Goal: Task Accomplishment & Management: Manage account settings

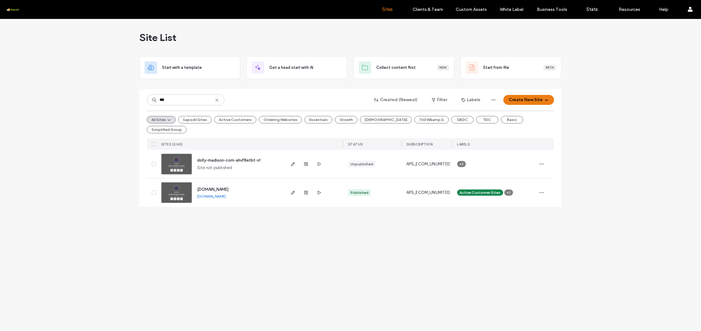
type input "***"
click at [228, 187] on span "dolly-madison.com" at bounding box center [212, 189] width 31 height 5
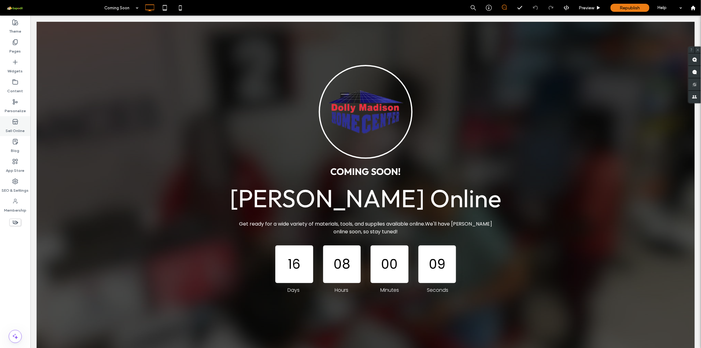
click at [17, 122] on use at bounding box center [15, 121] width 5 height 5
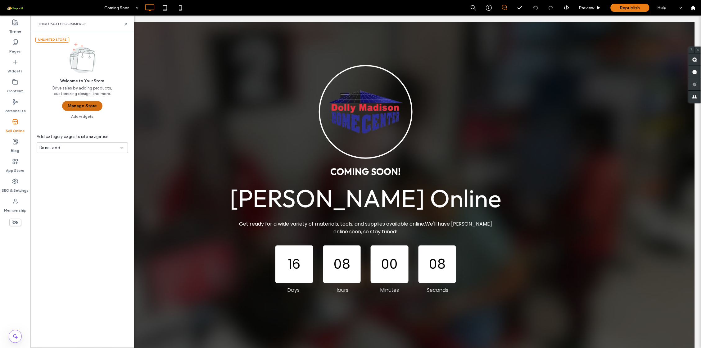
click at [75, 107] on button "Manage Store" at bounding box center [82, 106] width 40 height 10
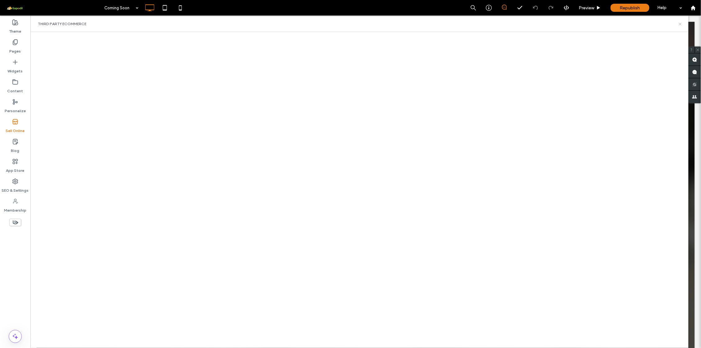
click at [681, 24] on icon at bounding box center [680, 24] width 5 height 5
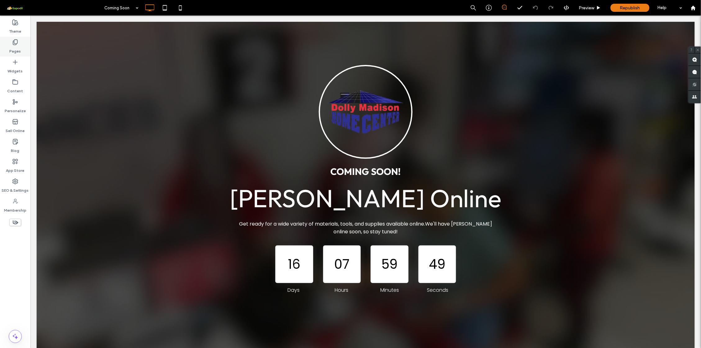
click at [17, 42] on icon at bounding box center [15, 42] width 6 height 6
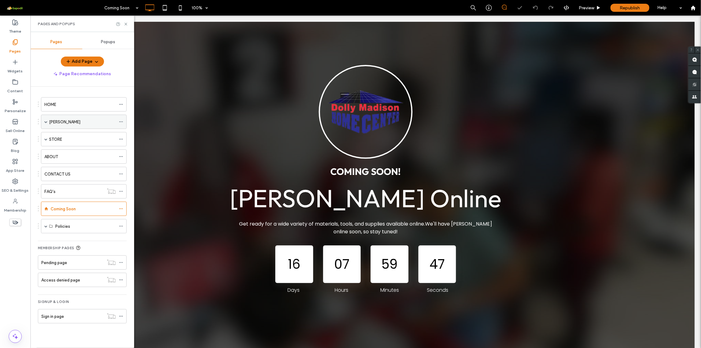
click at [74, 124] on label "Dolly Madison" at bounding box center [64, 121] width 31 height 11
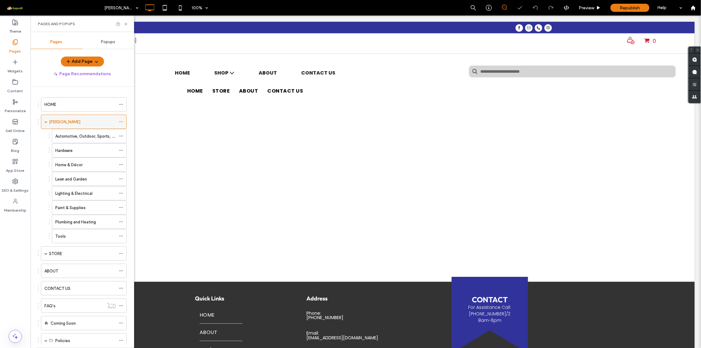
click at [46, 121] on span at bounding box center [45, 121] width 3 height 3
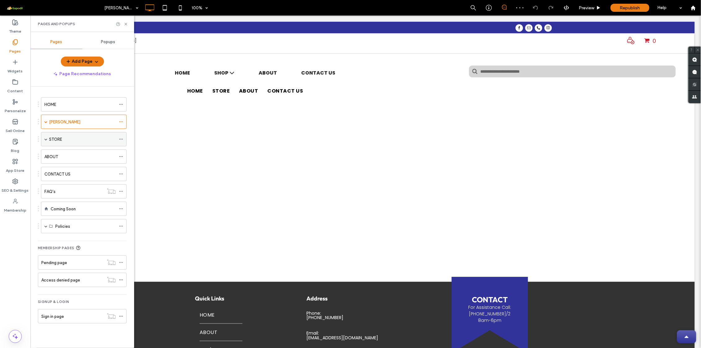
click at [68, 139] on div "STORE" at bounding box center [82, 139] width 67 height 7
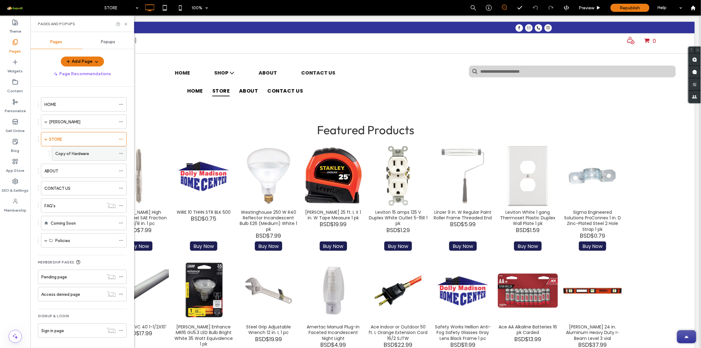
click at [73, 154] on label "Copy of Hardware" at bounding box center [72, 153] width 34 height 11
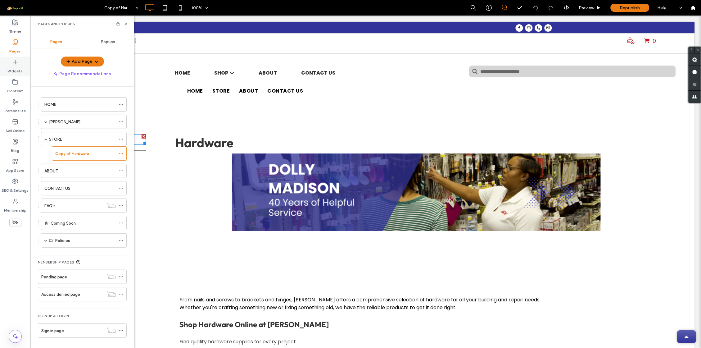
click at [13, 61] on icon at bounding box center [15, 62] width 6 height 6
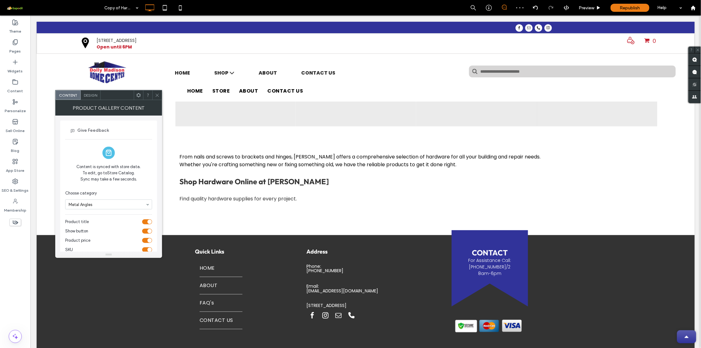
scroll to position [80, 0]
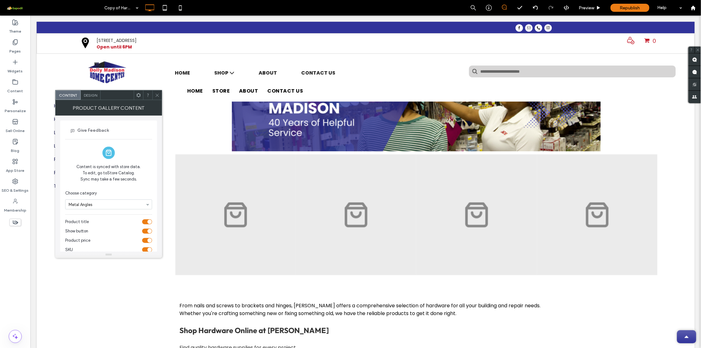
click at [146, 204] on div "Metal Angles" at bounding box center [108, 204] width 87 height 10
drag, startPoint x: 149, startPoint y: 219, endPoint x: 90, endPoint y: 241, distance: 63.0
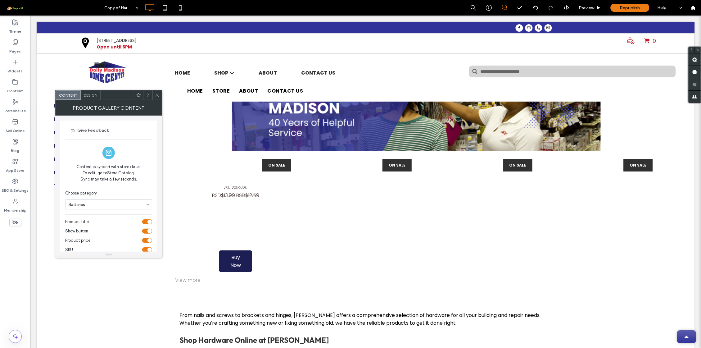
scroll to position [75, 0]
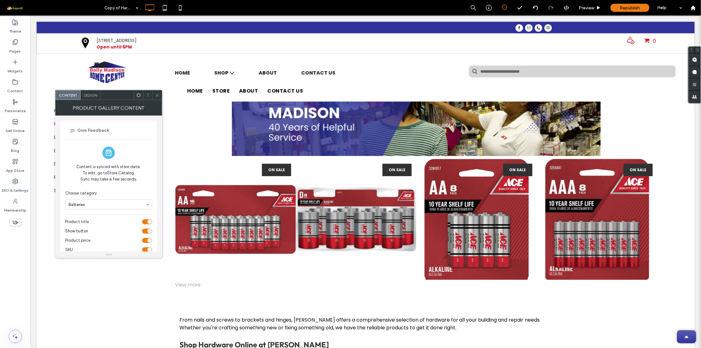
click at [195, 283] on div "View more" at bounding box center [416, 284] width 482 height 10
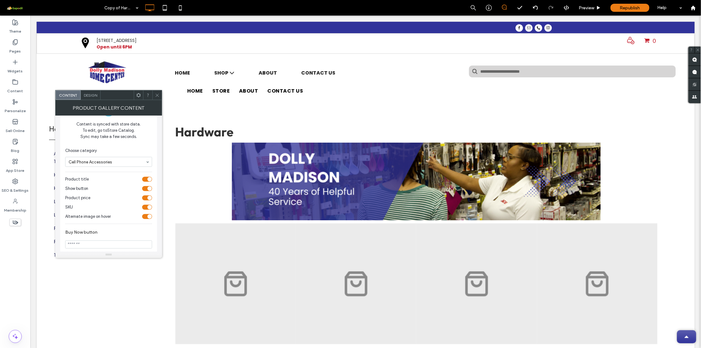
scroll to position [0, 0]
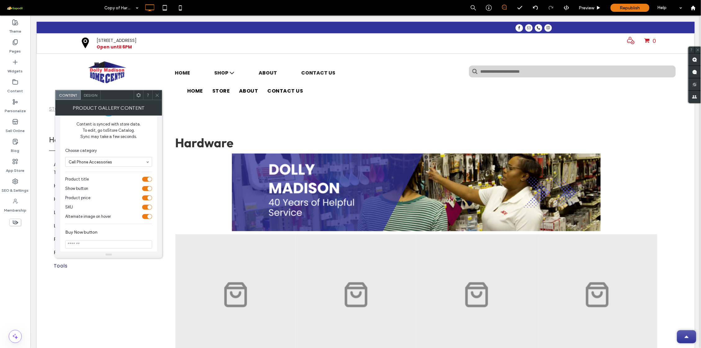
click at [112, 160] on input at bounding box center [107, 161] width 77 height 4
click at [145, 162] on div "Steel Grip" at bounding box center [108, 162] width 87 height 10
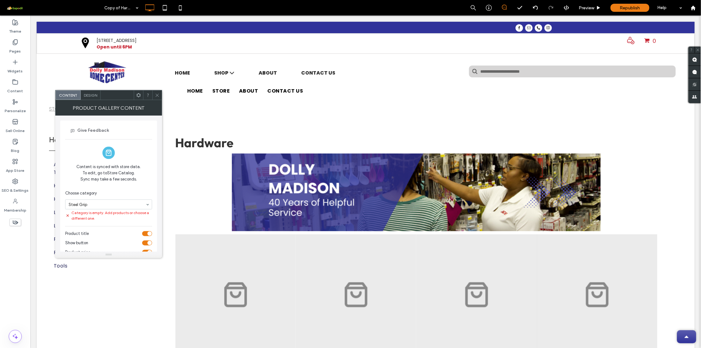
click at [158, 96] on icon at bounding box center [157, 95] width 5 height 5
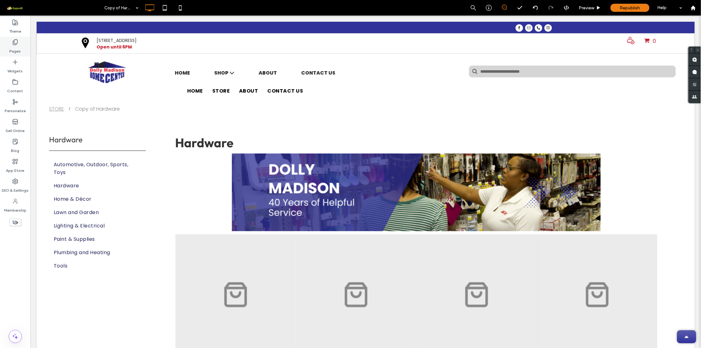
click at [17, 42] on use at bounding box center [15, 42] width 4 height 5
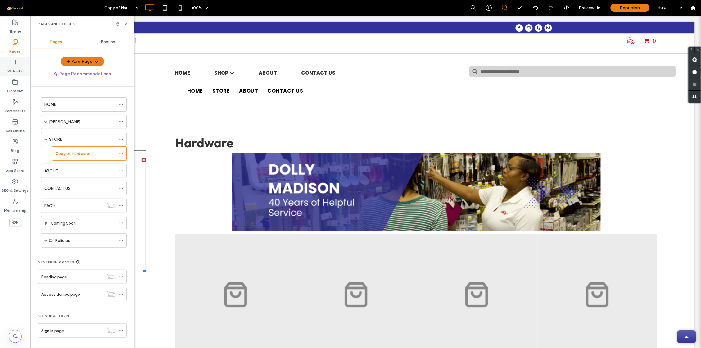
click at [13, 67] on label "Widgets" at bounding box center [15, 69] width 15 height 9
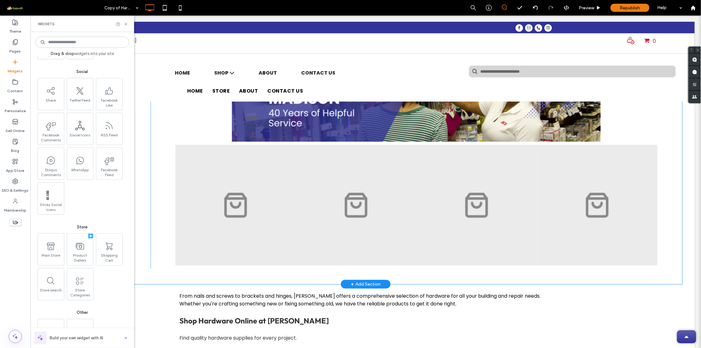
scroll to position [1, 0]
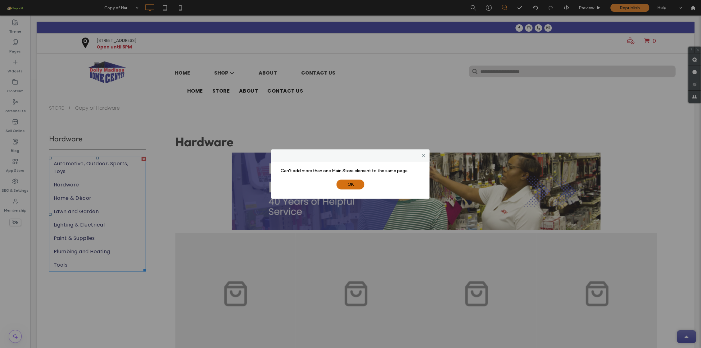
click at [349, 185] on button "OK" at bounding box center [350, 184] width 28 height 10
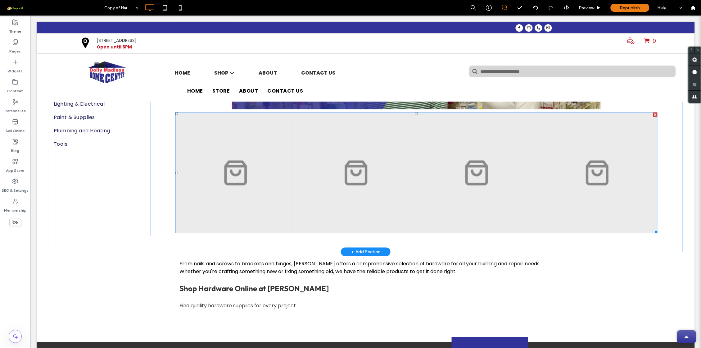
scroll to position [174, 0]
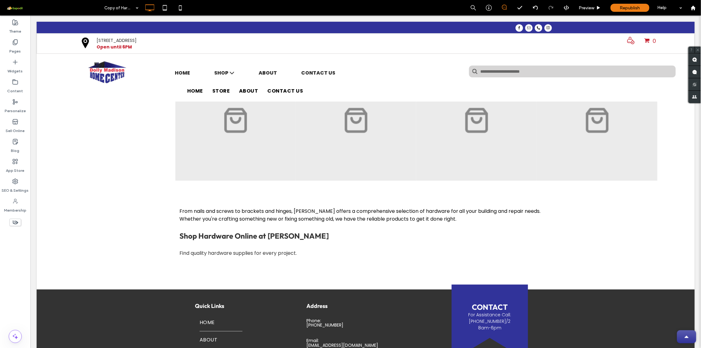
click at [16, 222] on icon at bounding box center [15, 222] width 7 height 7
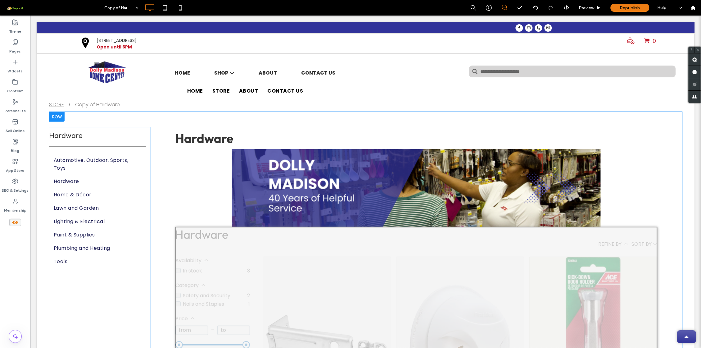
scroll to position [137, 0]
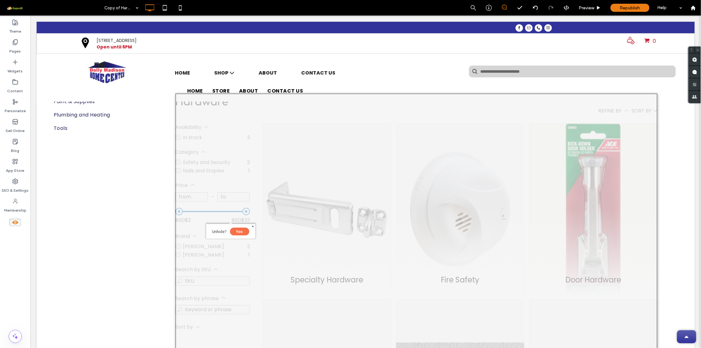
click at [242, 233] on button "Yes" at bounding box center [239, 231] width 19 height 8
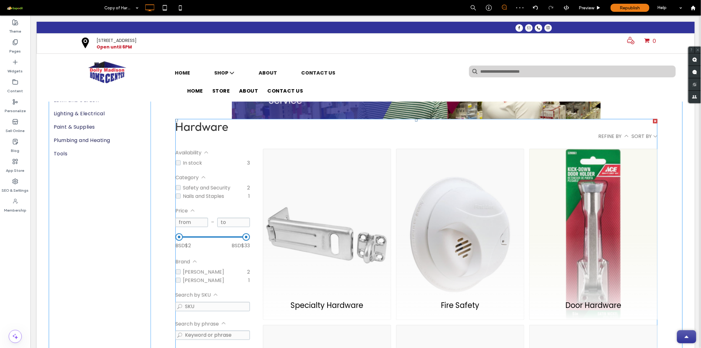
scroll to position [107, 0]
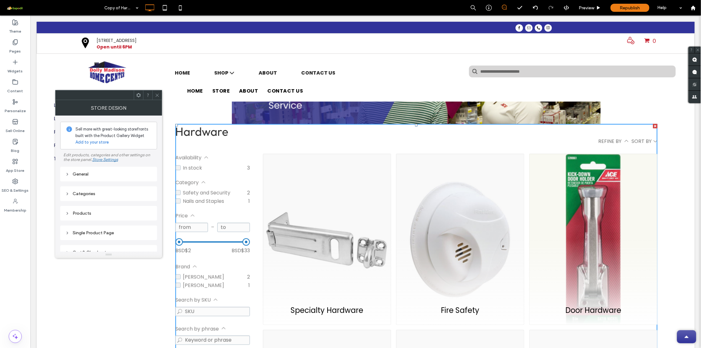
click at [156, 96] on use at bounding box center [156, 94] width 3 height 3
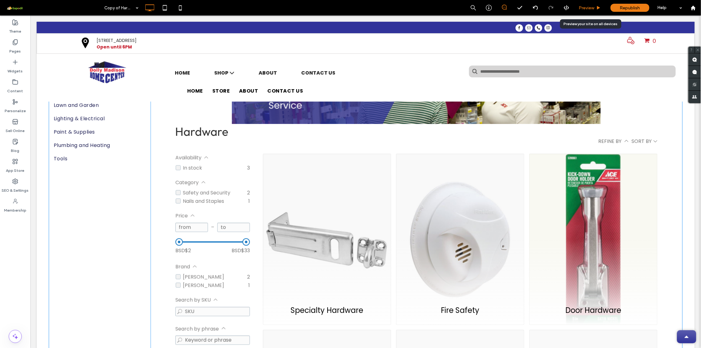
click at [583, 7] on span "Preview" at bounding box center [587, 7] width 16 height 5
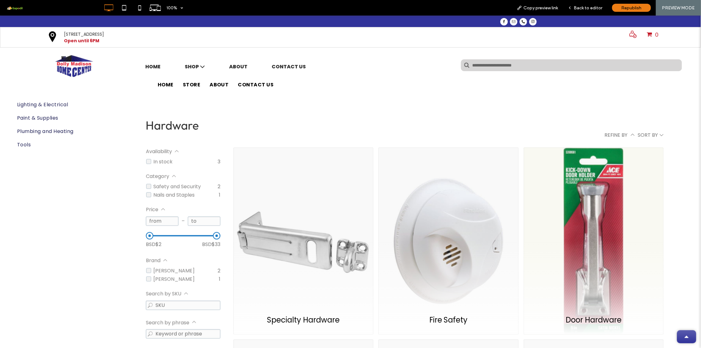
scroll to position [106, 0]
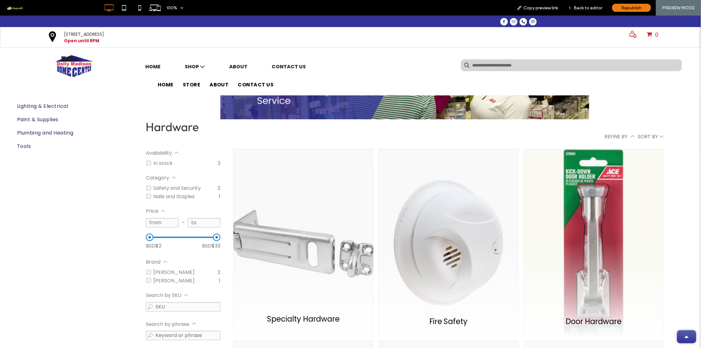
click at [256, 209] on div "Specialty Hardware" at bounding box center [303, 242] width 140 height 187
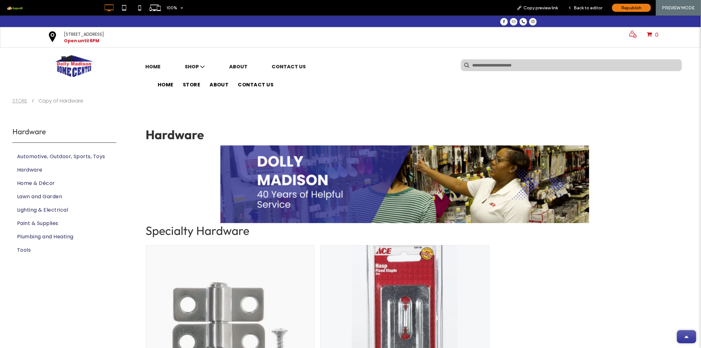
scroll to position [168, 0]
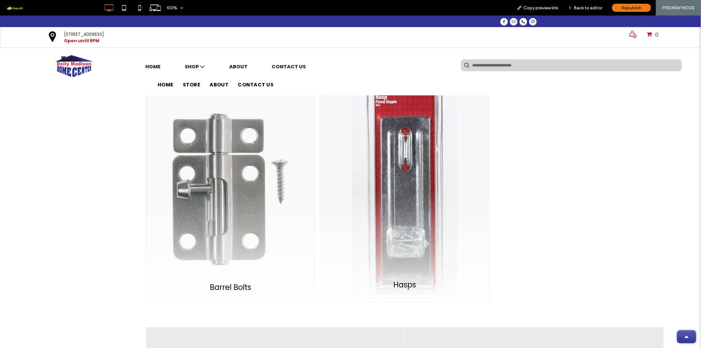
click at [374, 210] on div "Hasps" at bounding box center [404, 189] width 169 height 226
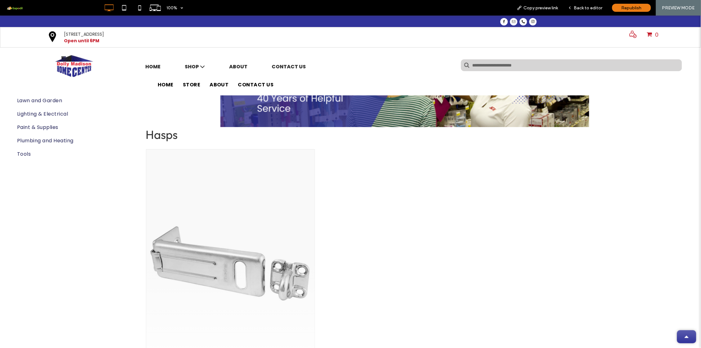
scroll to position [148, 0]
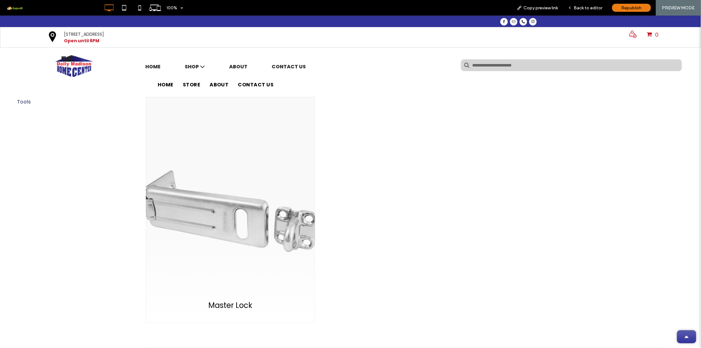
click at [256, 223] on div "Master Lock" at bounding box center [230, 210] width 169 height 226
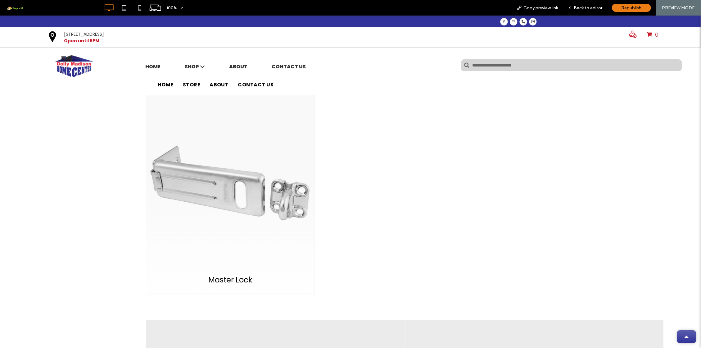
scroll to position [0, 0]
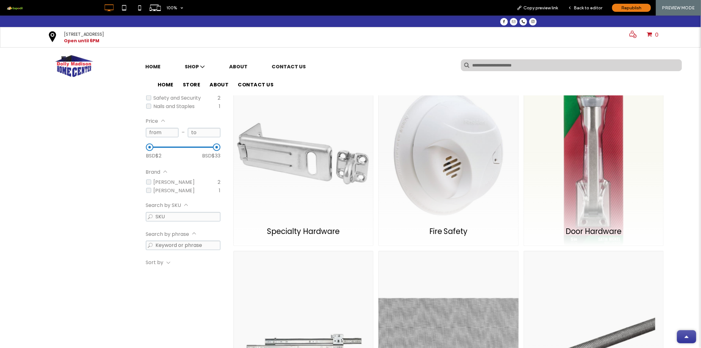
scroll to position [92, 0]
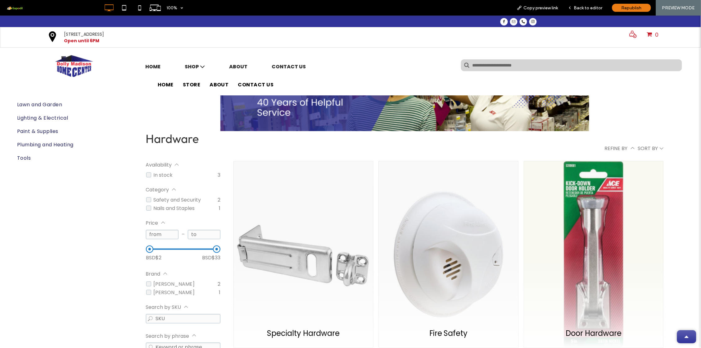
click at [591, 5] on span "Back to editor" at bounding box center [588, 7] width 29 height 5
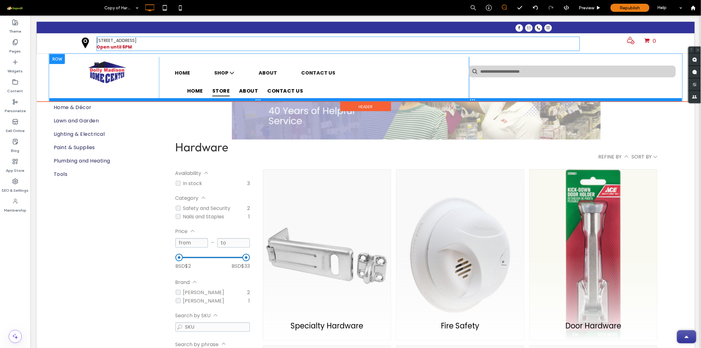
scroll to position [89, 0]
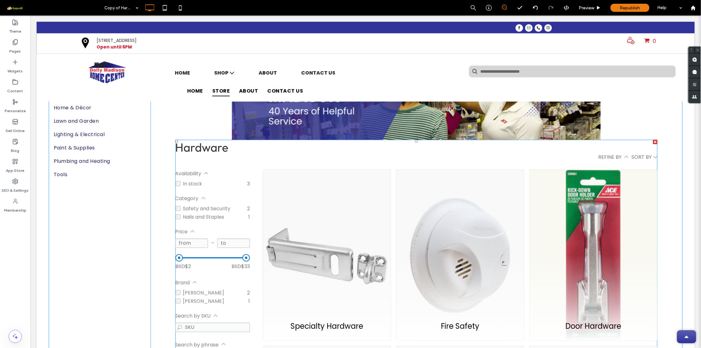
click at [231, 158] on div "**********" at bounding box center [416, 157] width 482 height 8
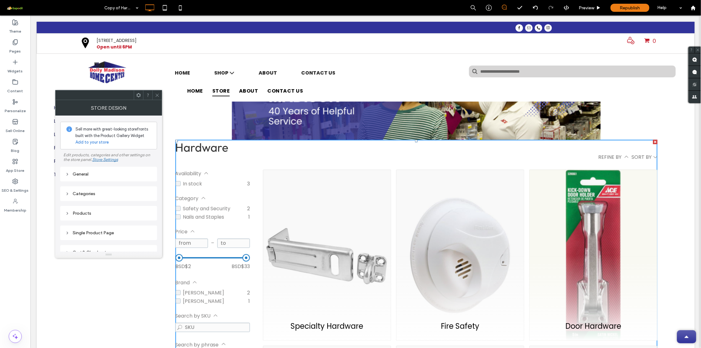
click at [95, 193] on div "Categories" at bounding box center [108, 193] width 87 height 5
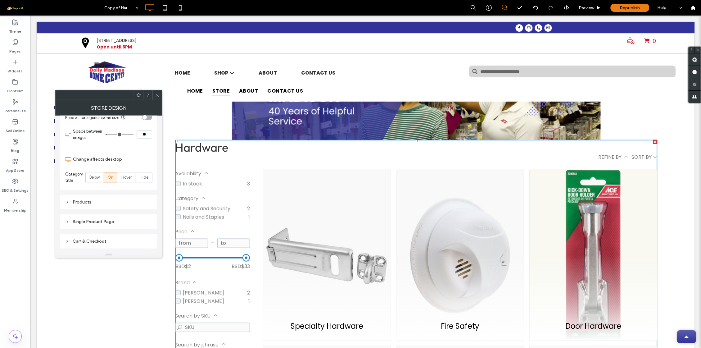
click at [158, 95] on icon at bounding box center [157, 95] width 5 height 5
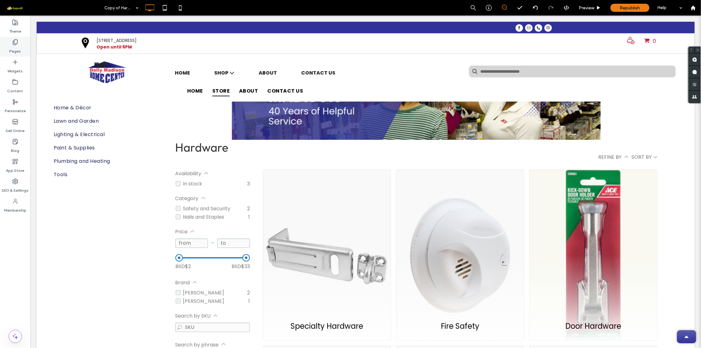
click at [13, 39] on icon at bounding box center [15, 42] width 6 height 6
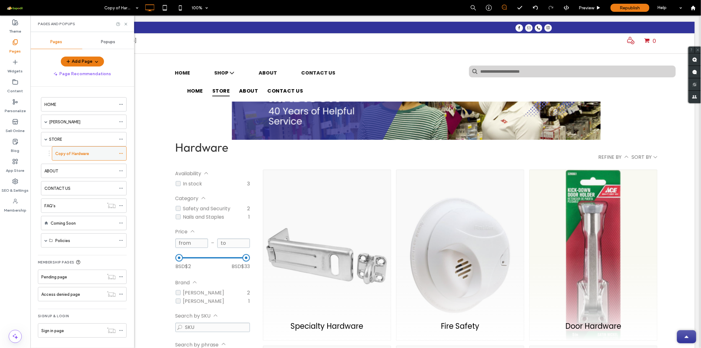
click at [121, 153] on icon at bounding box center [121, 153] width 4 height 4
click at [83, 152] on label "Copy of Hardware" at bounding box center [72, 153] width 34 height 11
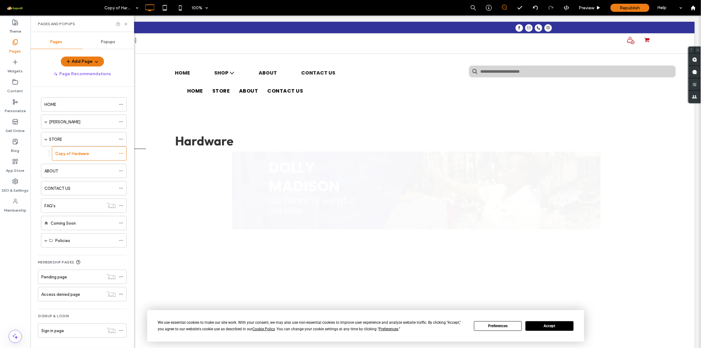
scroll to position [0, 0]
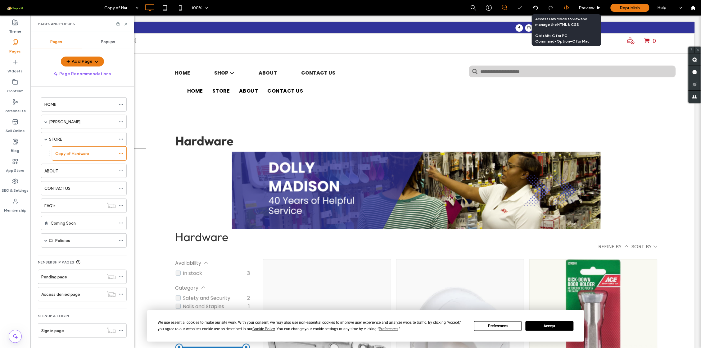
click at [568, 5] on icon at bounding box center [567, 8] width 6 height 6
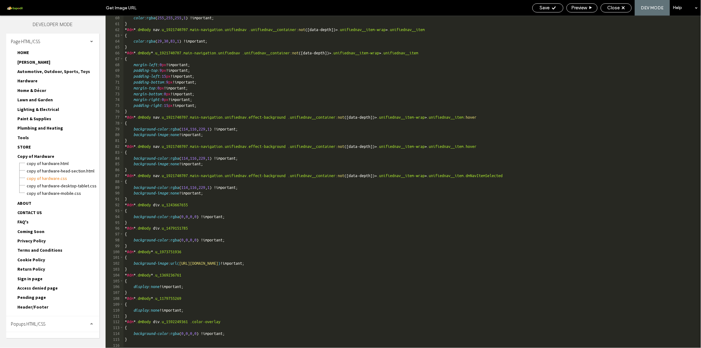
scroll to position [345, 0]
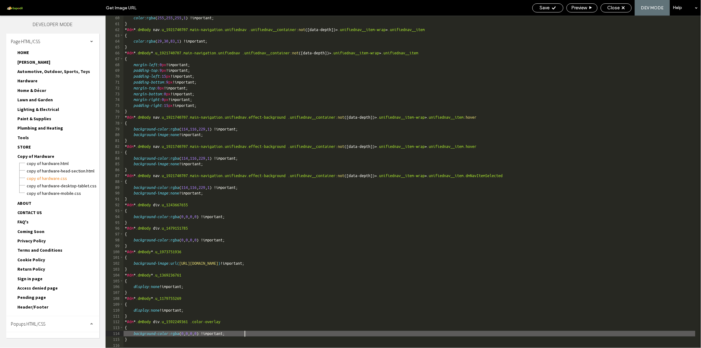
click at [250, 331] on div "color : rgba ( 255 , 255 , 255 , 1 ) !important; } * #dm * .dmBody nav .u_19217…" at bounding box center [461, 187] width 677 height 344
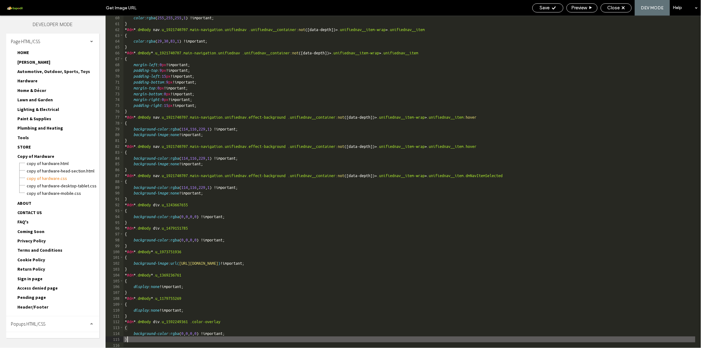
click at [248, 331] on div "color : rgba ( 255 , 255 , 255 , 1 ) !important; } * #dm * .dmBody nav .u_19217…" at bounding box center [461, 187] width 677 height 344
type textarea "**"
click at [129, 331] on div "color : rgba ( 255 , 255 , 255 , 1 ) !important; } * #dm * .dmBody nav .u_19217…" at bounding box center [461, 187] width 677 height 344
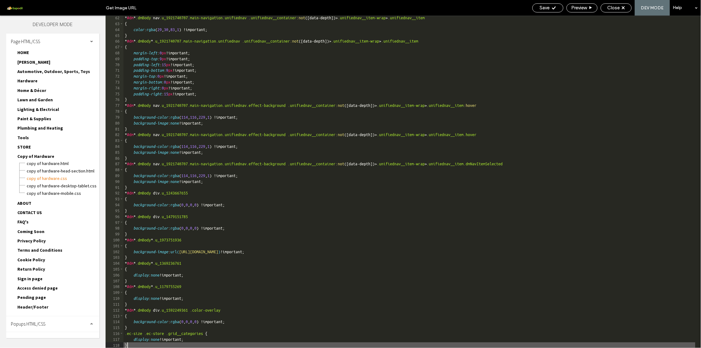
scroll to position [357, 0]
click at [559, 9] on div "Save" at bounding box center [547, 8] width 30 height 6
click at [543, 8] on span "Save" at bounding box center [545, 8] width 10 height 6
click at [608, 7] on span "Close" at bounding box center [613, 8] width 12 height 6
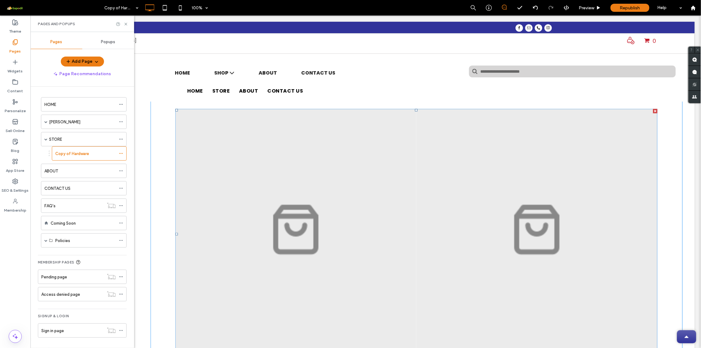
scroll to position [363, 0]
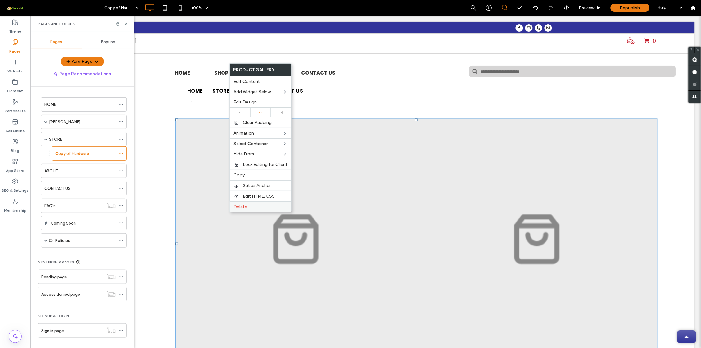
click at [239, 205] on span "Delete" at bounding box center [240, 206] width 14 height 5
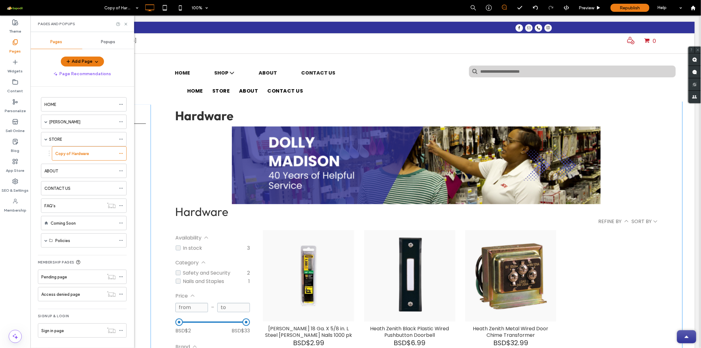
scroll to position [0, 0]
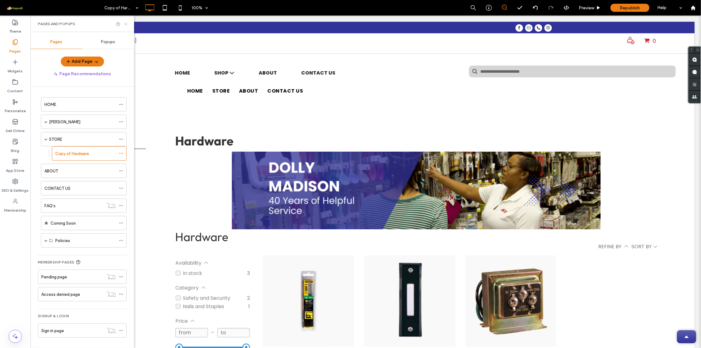
click at [126, 24] on use at bounding box center [125, 24] width 2 height 2
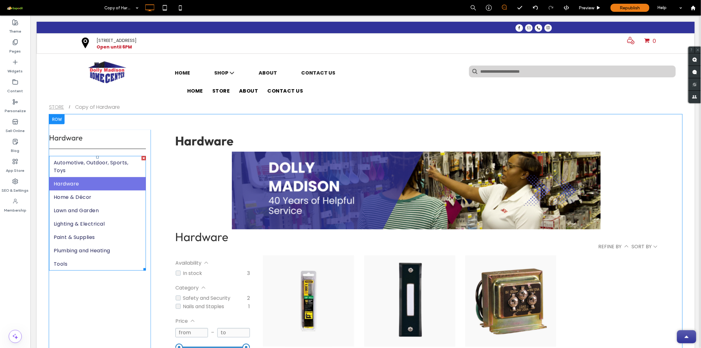
click at [79, 181] on span "Hardware" at bounding box center [65, 183] width 25 height 8
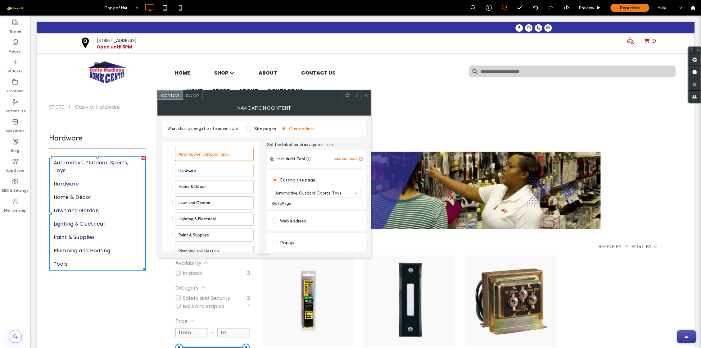
click at [365, 94] on icon at bounding box center [366, 95] width 5 height 5
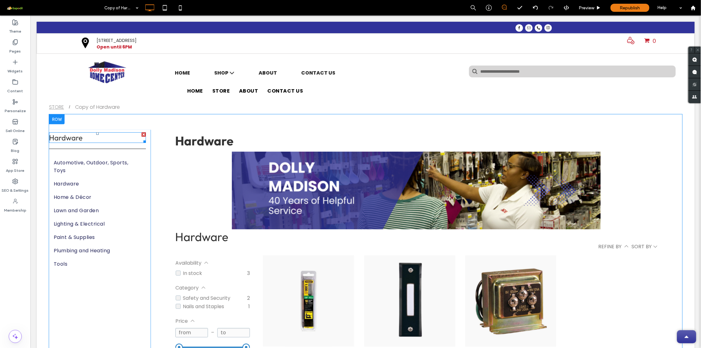
click at [143, 134] on div at bounding box center [143, 134] width 4 height 4
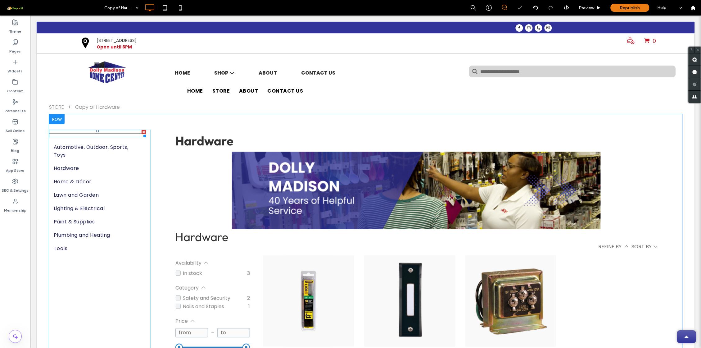
click at [141, 129] on div at bounding box center [143, 131] width 4 height 4
click at [143, 130] on div at bounding box center [143, 131] width 4 height 4
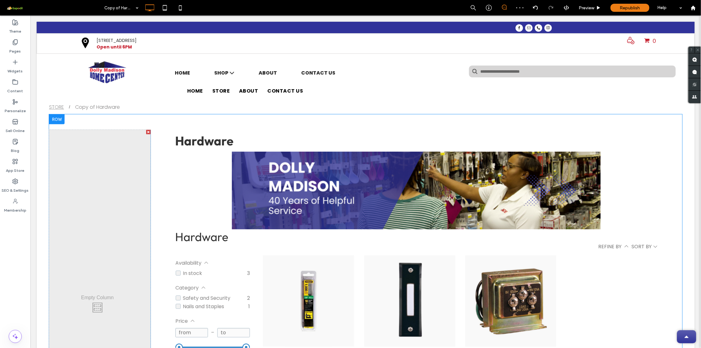
click at [145, 131] on div "Click To Paste" at bounding box center [99, 305] width 101 height 352
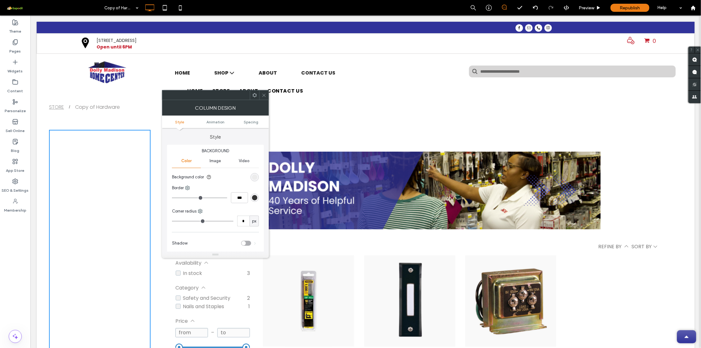
click at [262, 93] on icon at bounding box center [264, 95] width 5 height 5
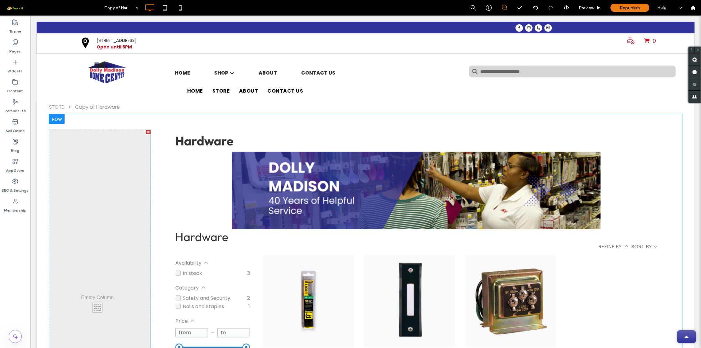
click at [146, 131] on div at bounding box center [148, 131] width 4 height 4
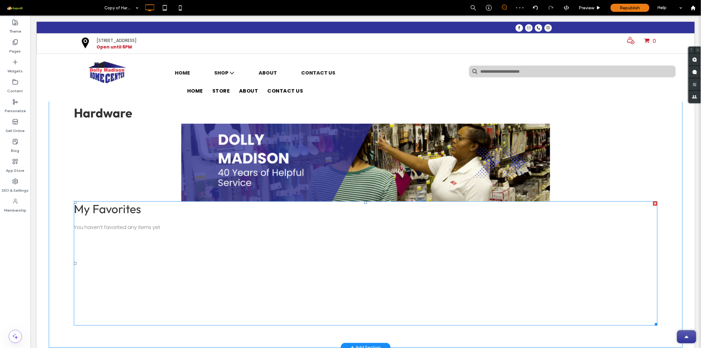
scroll to position [44, 0]
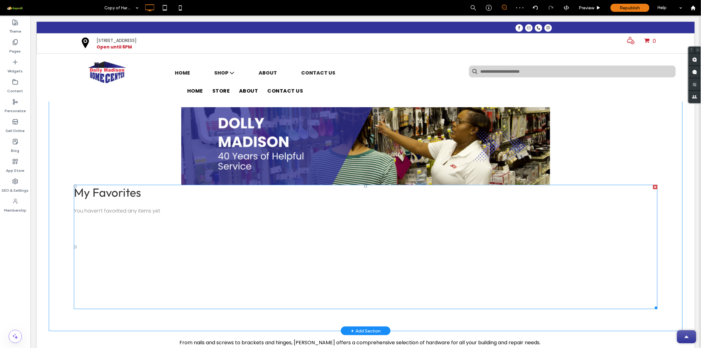
click at [151, 224] on span at bounding box center [365, 246] width 583 height 124
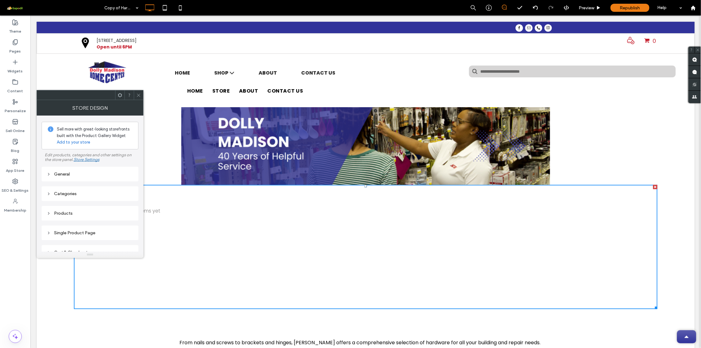
click at [85, 173] on div "General" at bounding box center [90, 173] width 87 height 5
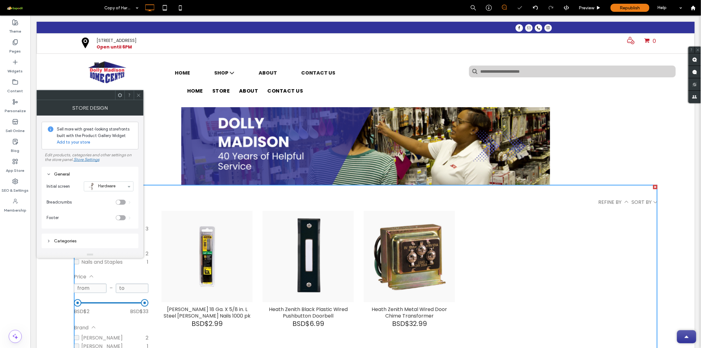
scroll to position [0, 0]
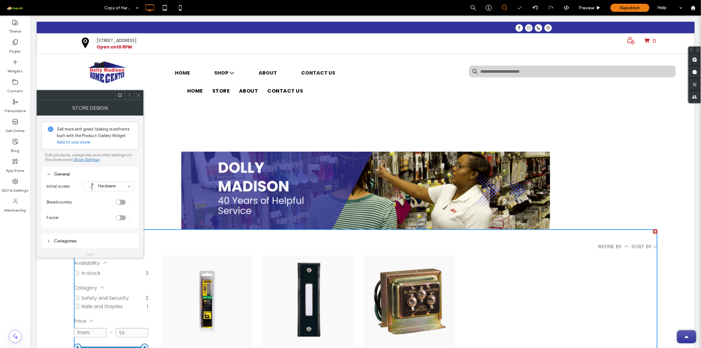
click at [140, 95] on icon at bounding box center [138, 95] width 5 height 5
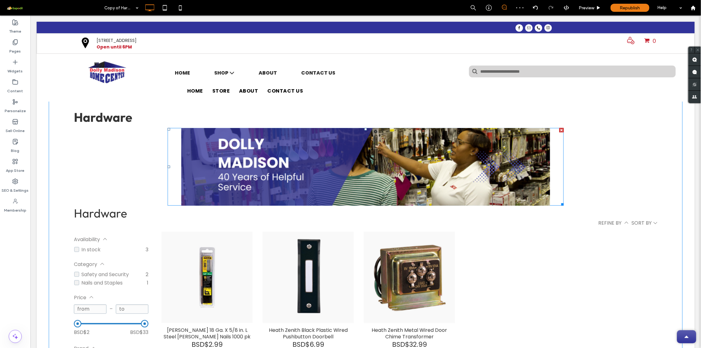
scroll to position [15, 0]
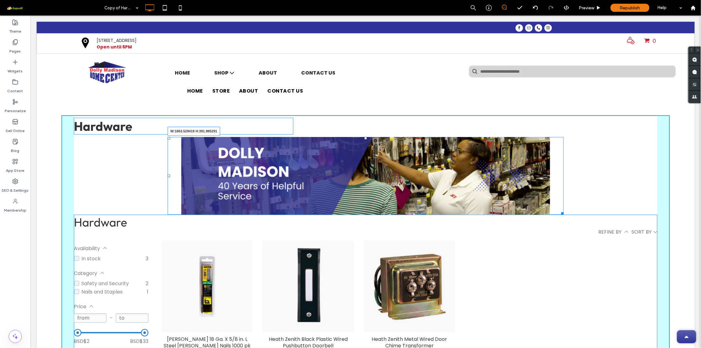
drag, startPoint x: 559, startPoint y: 213, endPoint x: 714, endPoint y: 257, distance: 161.3
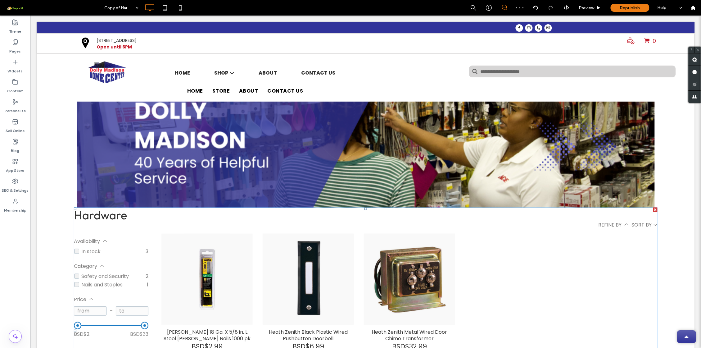
scroll to position [0, 0]
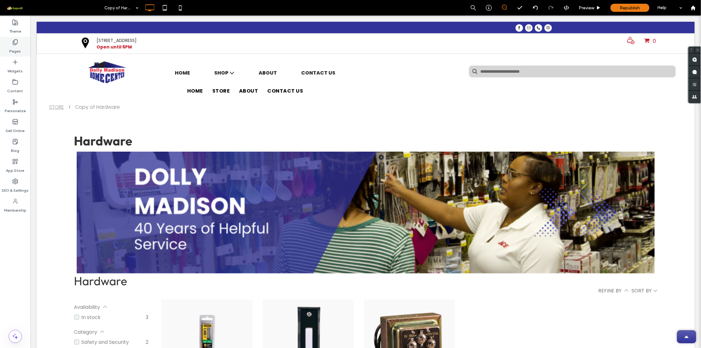
click at [15, 47] on label "Pages" at bounding box center [15, 49] width 11 height 9
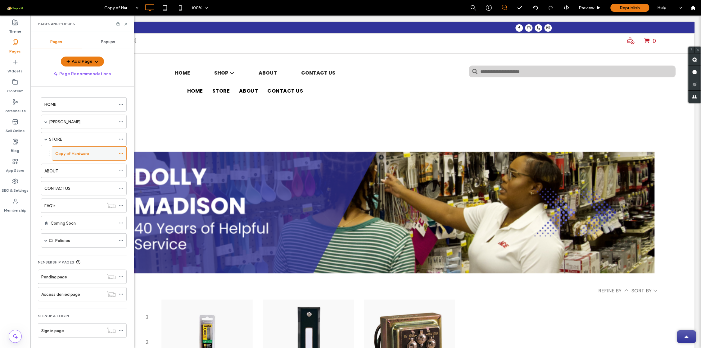
click at [122, 154] on icon at bounding box center [121, 153] width 4 height 4
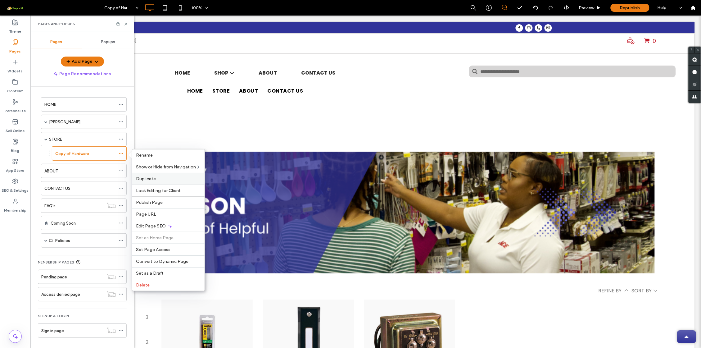
click at [150, 180] on span "Duplicate" at bounding box center [146, 178] width 20 height 5
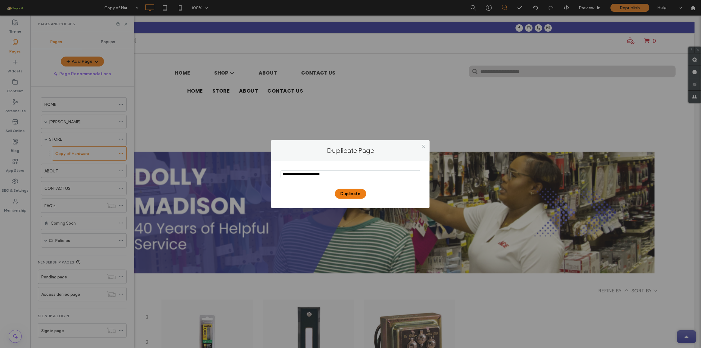
drag, startPoint x: 299, startPoint y: 175, endPoint x: 258, endPoint y: 173, distance: 40.7
click at [261, 173] on div "Duplicate Page Duplicate" at bounding box center [350, 174] width 701 height 348
drag, startPoint x: 299, startPoint y: 174, endPoint x: 327, endPoint y: 177, distance: 28.4
click at [327, 177] on input "notEmpty" at bounding box center [351, 174] width 140 height 8
type input "**********"
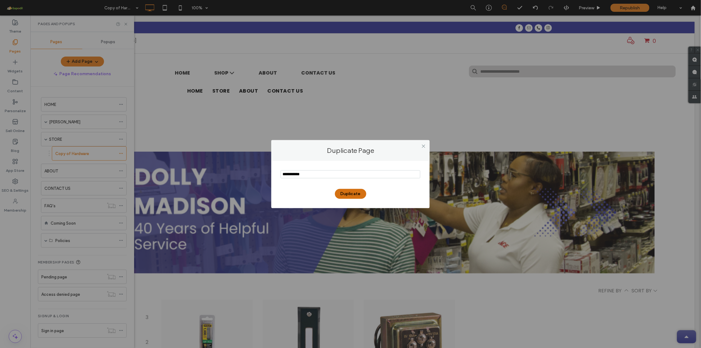
click at [348, 195] on button "Duplicate" at bounding box center [350, 194] width 31 height 10
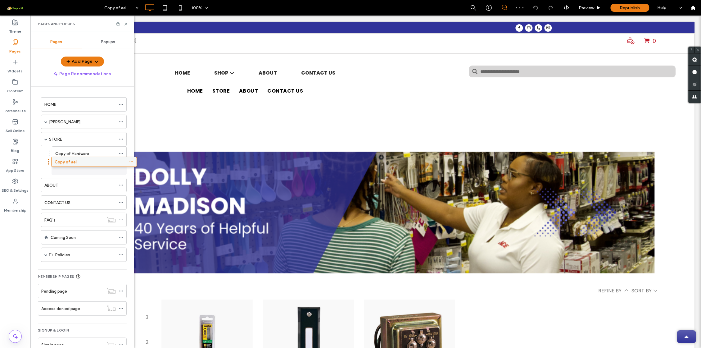
drag, startPoint x: 51, startPoint y: 256, endPoint x: 61, endPoint y: 161, distance: 95.2
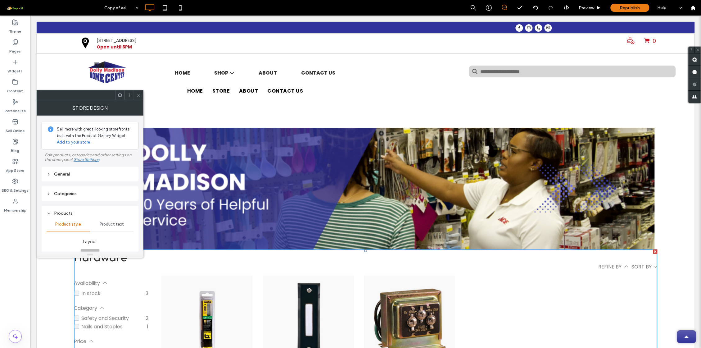
click at [81, 198] on div "Categories" at bounding box center [90, 193] width 87 height 8
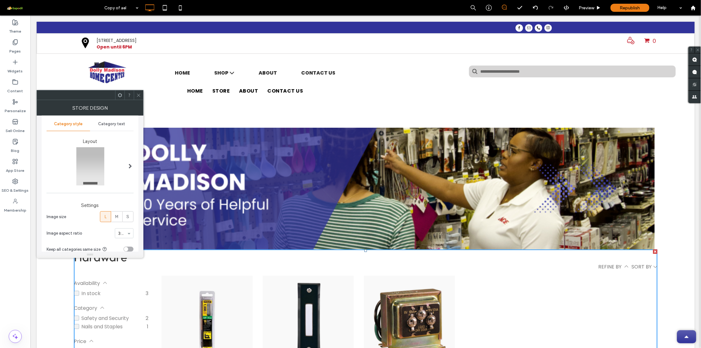
scroll to position [0, 0]
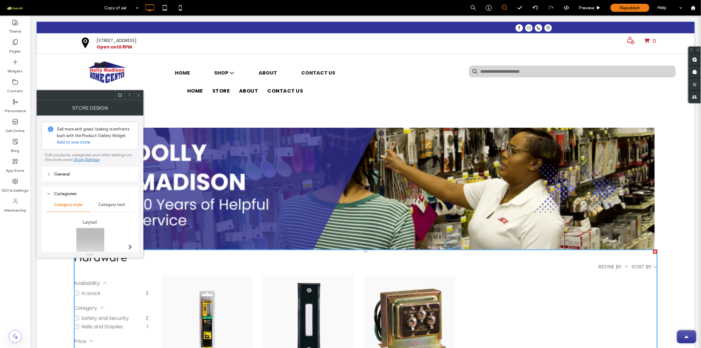
click at [92, 173] on div "General" at bounding box center [90, 173] width 87 height 5
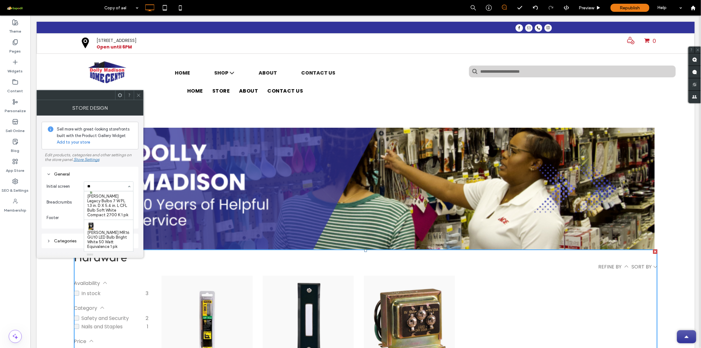
scroll to position [2370, 0]
type input "***"
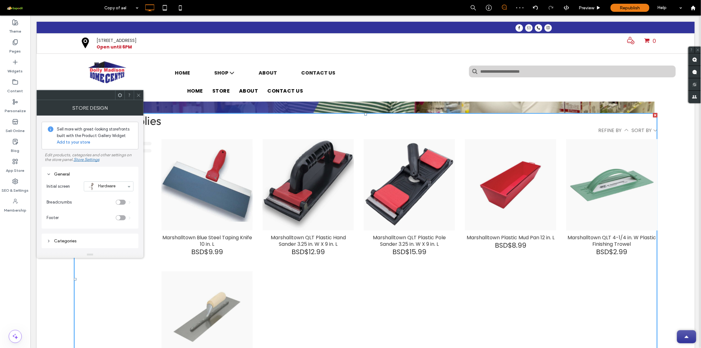
scroll to position [179, 0]
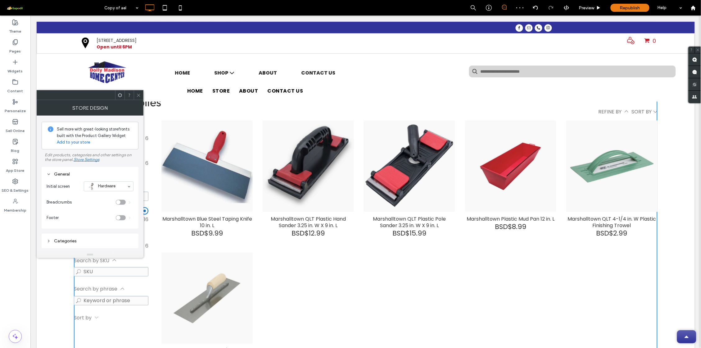
click at [138, 94] on icon at bounding box center [138, 95] width 5 height 5
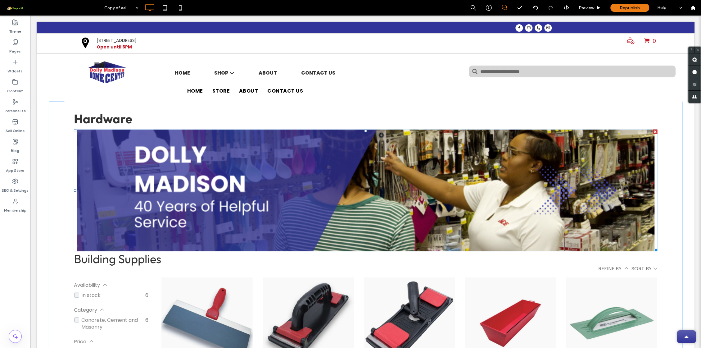
scroll to position [0, 0]
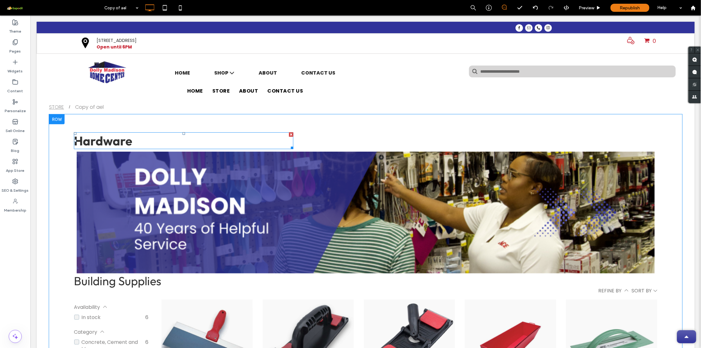
click at [95, 138] on span "Hardware" at bounding box center [103, 140] width 58 height 16
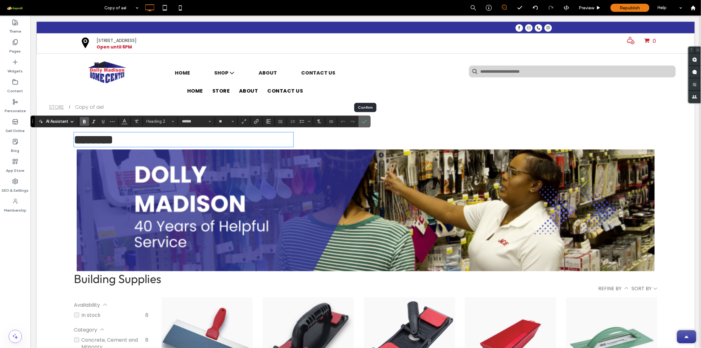
drag, startPoint x: 363, startPoint y: 123, endPoint x: 276, endPoint y: 108, distance: 88.5
click at [363, 123] on icon "Confirm" at bounding box center [364, 121] width 5 height 5
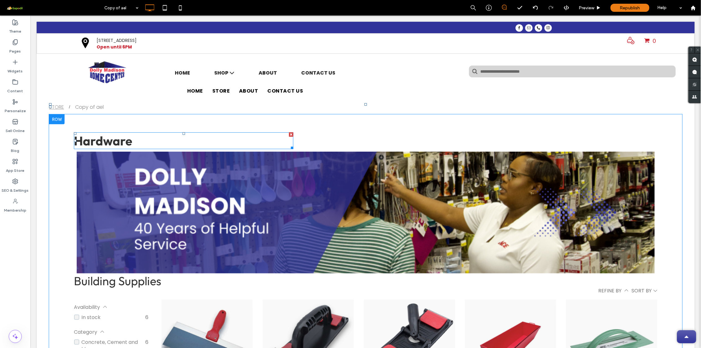
click at [113, 134] on span "Hardware" at bounding box center [103, 140] width 58 height 16
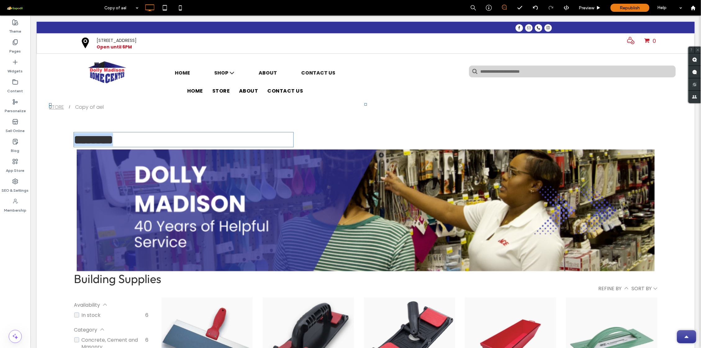
click at [113, 134] on span "********" at bounding box center [93, 139] width 39 height 12
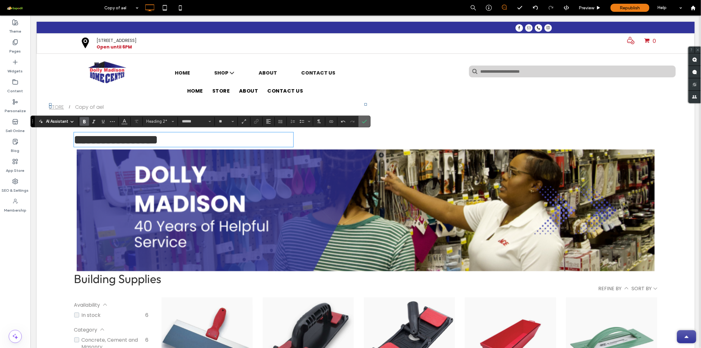
click at [364, 123] on icon "Confirm" at bounding box center [364, 121] width 5 height 5
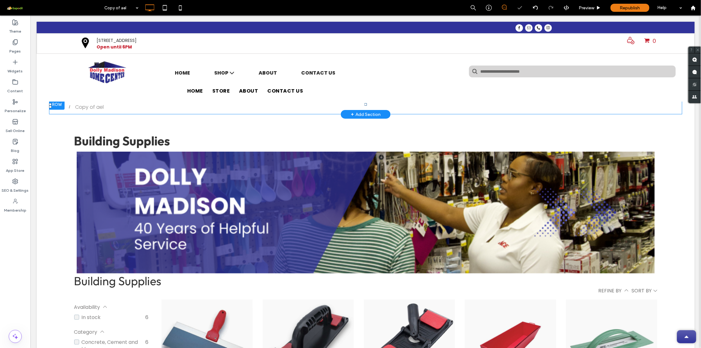
click at [83, 107] on div "Copy of ael" at bounding box center [89, 107] width 29 height 8
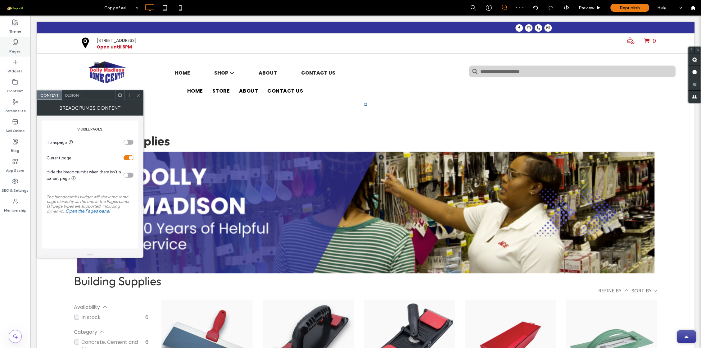
click at [15, 45] on label "Pages" at bounding box center [15, 49] width 11 height 9
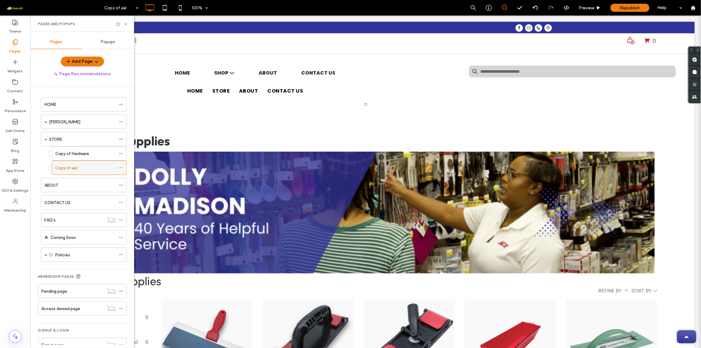
click at [121, 166] on icon at bounding box center [121, 167] width 4 height 4
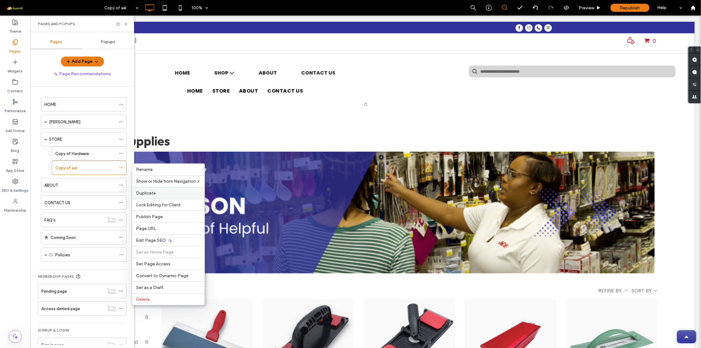
click at [150, 192] on span "Duplicate" at bounding box center [146, 192] width 20 height 5
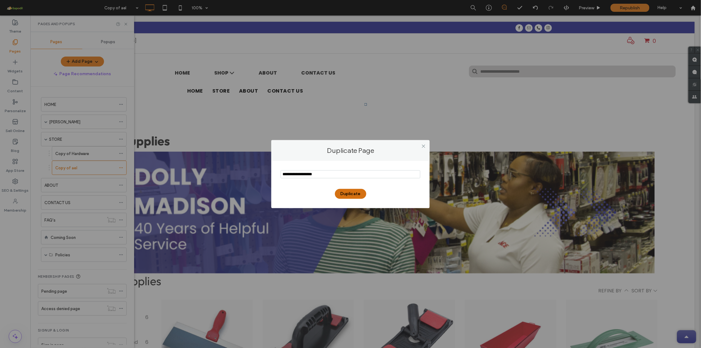
click at [353, 194] on button "Duplicate" at bounding box center [350, 194] width 31 height 10
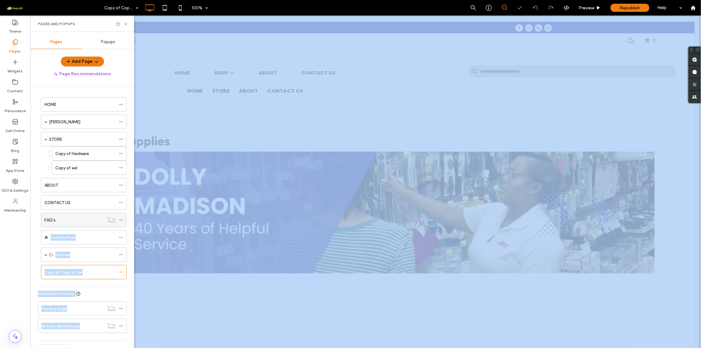
drag, startPoint x: 66, startPoint y: 270, endPoint x: 80, endPoint y: 218, distance: 53.5
click at [80, 217] on div "Copy of Copy of ael 100% Preview Republish Help Site Comments Team & Clients Au…" at bounding box center [350, 174] width 701 height 348
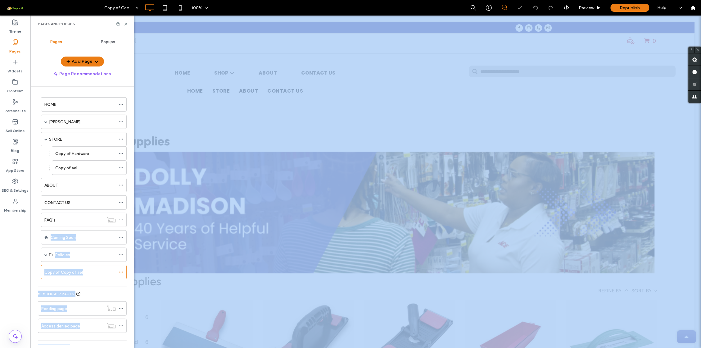
click at [40, 273] on div "Copy of Copy of ael" at bounding box center [82, 272] width 89 height 14
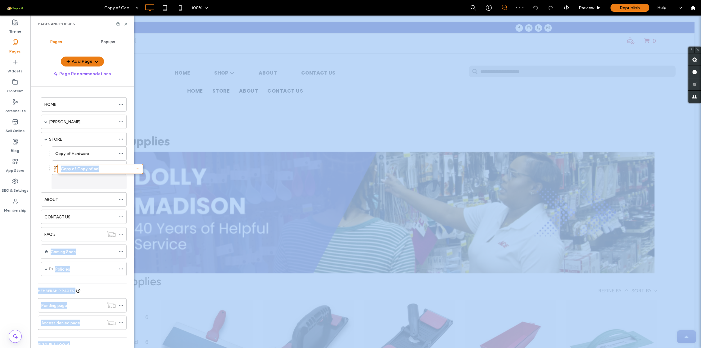
drag, startPoint x: 39, startPoint y: 274, endPoint x: 55, endPoint y: 171, distance: 104.2
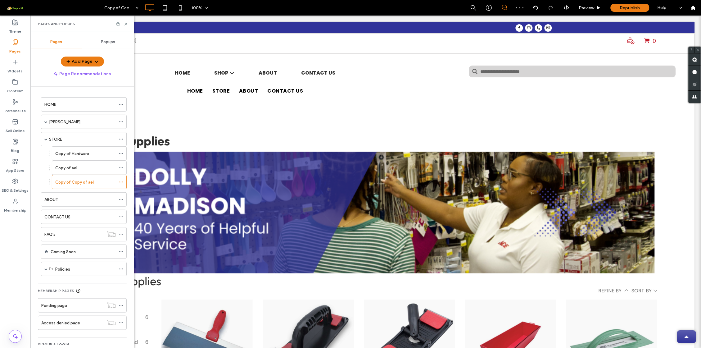
click at [32, 186] on div "HOME Dolly Madison Automotive, Outdoor, Sports, Toys Hardware Home & Décor Lawn…" at bounding box center [82, 216] width 104 height 258
click at [120, 182] on icon at bounding box center [121, 182] width 4 height 4
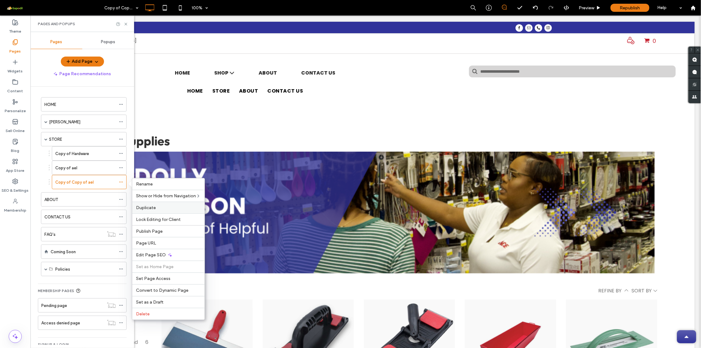
click at [155, 209] on span "Duplicate" at bounding box center [146, 207] width 20 height 5
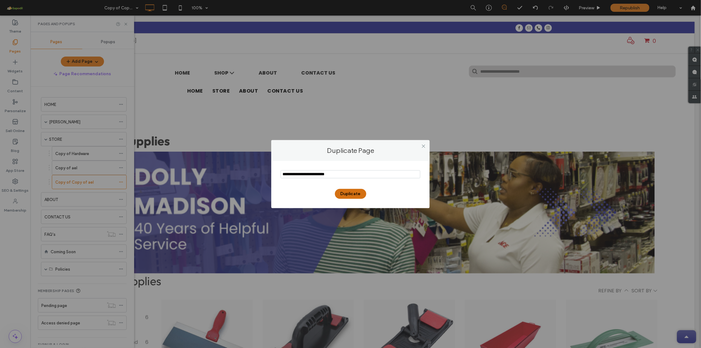
click at [357, 194] on button "Duplicate" at bounding box center [350, 194] width 31 height 10
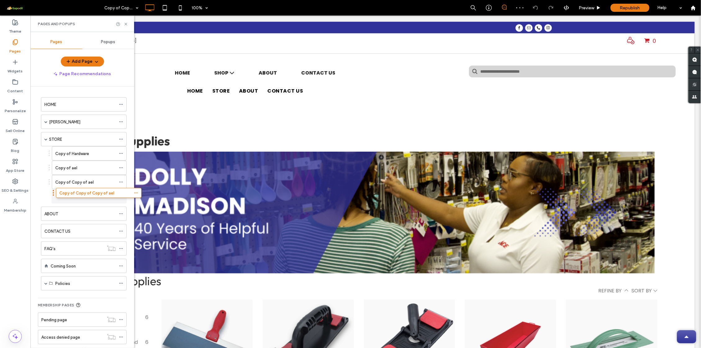
drag, startPoint x: 38, startPoint y: 290, endPoint x: 52, endPoint y: 197, distance: 93.6
click at [121, 196] on icon at bounding box center [121, 196] width 4 height 4
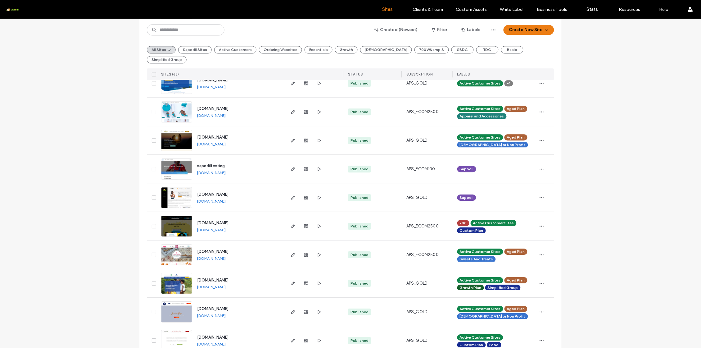
scroll to position [1499, 0]
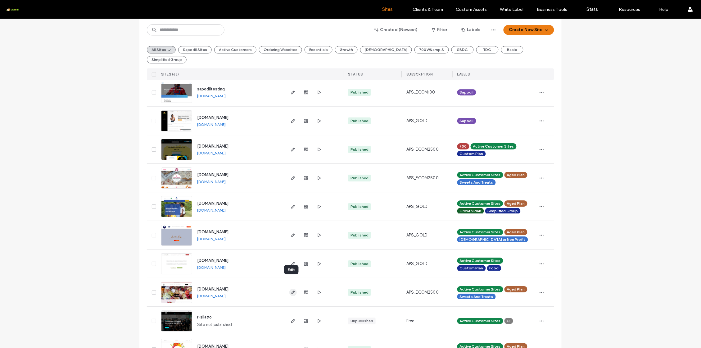
click at [289, 288] on span "button" at bounding box center [292, 291] width 7 height 7
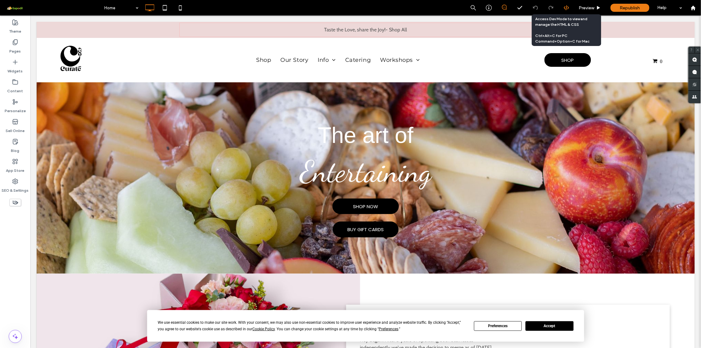
click at [564, 5] on icon at bounding box center [567, 8] width 6 height 6
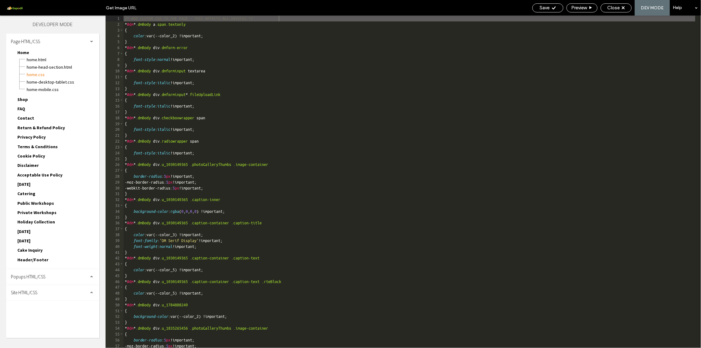
click at [34, 293] on span "Site HTML/CSS" at bounding box center [24, 292] width 26 height 6
click at [49, 320] on span "site.css" at bounding box center [64, 319] width 70 height 6
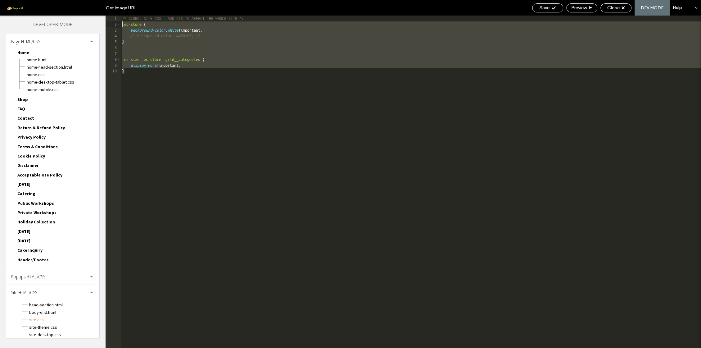
drag, startPoint x: 206, startPoint y: 81, endPoint x: 102, endPoint y: 22, distance: 119.6
click at [102, 22] on div "Theme Pages Widgets Content Personalize Sell Online Blog App Store SEO & Settin…" at bounding box center [350, 182] width 701 height 332
click at [191, 99] on div "/* GLOBAL SITE CSS - ADD CSS TO AFFECT THE WHOLE SITE */ .ec-store { background…" at bounding box center [411, 188] width 580 height 344
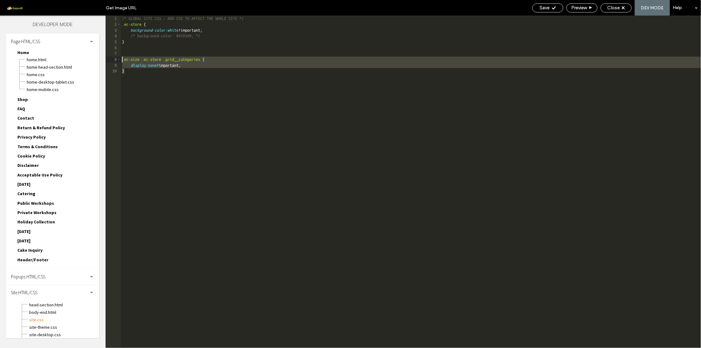
drag, startPoint x: 164, startPoint y: 77, endPoint x: 101, endPoint y: 59, distance: 65.8
click at [101, 59] on div "Theme Pages Widgets Content Personalize Sell Online Blog App Store SEO & Settin…" at bounding box center [350, 182] width 701 height 332
click at [613, 4] on div "Close" at bounding box center [615, 7] width 31 height 9
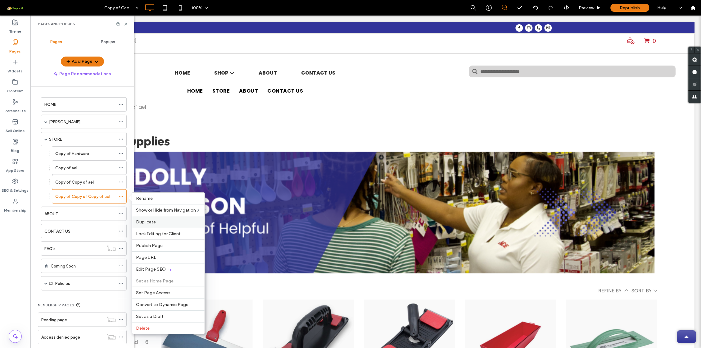
click at [157, 222] on label "Duplicate" at bounding box center [168, 221] width 65 height 5
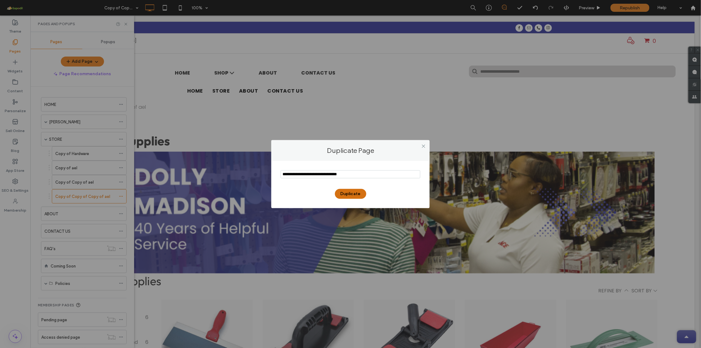
click at [357, 191] on button "Duplicate" at bounding box center [350, 194] width 31 height 10
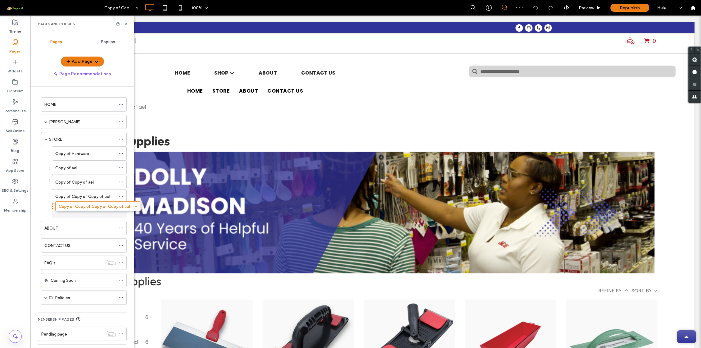
drag, startPoint x: 38, startPoint y: 302, endPoint x: 53, endPoint y: 208, distance: 94.5
click at [47, 122] on span at bounding box center [45, 121] width 3 height 3
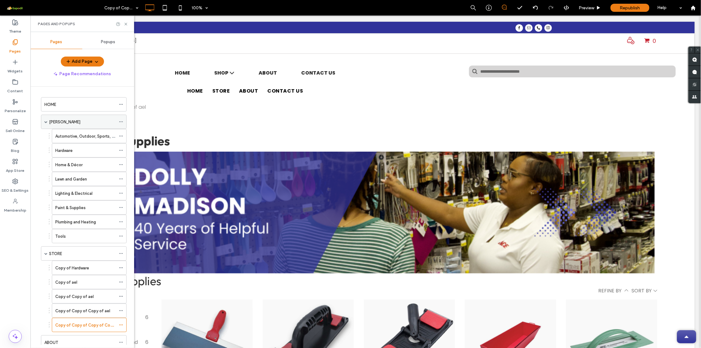
click at [47, 122] on span at bounding box center [45, 121] width 3 height 3
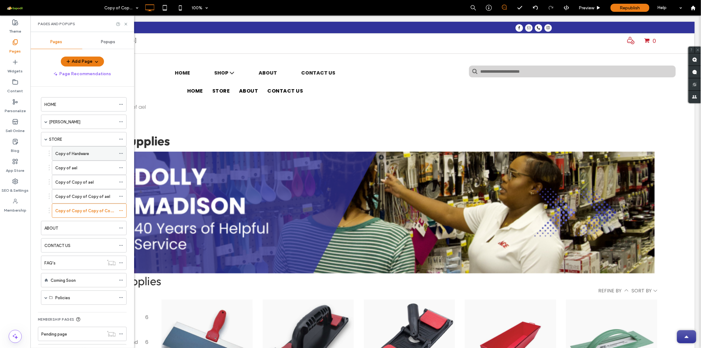
click at [122, 154] on use at bounding box center [120, 153] width 3 height 1
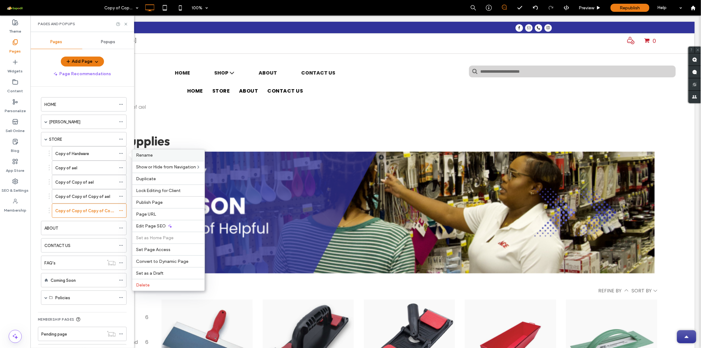
click at [161, 157] on label "Rename" at bounding box center [168, 154] width 65 height 5
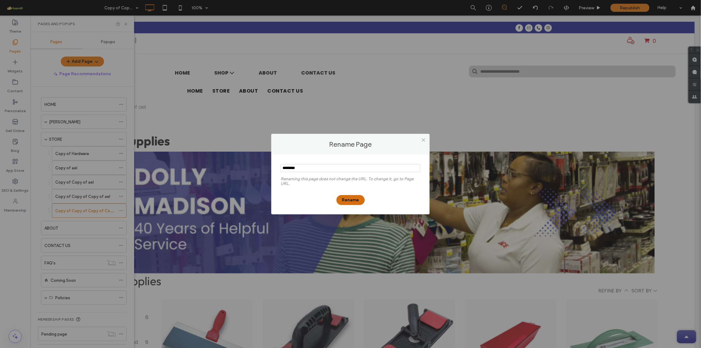
type input "********"
click at [344, 201] on button "Rename" at bounding box center [350, 200] width 28 height 10
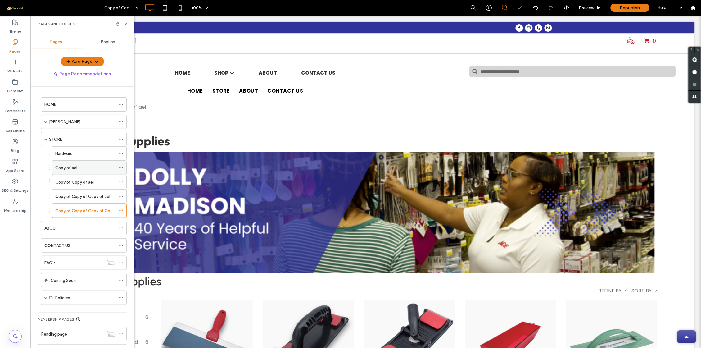
click at [123, 167] on div at bounding box center [122, 167] width 7 height 9
click at [123, 169] on icon at bounding box center [121, 167] width 4 height 4
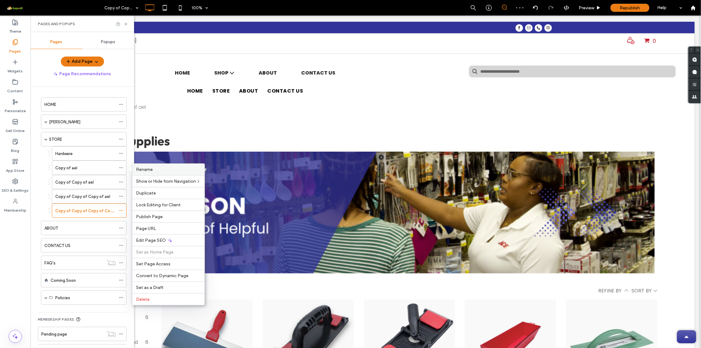
click at [152, 169] on span "Rename" at bounding box center [144, 169] width 17 height 5
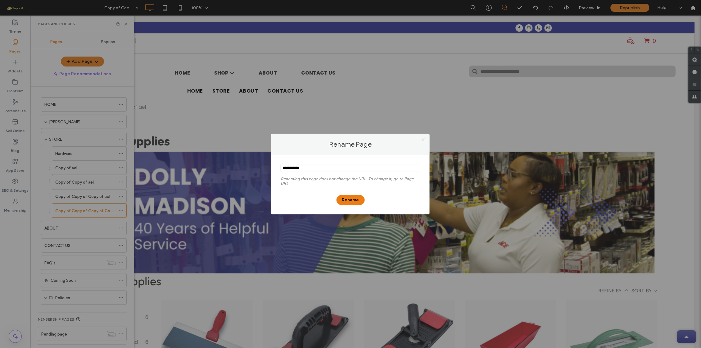
click at [319, 169] on input "notEmpty" at bounding box center [351, 168] width 140 height 8
type input "**********"
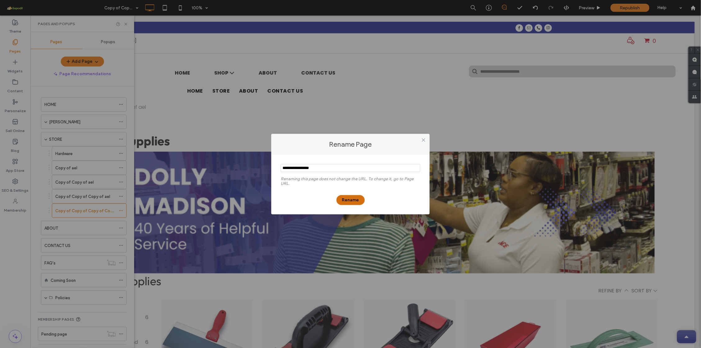
click at [346, 198] on button "Rename" at bounding box center [350, 200] width 28 height 10
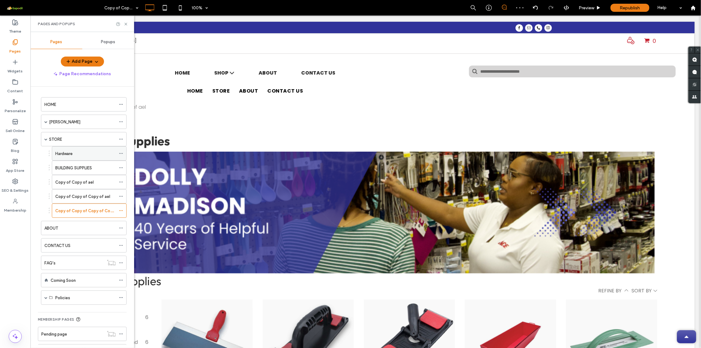
click at [122, 153] on use at bounding box center [120, 153] width 3 height 1
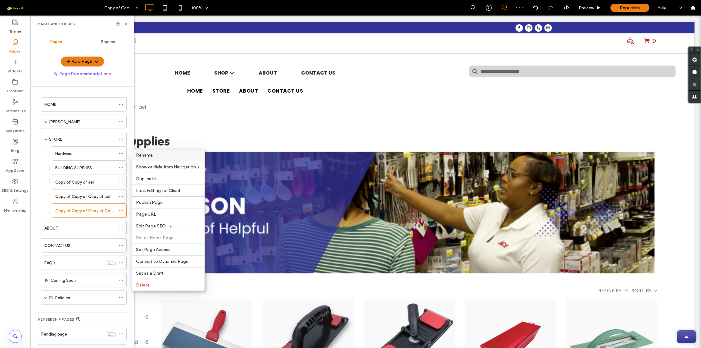
click at [144, 155] on span "Rename" at bounding box center [144, 154] width 17 height 5
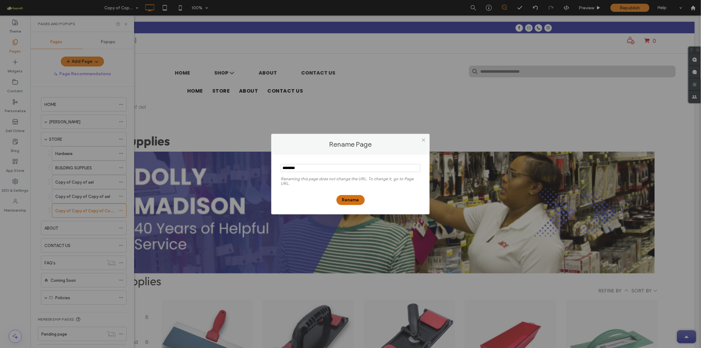
type input "********"
click at [349, 202] on button "Rename" at bounding box center [350, 200] width 28 height 10
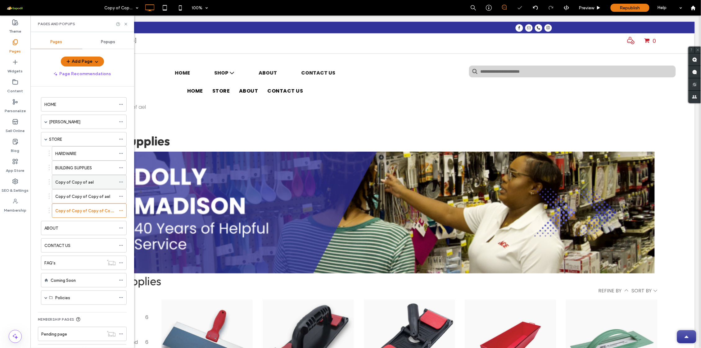
click at [119, 179] on span at bounding box center [121, 181] width 4 height 9
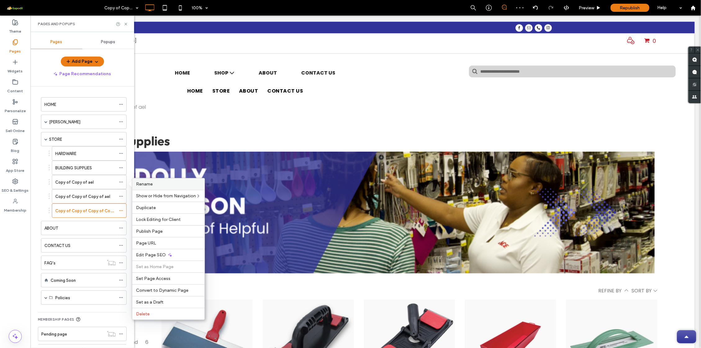
click at [144, 183] on span "Rename" at bounding box center [144, 183] width 17 height 5
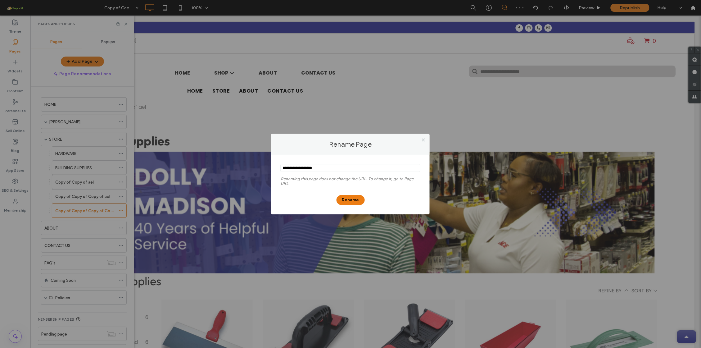
drag, startPoint x: 325, startPoint y: 169, endPoint x: 191, endPoint y: 170, distance: 134.4
click at [195, 170] on div "Rename Page Renaming this page does not change the URL. To change it, go to Pag…" at bounding box center [350, 174] width 701 height 348
type input "**********"
click at [353, 197] on button "Rename" at bounding box center [350, 200] width 28 height 10
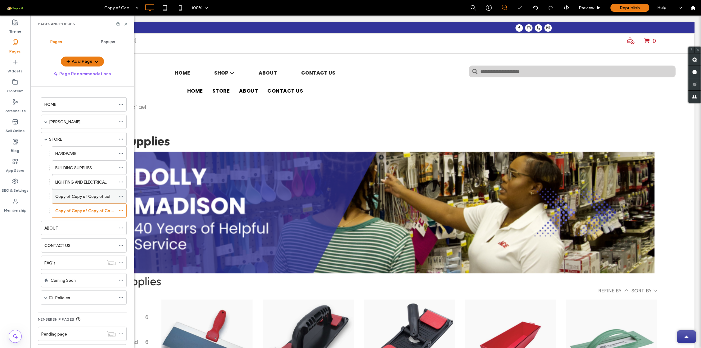
click at [119, 198] on icon at bounding box center [121, 196] width 4 height 4
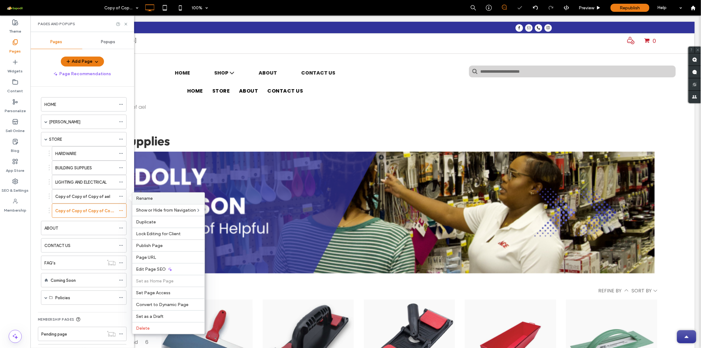
click at [137, 197] on span "Rename" at bounding box center [144, 197] width 17 height 5
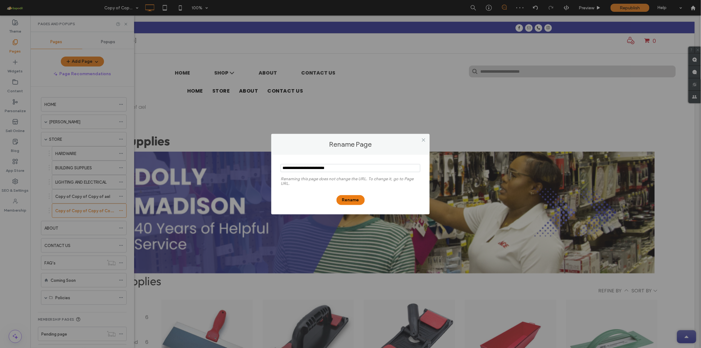
drag, startPoint x: 354, startPoint y: 166, endPoint x: 189, endPoint y: 170, distance: 165.1
click at [222, 166] on div "Rename Page Renaming this page does not change the URL. To change it, go to Pag…" at bounding box center [350, 174] width 701 height 348
click at [364, 164] on input "notEmpty" at bounding box center [351, 168] width 140 height 8
click at [357, 167] on input "notEmpty" at bounding box center [351, 168] width 140 height 8
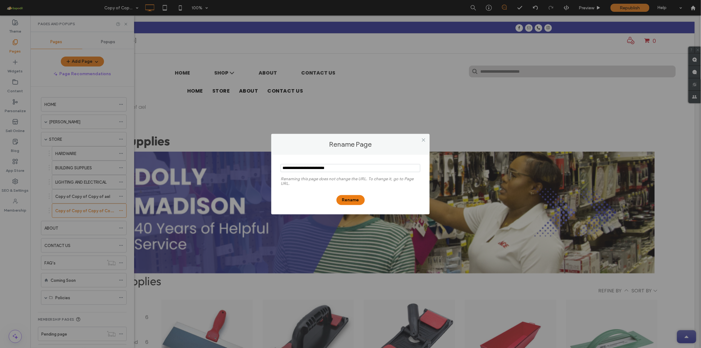
click at [357, 167] on input "notEmpty" at bounding box center [351, 168] width 140 height 8
type input "**********"
click at [347, 197] on button "Rename" at bounding box center [350, 200] width 28 height 10
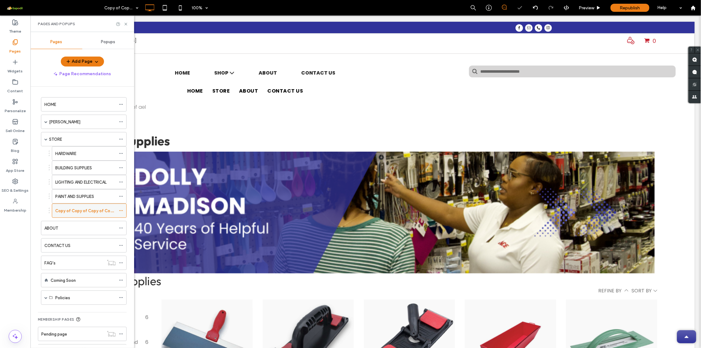
click at [121, 211] on icon at bounding box center [121, 210] width 4 height 4
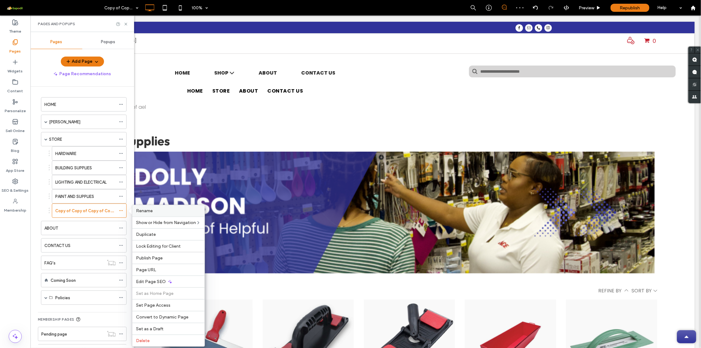
click at [143, 211] on span "Rename" at bounding box center [144, 210] width 17 height 5
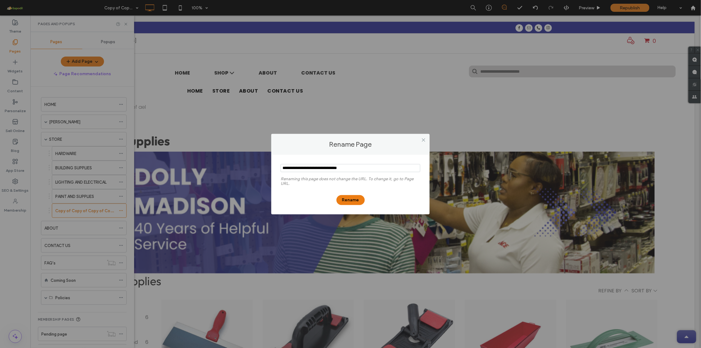
click at [358, 168] on input "notEmpty" at bounding box center [351, 168] width 140 height 8
type input "*****"
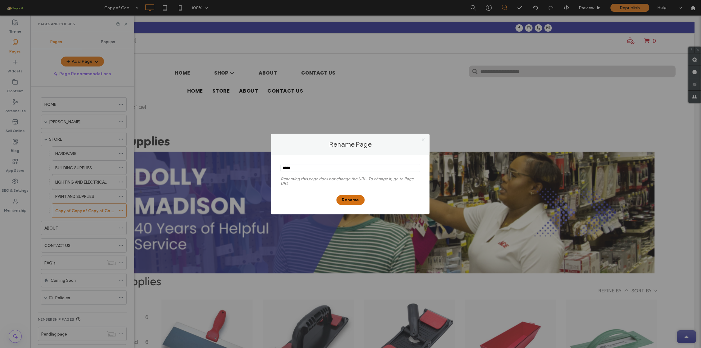
click at [351, 200] on button "Rename" at bounding box center [350, 200] width 28 height 10
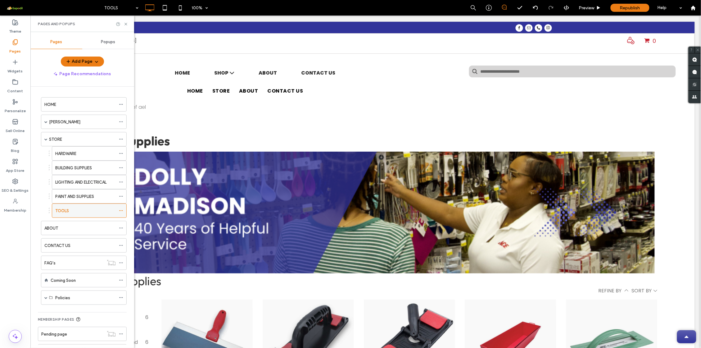
click at [96, 213] on div "TOOLS" at bounding box center [85, 210] width 61 height 7
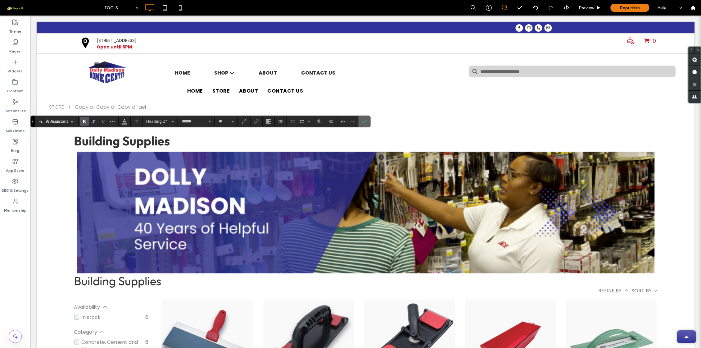
click at [367, 123] on icon "Confirm" at bounding box center [364, 121] width 5 height 5
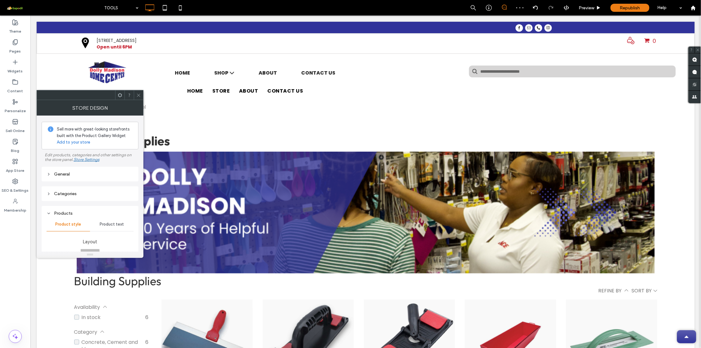
click at [96, 177] on div "General" at bounding box center [90, 173] width 87 height 5
click at [98, 175] on div "General" at bounding box center [90, 173] width 87 height 5
type input "*****"
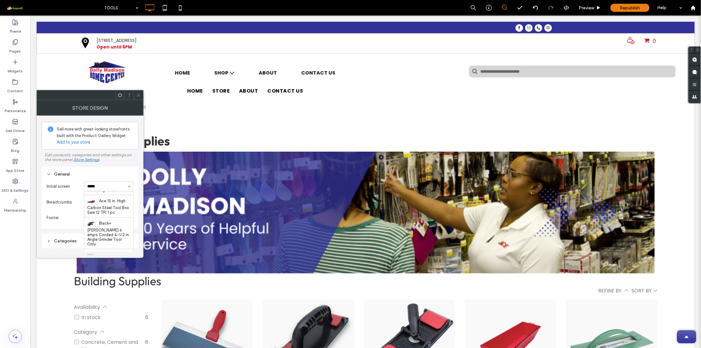
scroll to position [290, 0]
click at [141, 94] on div at bounding box center [138, 94] width 9 height 9
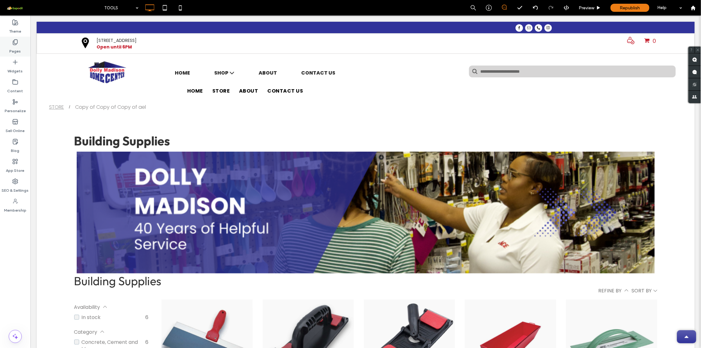
click at [17, 51] on label "Pages" at bounding box center [15, 49] width 11 height 9
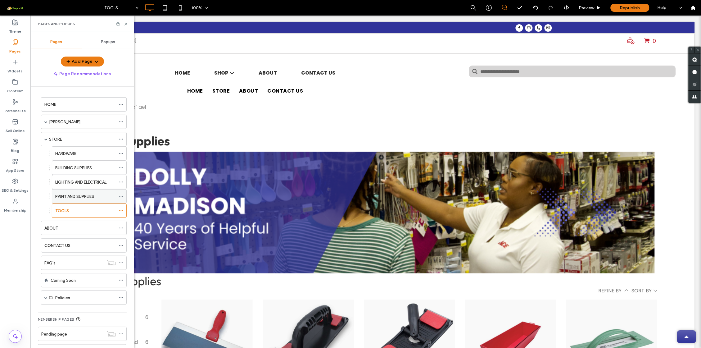
click at [83, 197] on label "PAINT AND SUPPLIES" at bounding box center [74, 196] width 39 height 11
click at [126, 24] on use at bounding box center [125, 24] width 2 height 2
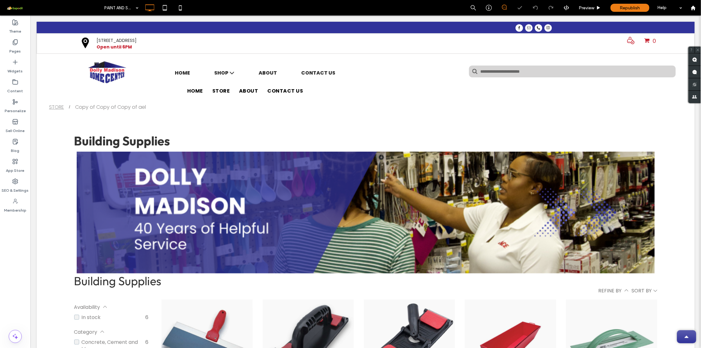
type input "******"
type input "**"
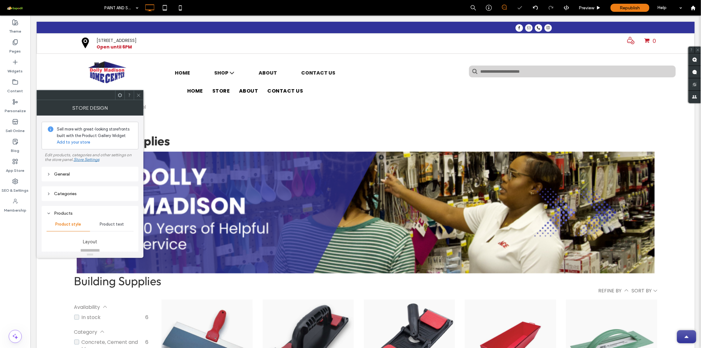
click at [86, 172] on div "General" at bounding box center [90, 173] width 87 height 5
type input "*******"
click at [139, 97] on span at bounding box center [138, 94] width 5 height 9
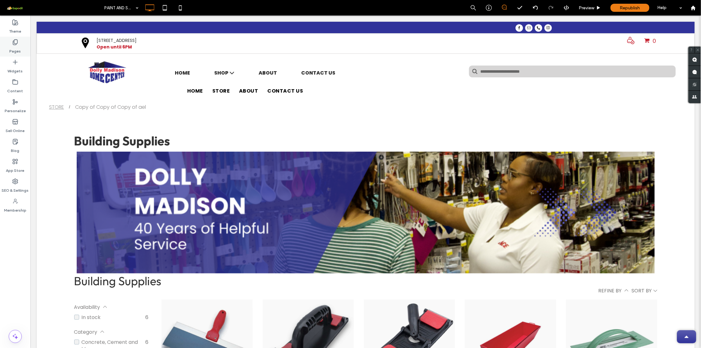
click at [13, 45] on use at bounding box center [15, 42] width 4 height 5
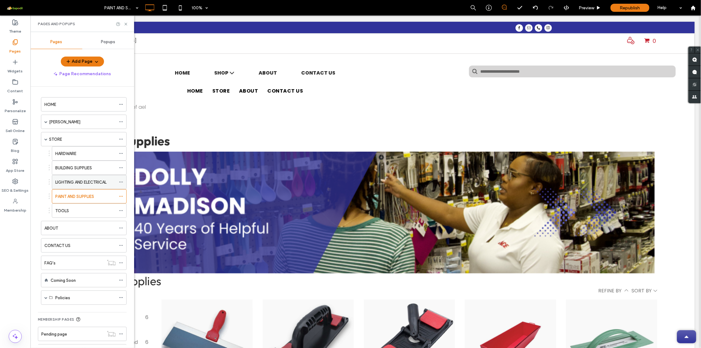
click at [75, 184] on label "LIGHTING AND ELECTRICAL" at bounding box center [80, 182] width 51 height 11
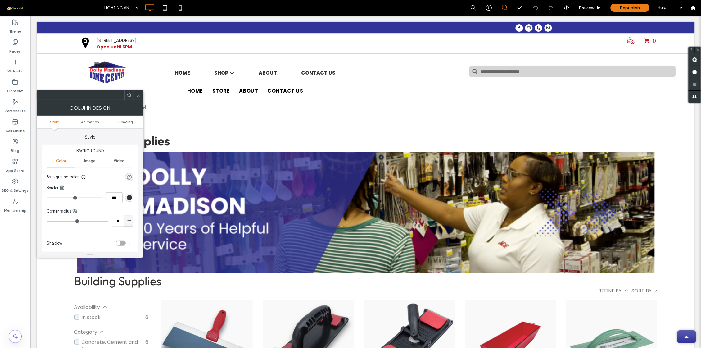
click at [137, 93] on icon at bounding box center [138, 95] width 5 height 5
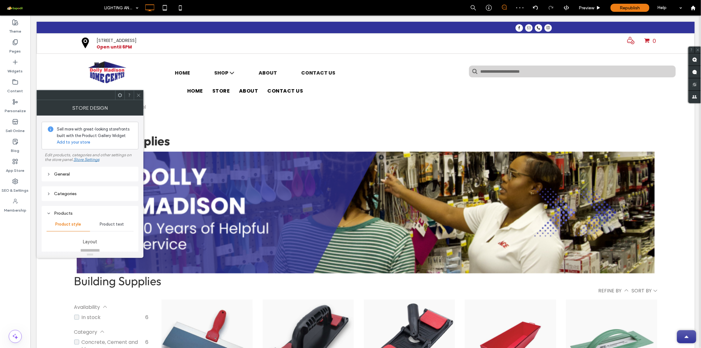
click at [78, 173] on div "General" at bounding box center [90, 173] width 87 height 5
type input "**********"
click at [133, 91] on div at bounding box center [128, 94] width 9 height 9
click at [135, 93] on div at bounding box center [138, 94] width 9 height 9
click at [139, 94] on use at bounding box center [138, 94] width 3 height 3
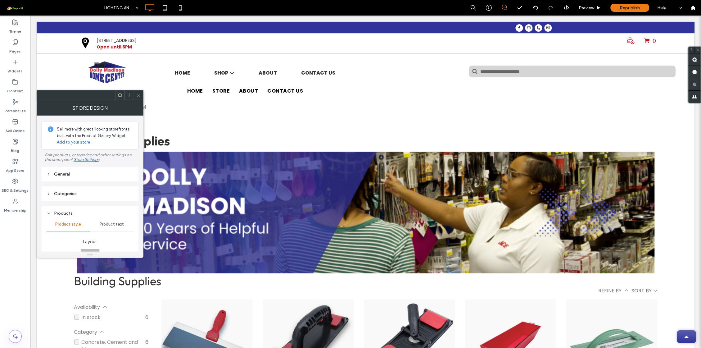
click at [140, 96] on icon at bounding box center [138, 95] width 5 height 5
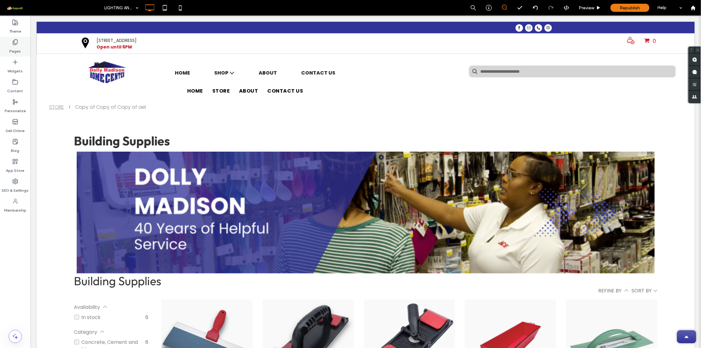
click at [15, 40] on icon at bounding box center [15, 42] width 6 height 6
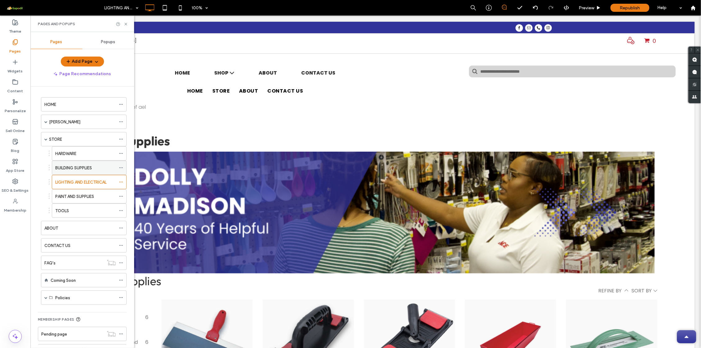
click at [69, 165] on label "BUILDING SUPPLIES" at bounding box center [73, 167] width 37 height 11
click at [60, 155] on label "HARDWARE" at bounding box center [65, 153] width 21 height 11
click at [84, 208] on div "TOOLS" at bounding box center [85, 210] width 61 height 7
click at [126, 23] on icon at bounding box center [125, 24] width 5 height 5
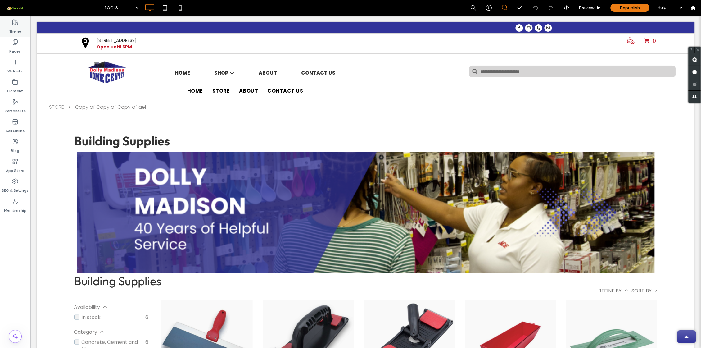
click at [19, 34] on label "Theme" at bounding box center [15, 29] width 12 height 9
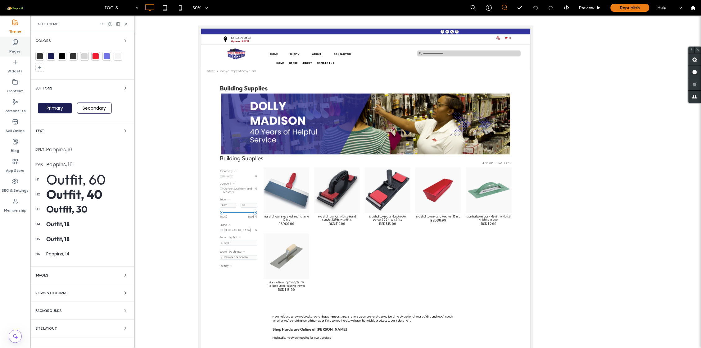
click at [17, 46] on label "Pages" at bounding box center [15, 49] width 11 height 9
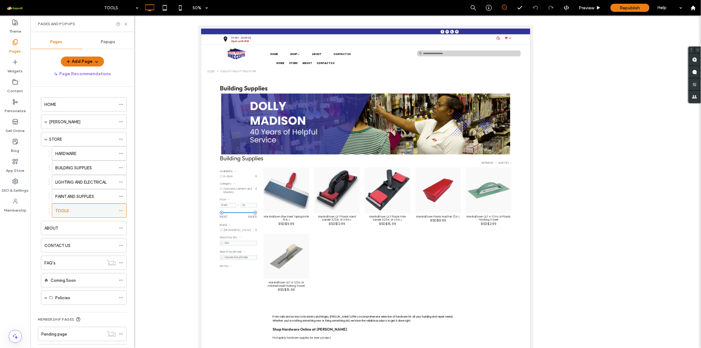
click at [122, 210] on icon at bounding box center [121, 210] width 4 height 4
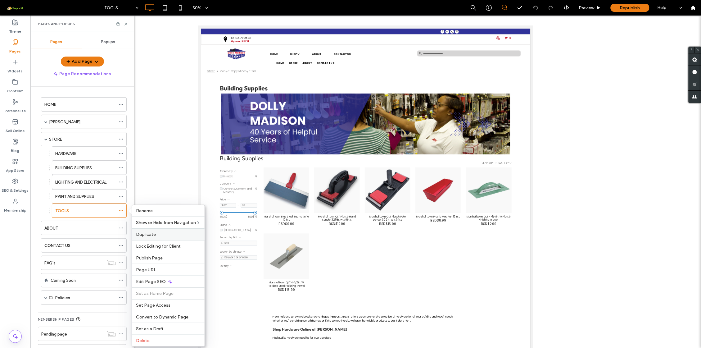
click at [156, 235] on label "Duplicate" at bounding box center [168, 233] width 65 height 5
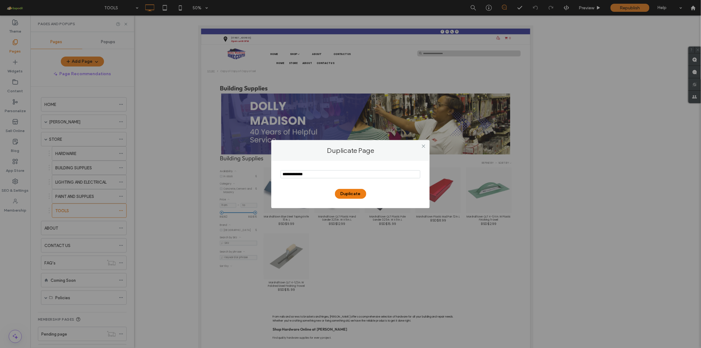
drag, startPoint x: 335, startPoint y: 174, endPoint x: 236, endPoint y: 165, distance: 98.8
click at [236, 165] on div "Duplicate Page Duplicate" at bounding box center [350, 174] width 701 height 348
type input "**********"
click at [358, 194] on button "Duplicate" at bounding box center [350, 194] width 31 height 10
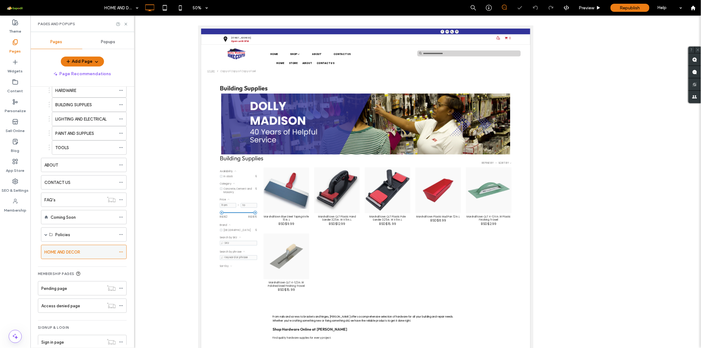
scroll to position [58, 0]
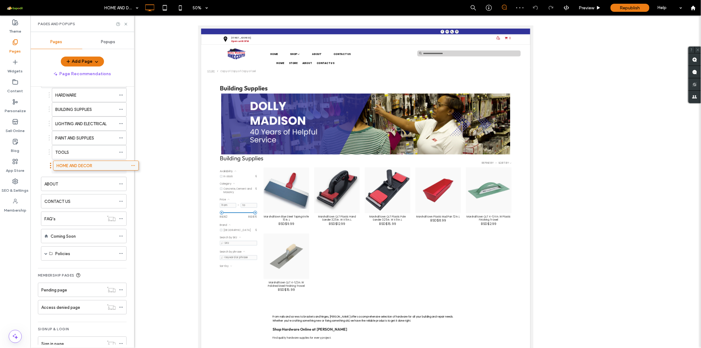
drag, startPoint x: 73, startPoint y: 257, endPoint x: 85, endPoint y: 167, distance: 90.8
click at [104, 169] on div "HOME AND DECOR" at bounding box center [85, 166] width 61 height 7
click at [100, 168] on div "HOME AND DECOR" at bounding box center [85, 166] width 61 height 7
click at [124, 24] on icon at bounding box center [125, 24] width 5 height 5
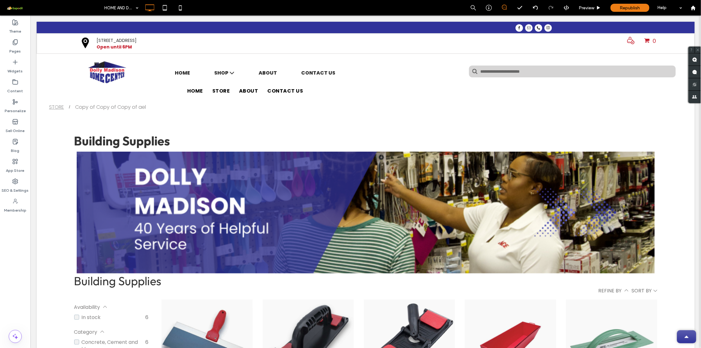
type input "******"
type input "**"
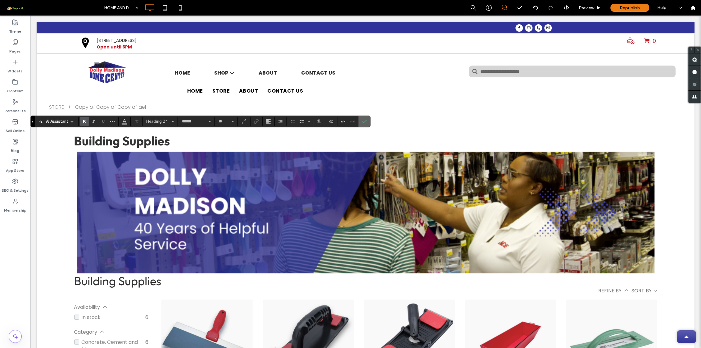
click at [365, 123] on use "Confirm" at bounding box center [364, 121] width 5 height 4
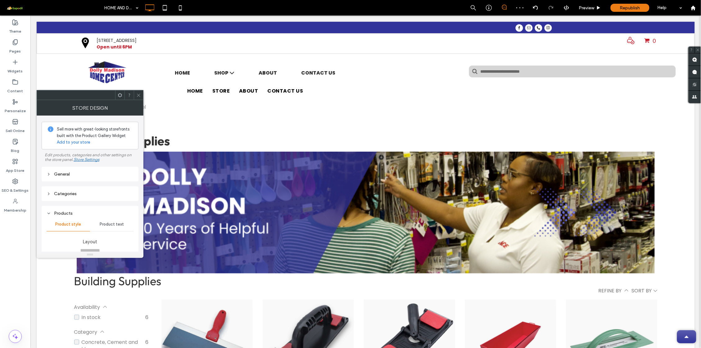
click at [80, 181] on div "General" at bounding box center [90, 174] width 97 height 15
click at [68, 196] on div "Categories" at bounding box center [90, 193] width 87 height 5
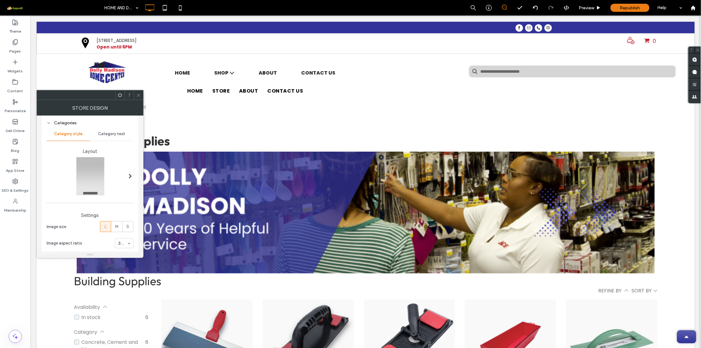
scroll to position [0, 0]
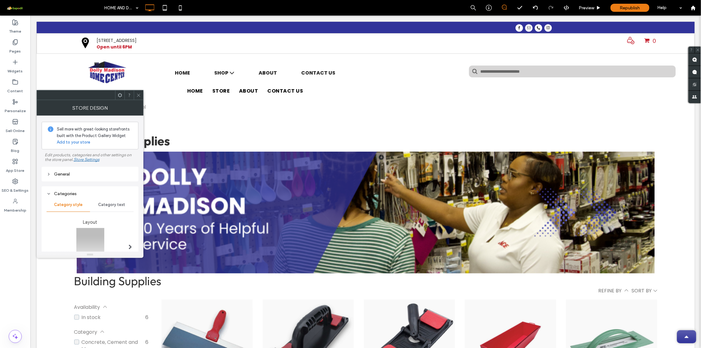
click at [69, 176] on div "General" at bounding box center [90, 173] width 87 height 5
type input "*"
click at [138, 94] on use at bounding box center [138, 94] width 3 height 3
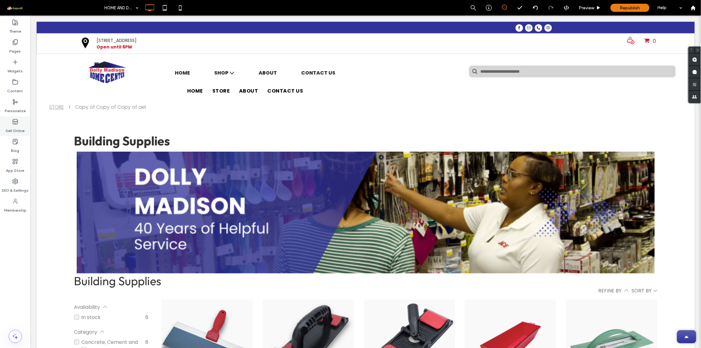
click at [15, 125] on label "Sell Online" at bounding box center [15, 129] width 19 height 9
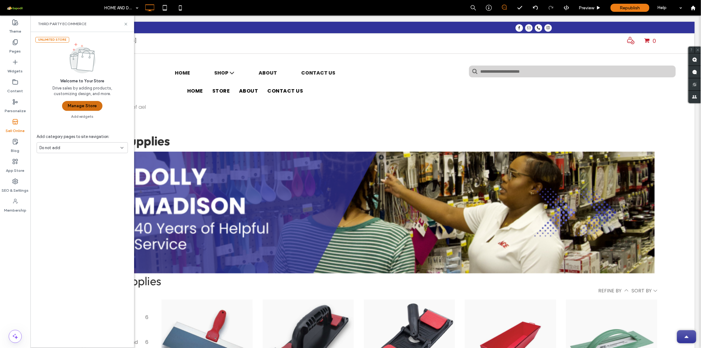
click at [77, 108] on button "Manage Store" at bounding box center [82, 106] width 40 height 10
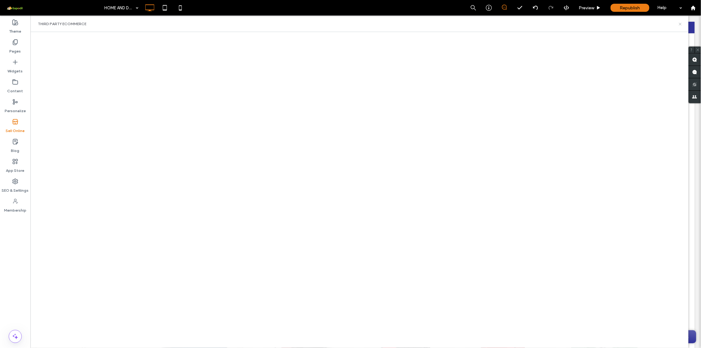
click at [680, 22] on icon at bounding box center [680, 24] width 5 height 5
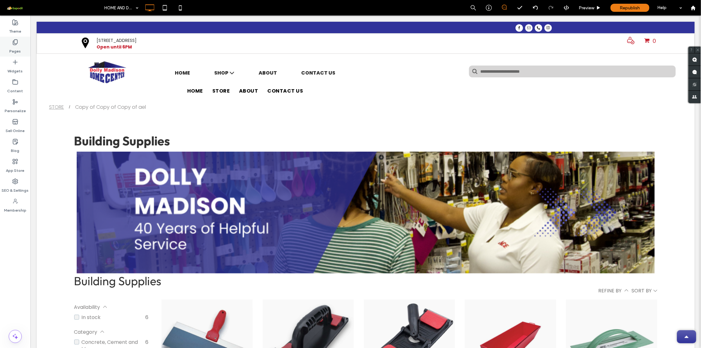
drag, startPoint x: 14, startPoint y: 35, endPoint x: 11, endPoint y: 38, distance: 4.2
click at [14, 36] on div "Theme Pages Widgets Content Personalize Sell Online Blog App Store SEO & Settin…" at bounding box center [15, 182] width 30 height 332
click at [18, 40] on div "Pages" at bounding box center [15, 47] width 30 height 20
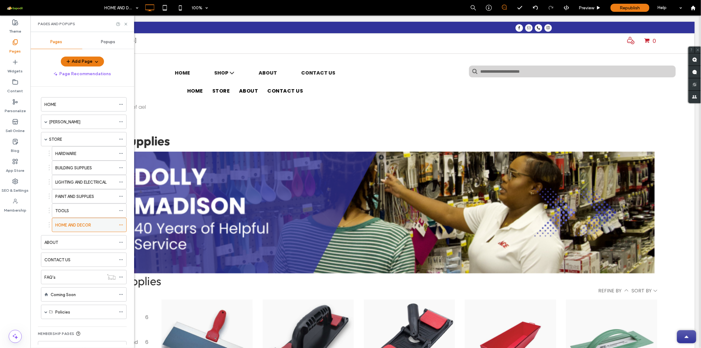
click at [122, 226] on icon at bounding box center [121, 224] width 4 height 4
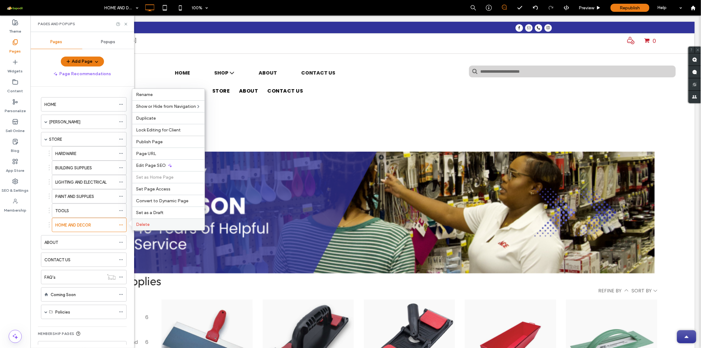
click at [141, 223] on span "Delete" at bounding box center [143, 224] width 14 height 5
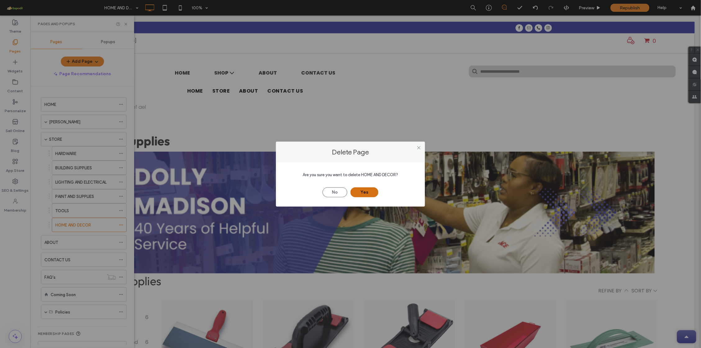
click at [370, 189] on button "Yes" at bounding box center [364, 192] width 28 height 10
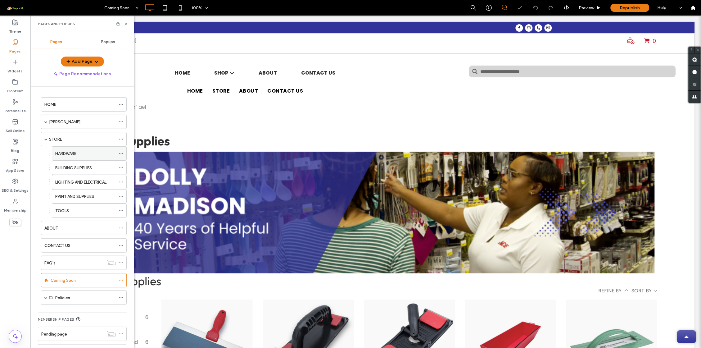
click at [87, 157] on div "HARDWARE" at bounding box center [85, 153] width 61 height 14
click at [70, 168] on label "BUILDING SUPPLIES" at bounding box center [73, 167] width 37 height 11
click at [92, 182] on label "LIGHTING AND ELECTRICAL" at bounding box center [80, 182] width 51 height 11
click at [82, 196] on label "PAINT AND SUPPLIES" at bounding box center [74, 196] width 39 height 11
click at [72, 208] on div "TOOLS" at bounding box center [85, 210] width 61 height 7
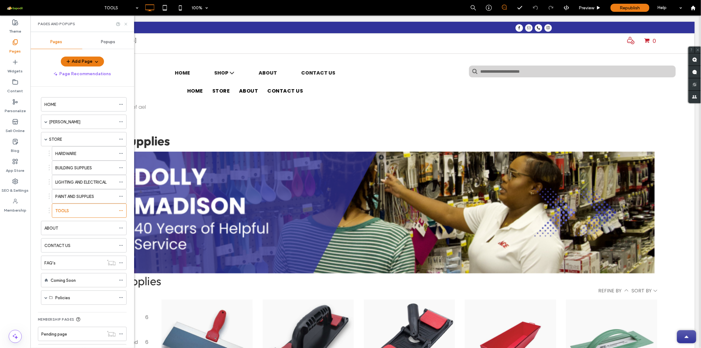
click at [125, 24] on icon at bounding box center [125, 24] width 5 height 5
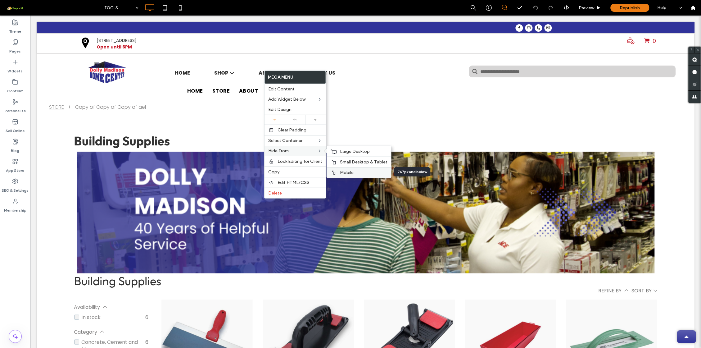
click at [344, 167] on div "Mobile" at bounding box center [359, 172] width 64 height 11
click at [344, 160] on span "Small Desktop & Tablet" at bounding box center [363, 161] width 47 height 5
click at [340, 150] on span "Large Desktop" at bounding box center [355, 151] width 30 height 5
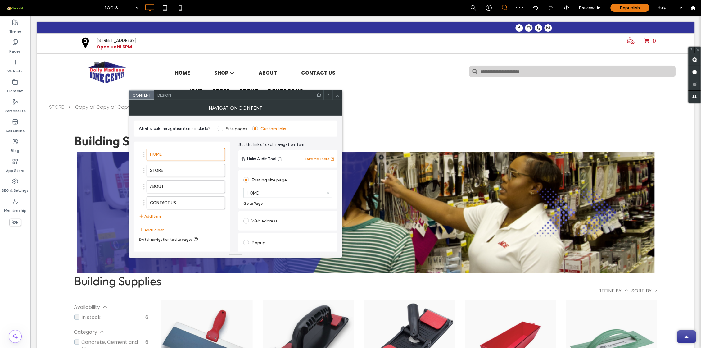
click at [164, 95] on span "Design" at bounding box center [163, 95] width 13 height 5
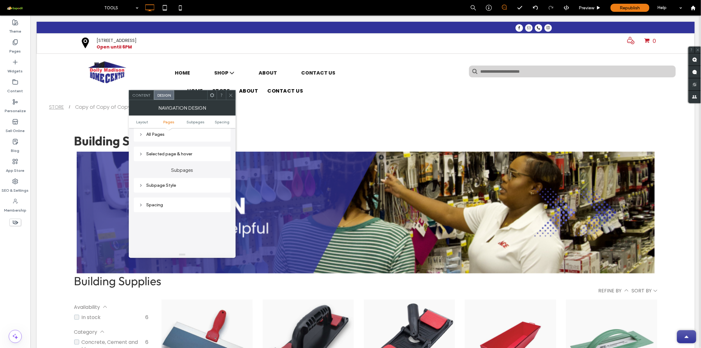
scroll to position [124, 0]
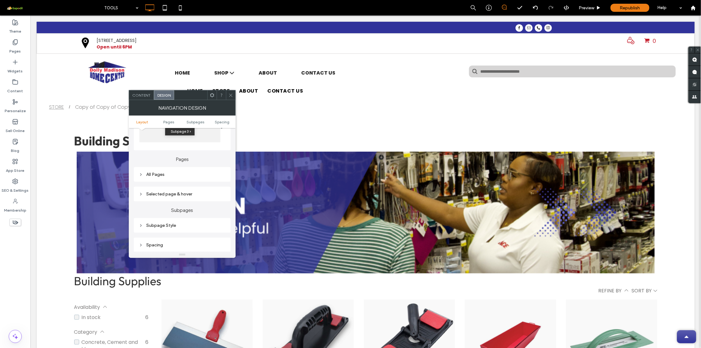
click at [157, 170] on div "All Pages" at bounding box center [182, 174] width 97 height 15
click at [155, 181] on div "All Pages" at bounding box center [182, 174] width 97 height 15
click at [159, 177] on div "All Pages" at bounding box center [182, 174] width 87 height 5
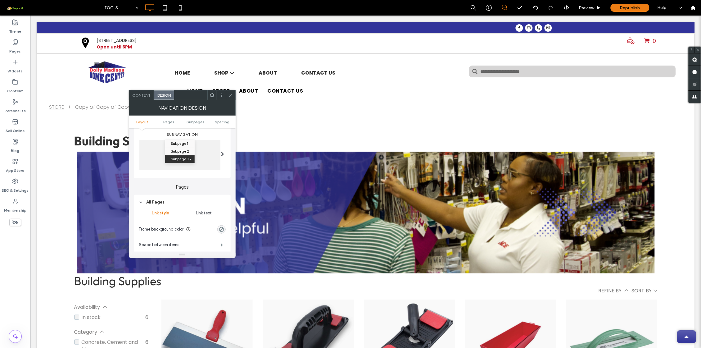
scroll to position [101, 0]
click at [200, 210] on span "Link text" at bounding box center [204, 207] width 16 height 5
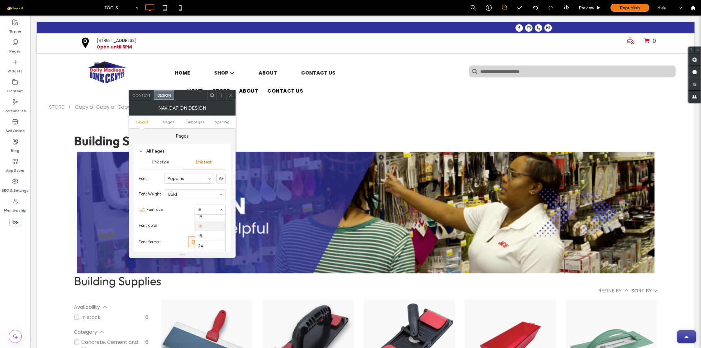
scroll to position [62, 0]
click at [231, 97] on icon at bounding box center [230, 95] width 5 height 5
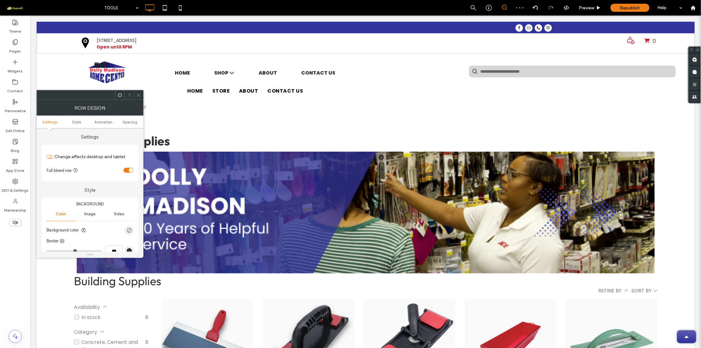
click at [139, 96] on use at bounding box center [138, 94] width 3 height 3
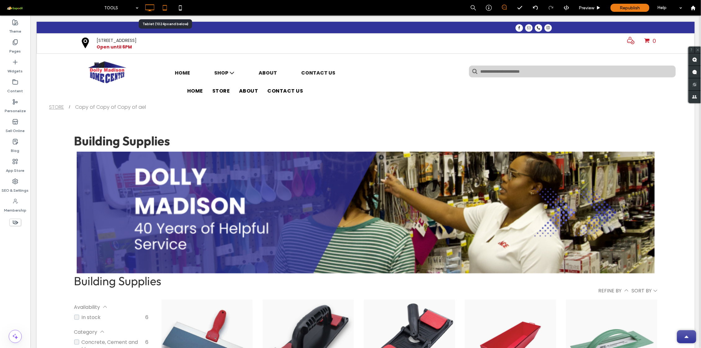
click at [163, 5] on use at bounding box center [165, 7] width 4 height 5
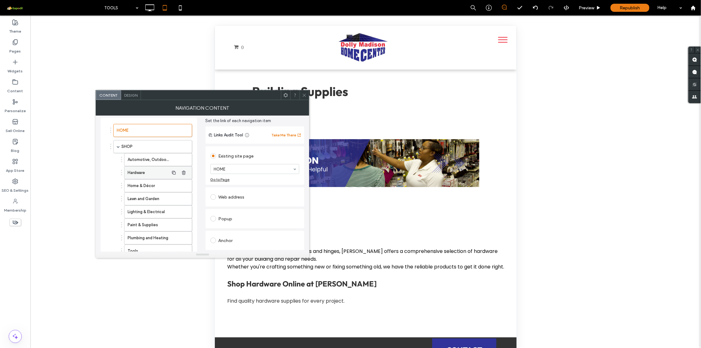
scroll to position [0, 0]
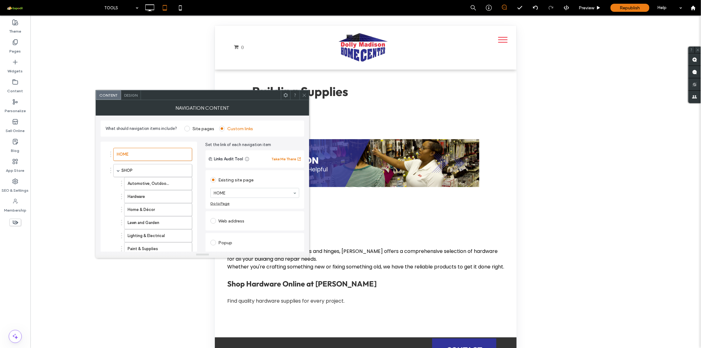
click at [304, 95] on use at bounding box center [304, 94] width 3 height 3
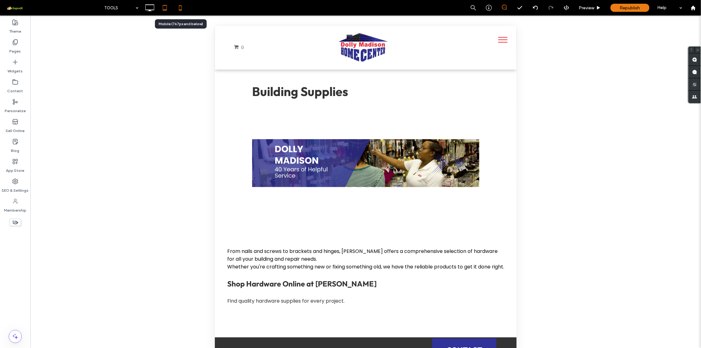
click at [183, 9] on icon at bounding box center [180, 8] width 12 height 12
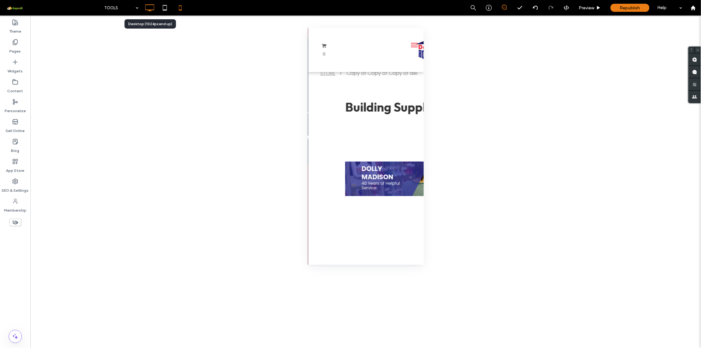
click at [150, 11] on icon at bounding box center [149, 8] width 12 height 12
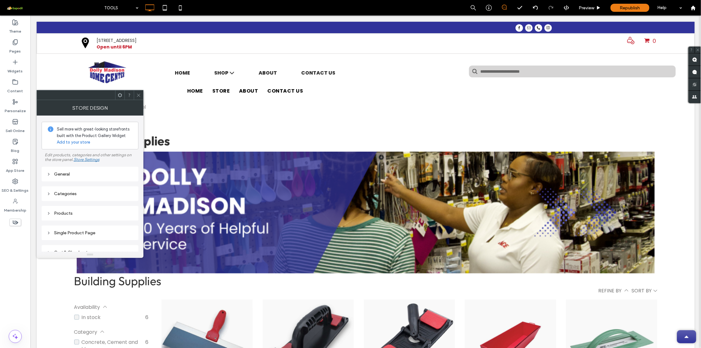
click at [122, 97] on icon at bounding box center [120, 95] width 5 height 5
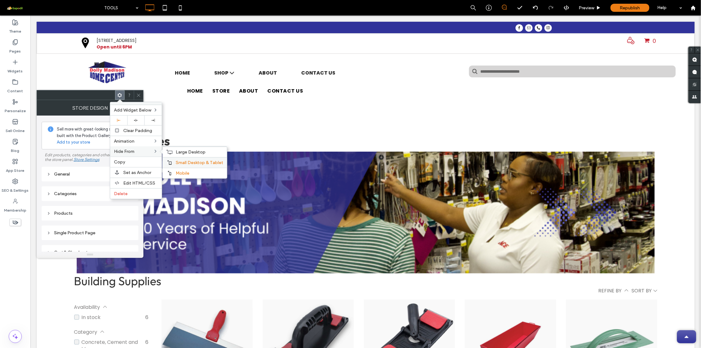
click at [183, 163] on span "Small Desktop & Tablet" at bounding box center [199, 162] width 47 height 5
click at [181, 171] on span "Mobile" at bounding box center [183, 172] width 14 height 5
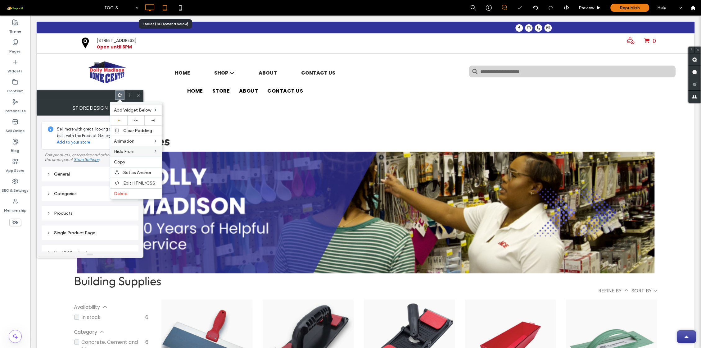
click at [167, 13] on icon at bounding box center [165, 8] width 12 height 12
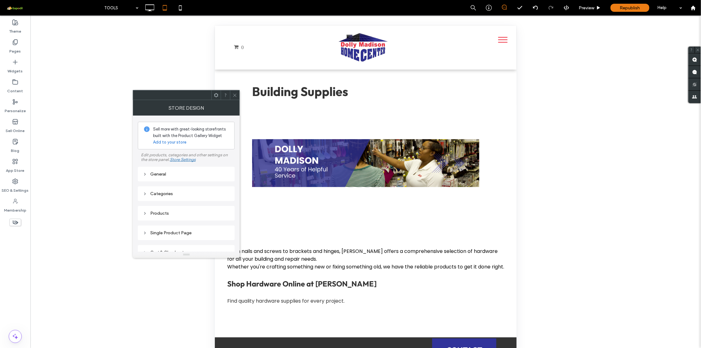
click at [235, 94] on icon at bounding box center [234, 95] width 5 height 5
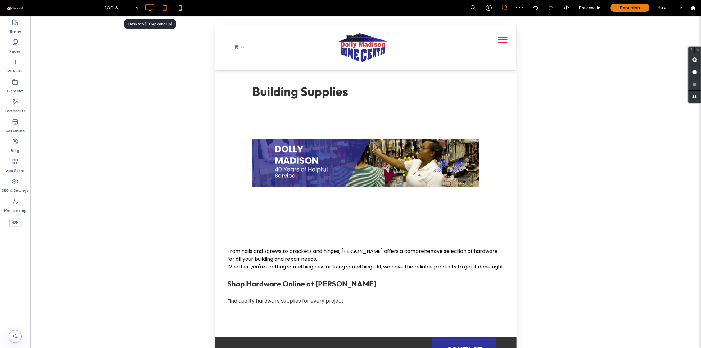
click at [148, 9] on icon at bounding box center [149, 8] width 12 height 12
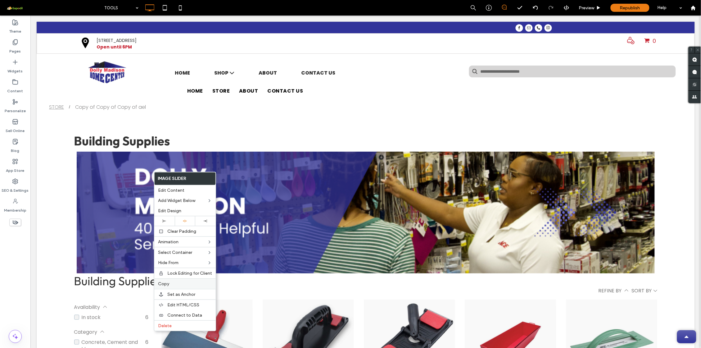
click at [173, 284] on label "Copy" at bounding box center [185, 283] width 54 height 5
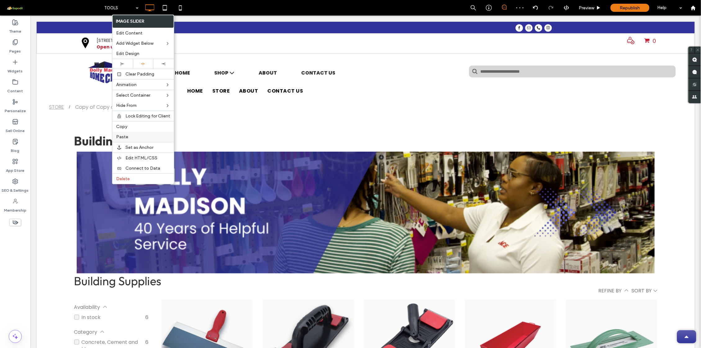
click at [127, 135] on span "Paste" at bounding box center [122, 136] width 12 height 5
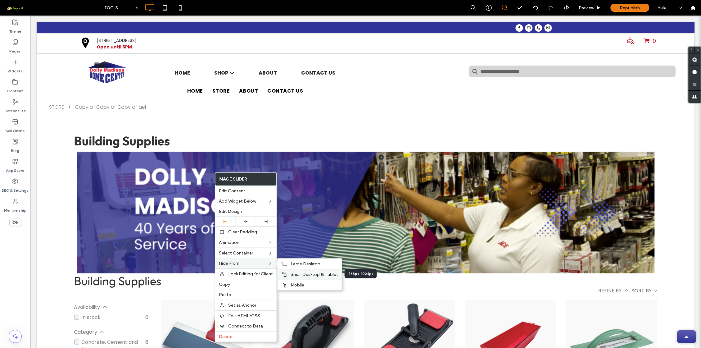
click at [299, 276] on div "Small Desktop & Tablet" at bounding box center [309, 274] width 64 height 11
click at [299, 264] on span "Large Desktop" at bounding box center [305, 263] width 30 height 5
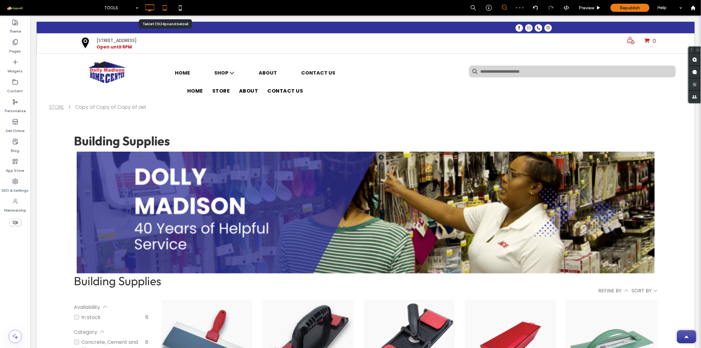
click at [166, 11] on icon at bounding box center [165, 8] width 12 height 12
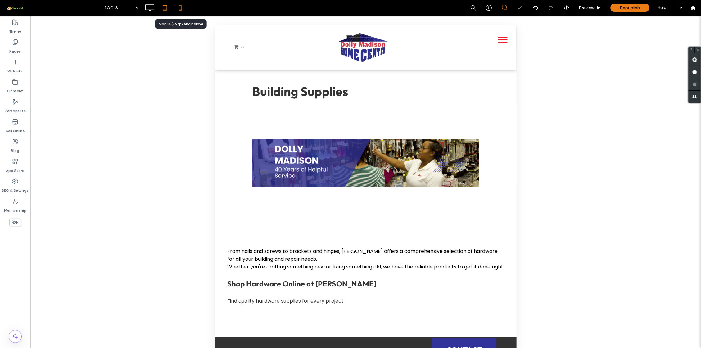
click at [182, 9] on icon at bounding box center [180, 8] width 12 height 12
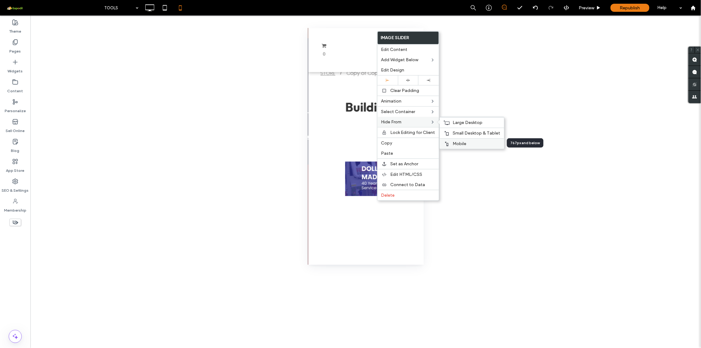
click at [460, 144] on span "Mobile" at bounding box center [460, 143] width 14 height 5
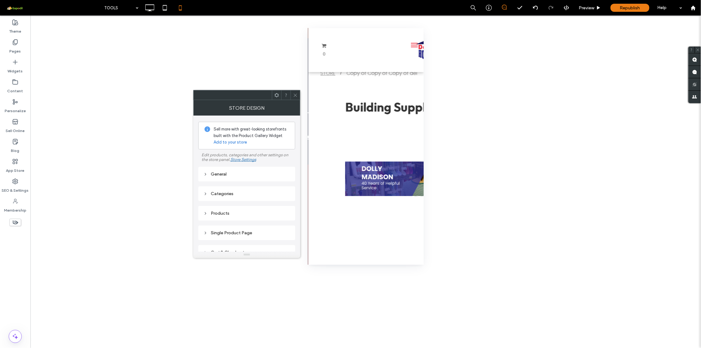
click at [235, 175] on div "General" at bounding box center [246, 173] width 87 height 5
click at [276, 171] on div "General" at bounding box center [246, 174] width 87 height 8
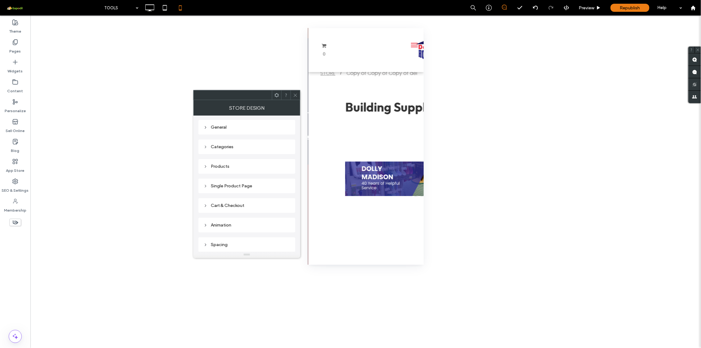
scroll to position [43, 0]
click at [240, 173] on div "Products" at bounding box center [246, 170] width 87 height 8
type input "**"
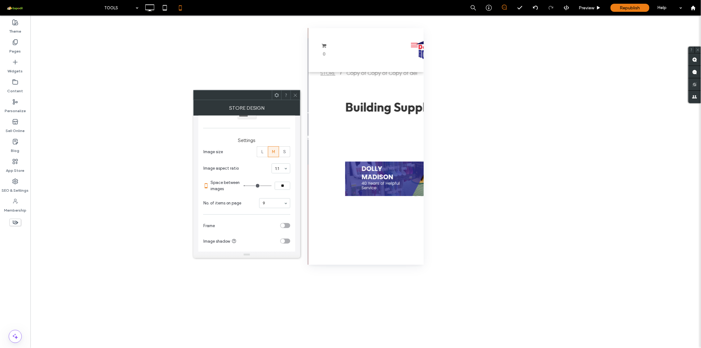
type input "*"
drag, startPoint x: 248, startPoint y: 185, endPoint x: 244, endPoint y: 185, distance: 3.4
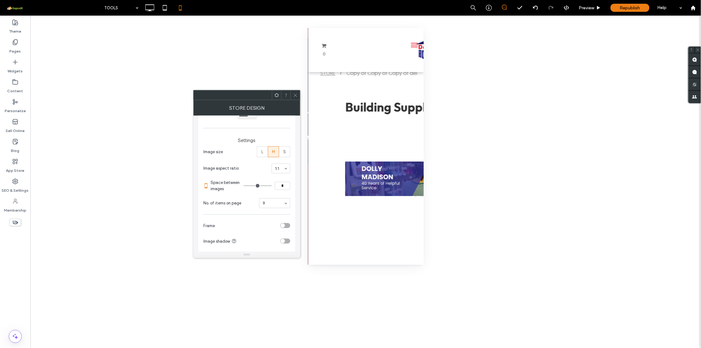
click at [244, 185] on input "range" at bounding box center [258, 185] width 28 height 1
type input "*"
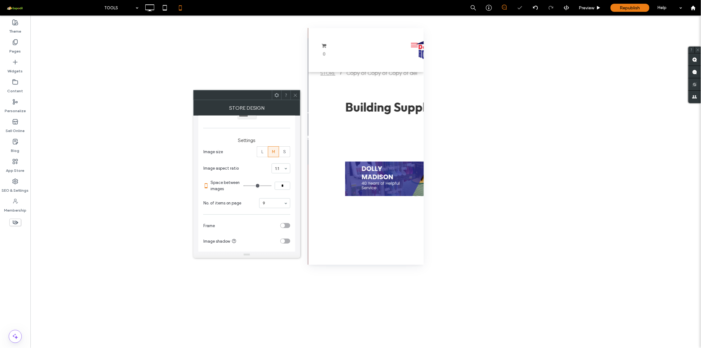
type input "**"
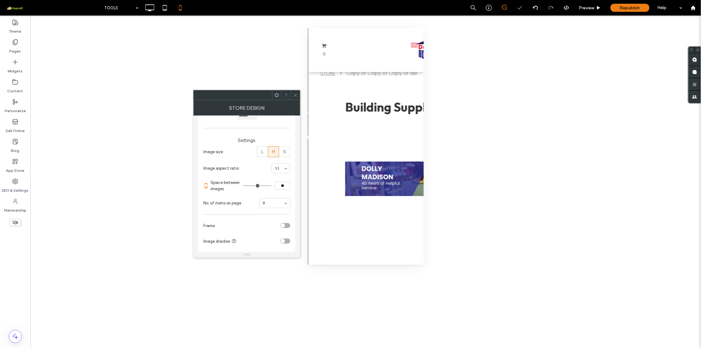
type input "**"
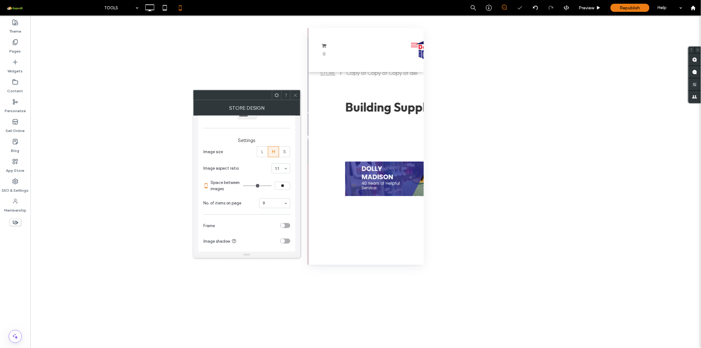
type input "**"
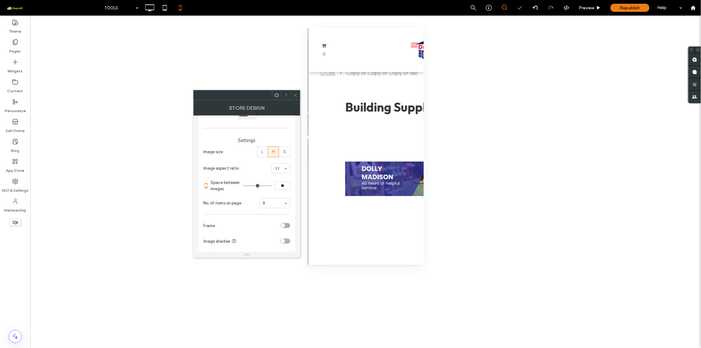
type input "**"
type input "***"
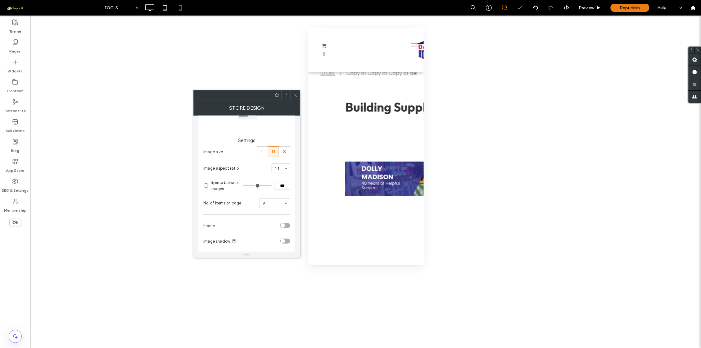
type input "***"
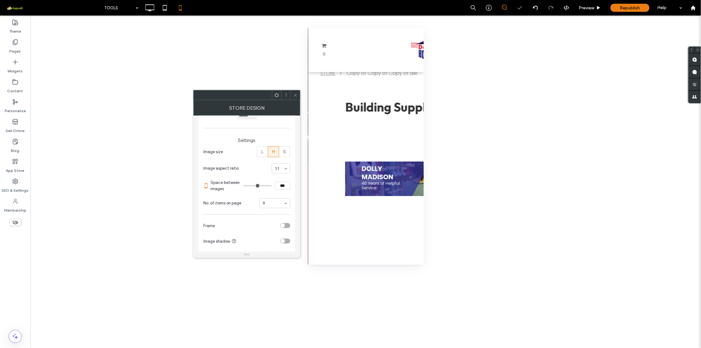
type input "***"
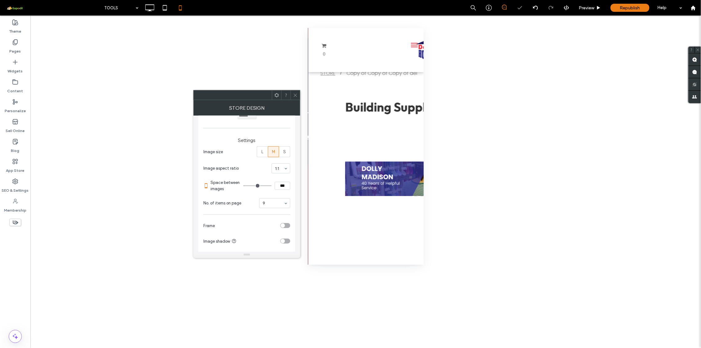
type input "***"
drag, startPoint x: 245, startPoint y: 185, endPoint x: 260, endPoint y: 184, distance: 15.8
click at [260, 185] on input "range" at bounding box center [258, 185] width 28 height 1
type input "***"
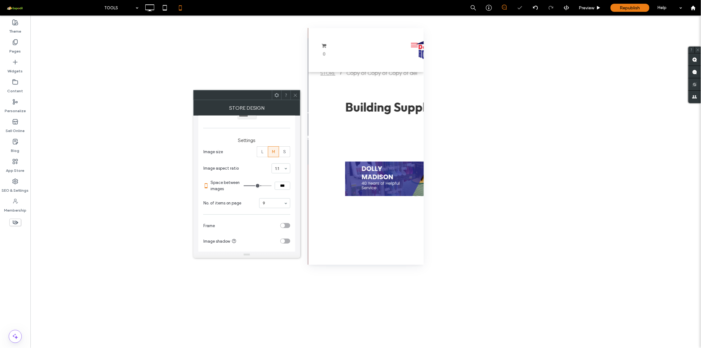
type input "***"
type input "**"
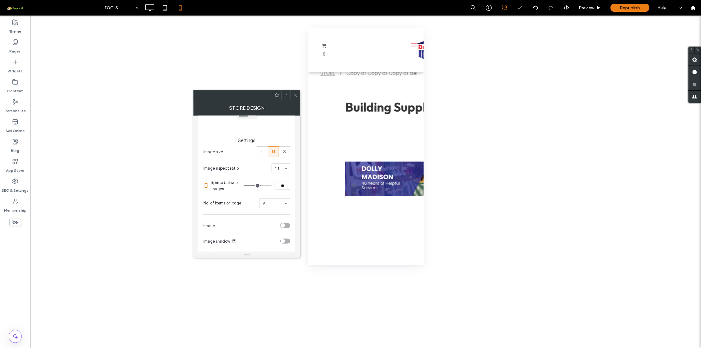
type input "**"
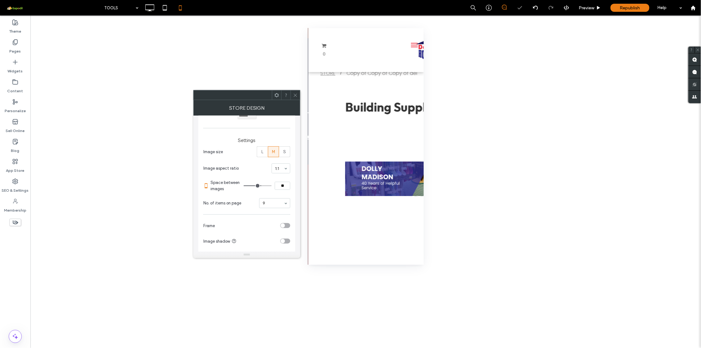
type input "**"
type input "*"
drag, startPoint x: 260, startPoint y: 184, endPoint x: 208, endPoint y: 183, distance: 52.1
type input "*"
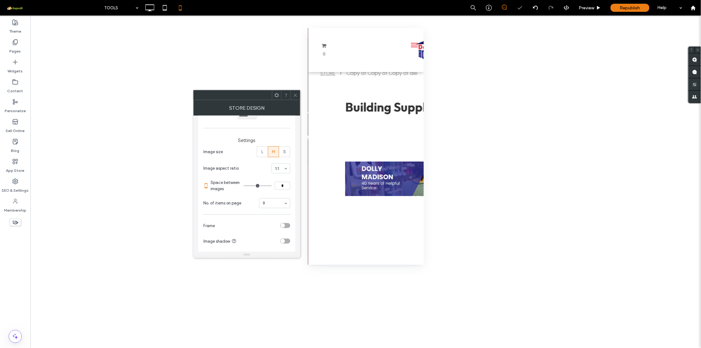
click at [208, 183] on div "Space between images *" at bounding box center [246, 185] width 87 height 19
click at [262, 153] on div "L" at bounding box center [262, 151] width 3 height 10
click at [284, 154] on div "S" at bounding box center [284, 151] width 3 height 10
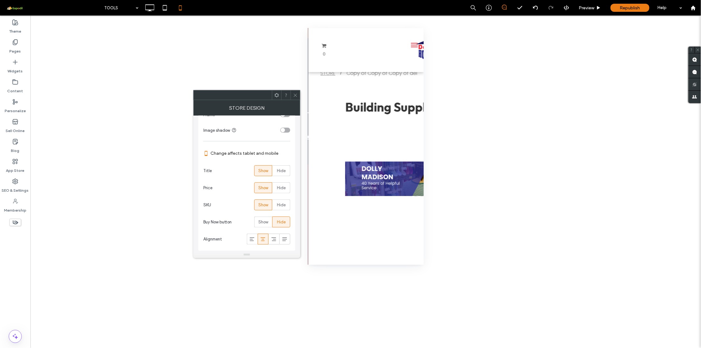
scroll to position [285, 0]
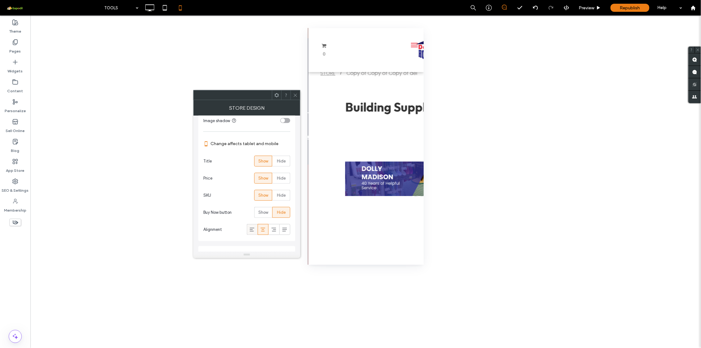
click at [250, 230] on use at bounding box center [252, 229] width 5 height 4
click at [262, 231] on icon at bounding box center [263, 229] width 6 height 6
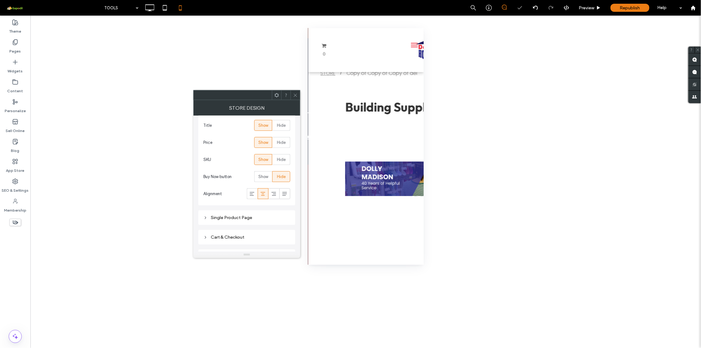
scroll to position [287, 0]
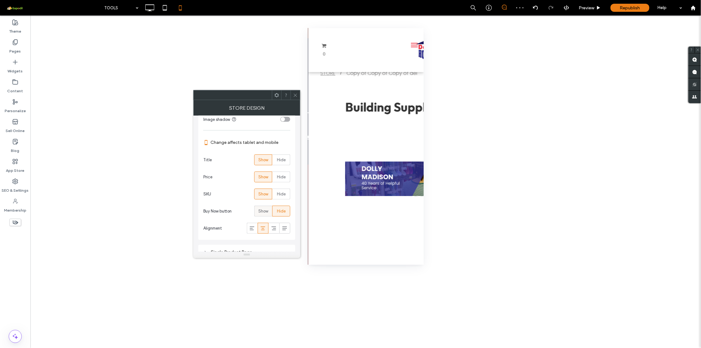
click at [263, 208] on span "Show" at bounding box center [263, 211] width 10 height 6
click at [278, 210] on span "Hide" at bounding box center [281, 211] width 9 height 6
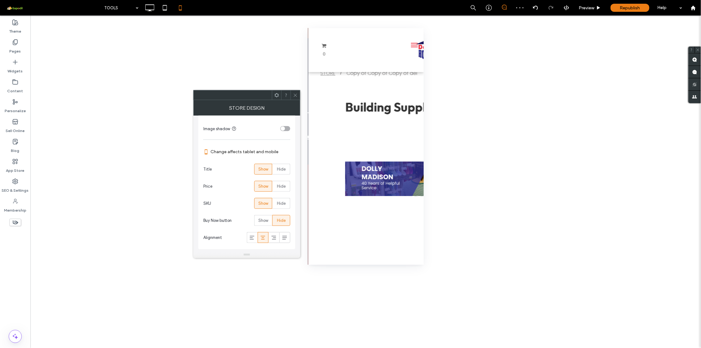
scroll to position [268, 0]
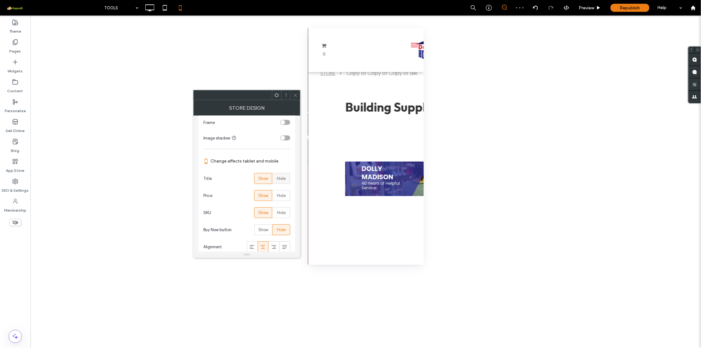
click at [280, 177] on span "Hide" at bounding box center [281, 178] width 9 height 6
click at [262, 177] on span "Show" at bounding box center [263, 178] width 10 height 6
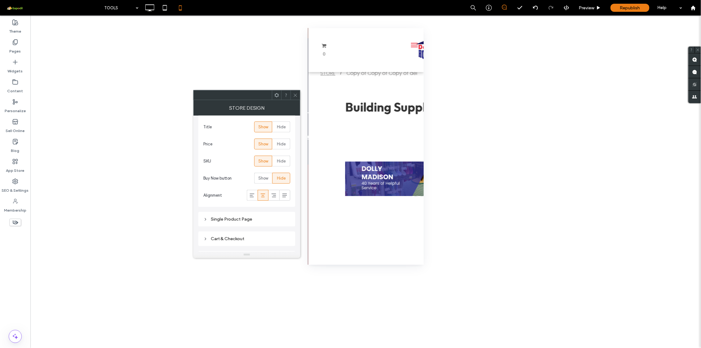
scroll to position [351, 0]
click at [255, 188] on div "Single Product Page" at bounding box center [246, 187] width 87 height 5
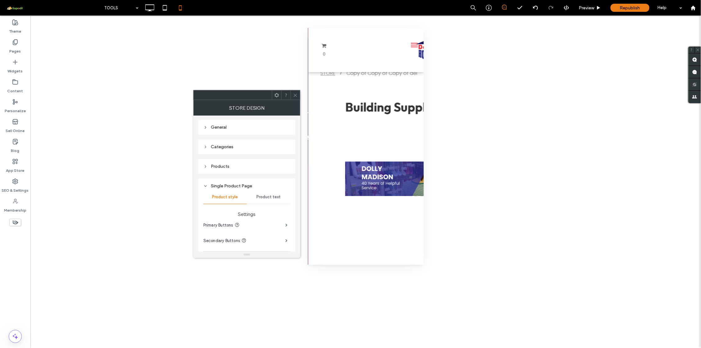
click at [236, 163] on div "Products" at bounding box center [246, 166] width 87 height 8
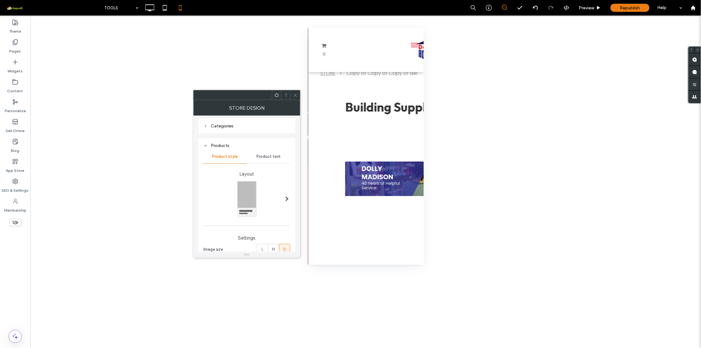
scroll to position [77, 0]
click at [282, 189] on div at bounding box center [287, 188] width 13 height 47
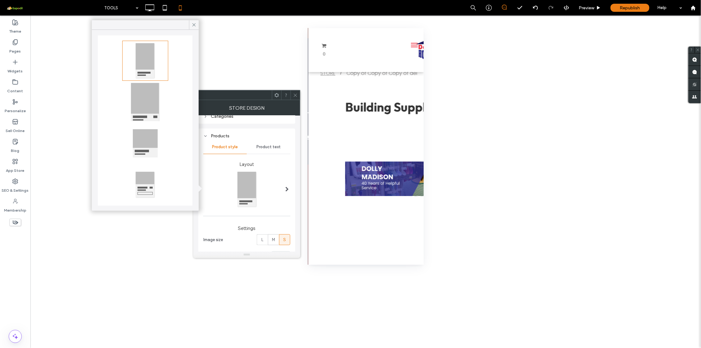
scroll to position [14, 0]
click at [149, 171] on div at bounding box center [145, 180] width 44 height 38
click at [149, 142] on div at bounding box center [145, 138] width 44 height 38
click at [142, 101] on div at bounding box center [145, 97] width 44 height 38
click at [139, 50] on div at bounding box center [145, 56] width 44 height 38
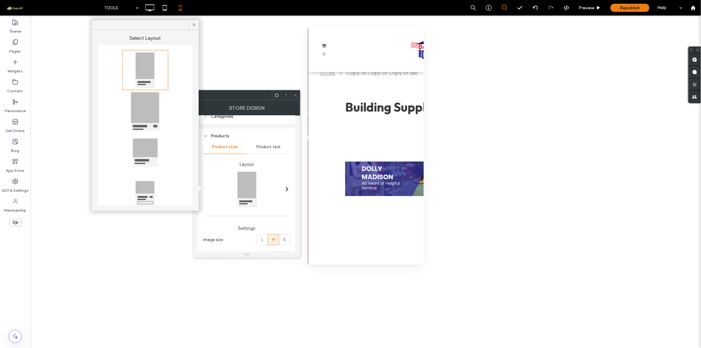
scroll to position [15, 0]
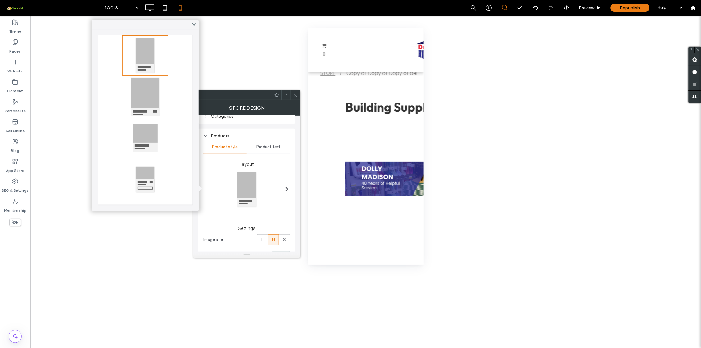
click at [271, 190] on div at bounding box center [247, 189] width 88 height 38
click at [258, 174] on div at bounding box center [247, 189] width 88 height 38
click at [245, 179] on div at bounding box center [247, 189] width 88 height 38
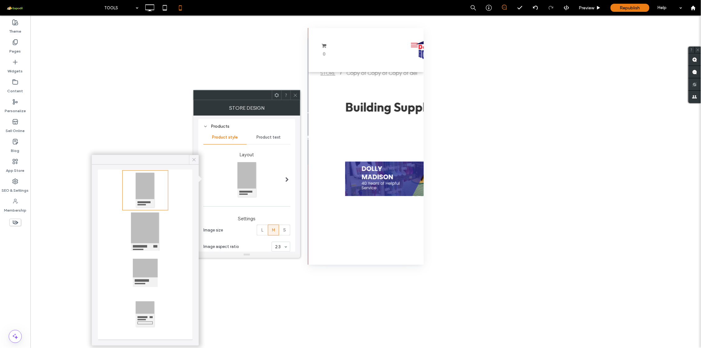
click at [196, 158] on icon at bounding box center [194, 160] width 6 height 6
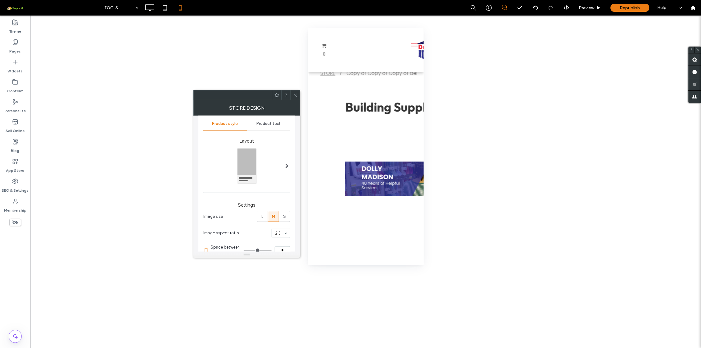
scroll to position [166, 0]
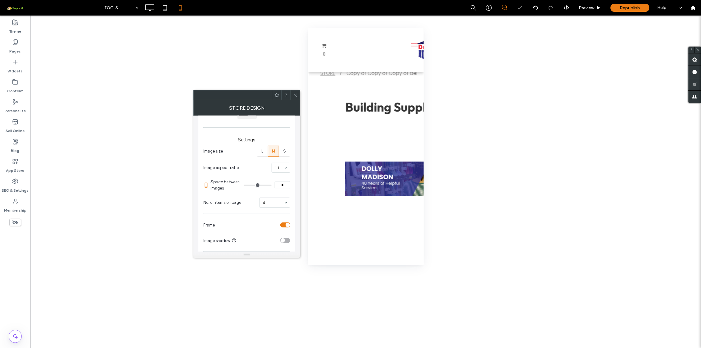
click at [283, 169] on div "1:1" at bounding box center [281, 168] width 19 height 10
click at [284, 167] on div "3:2" at bounding box center [281, 168] width 19 height 10
click at [286, 168] on div "2:3 3:4 1:1 4:3 3:2" at bounding box center [281, 168] width 19 height 10
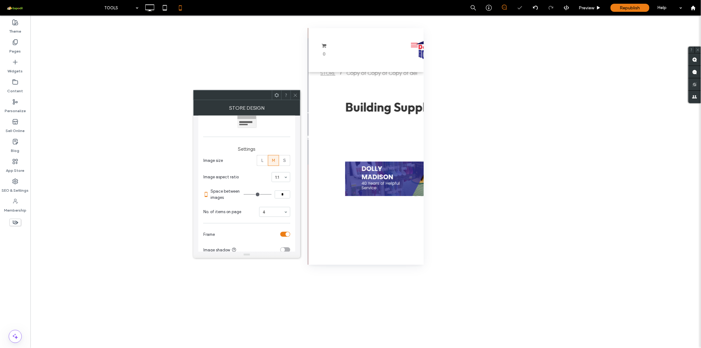
click at [282, 234] on div "toggle" at bounding box center [285, 233] width 10 height 5
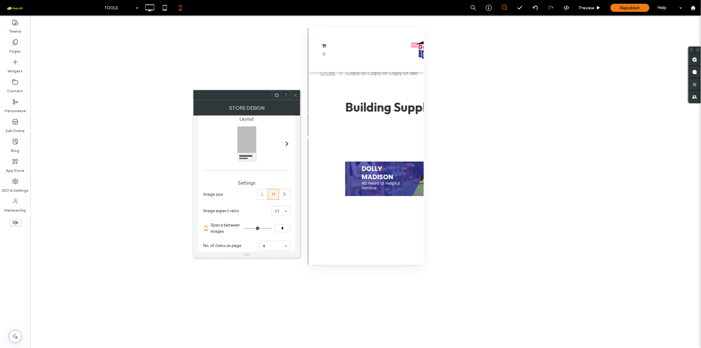
scroll to position [60, 0]
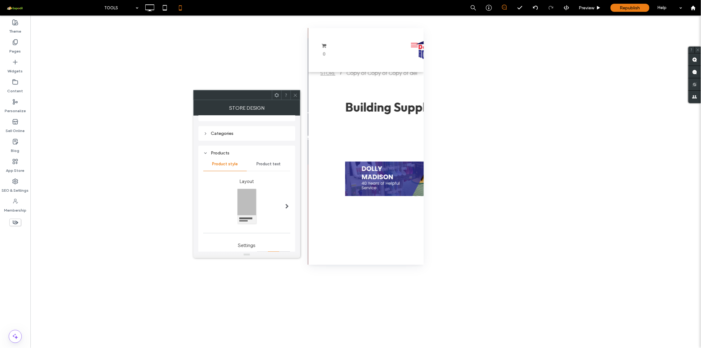
click at [273, 173] on label "Layout" at bounding box center [246, 178] width 87 height 12
click at [276, 167] on div "Product text" at bounding box center [268, 164] width 43 height 14
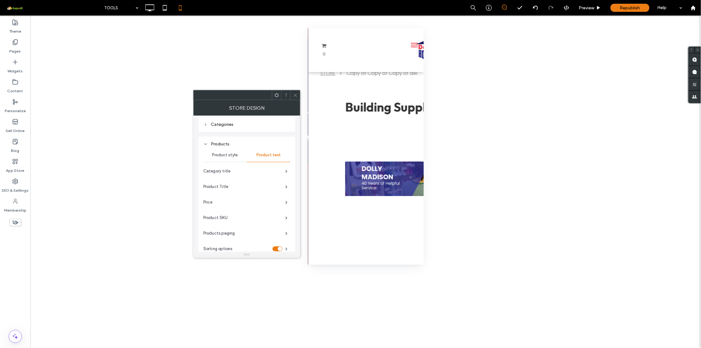
scroll to position [91, 0]
click at [280, 226] on div "toggle" at bounding box center [280, 226] width 4 height 4
click at [277, 226] on div "toggle" at bounding box center [277, 226] width 10 height 5
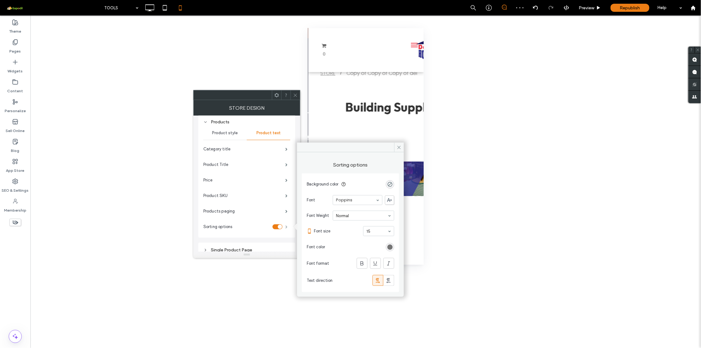
click at [285, 226] on span at bounding box center [286, 226] width 2 height 3
click at [398, 151] on icon at bounding box center [399, 152] width 5 height 5
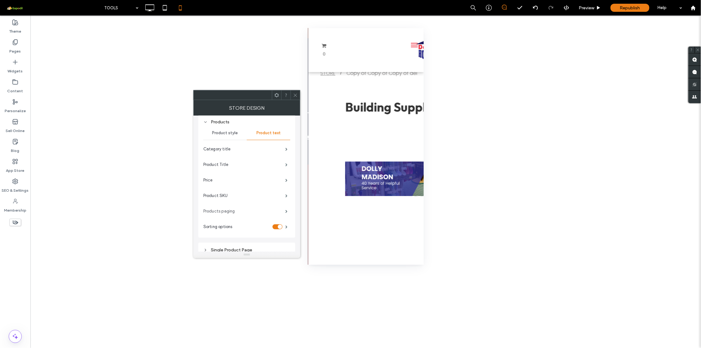
click at [235, 213] on label "Products paging" at bounding box center [244, 211] width 82 height 12
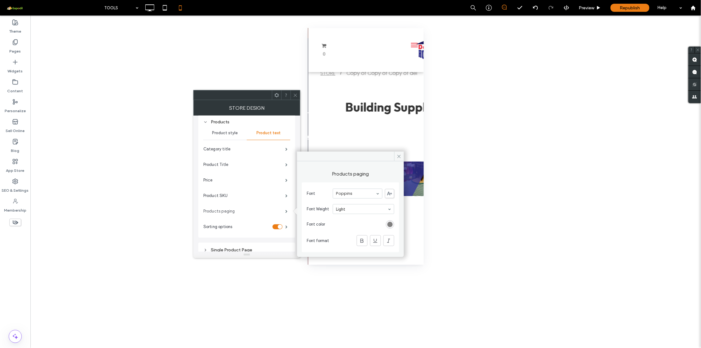
click at [236, 213] on label "Products paging" at bounding box center [244, 211] width 82 height 12
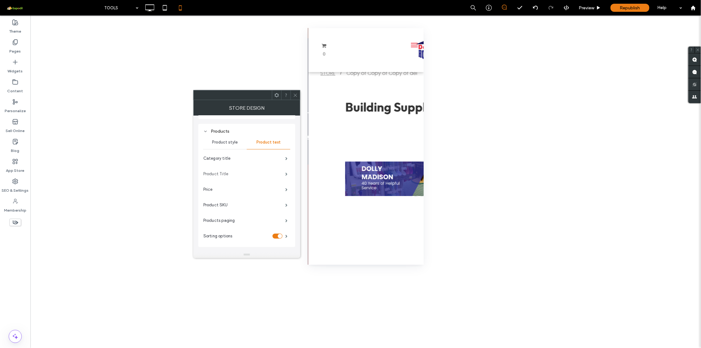
scroll to position [78, 0]
click at [272, 164] on label "Category title" at bounding box center [244, 162] width 82 height 12
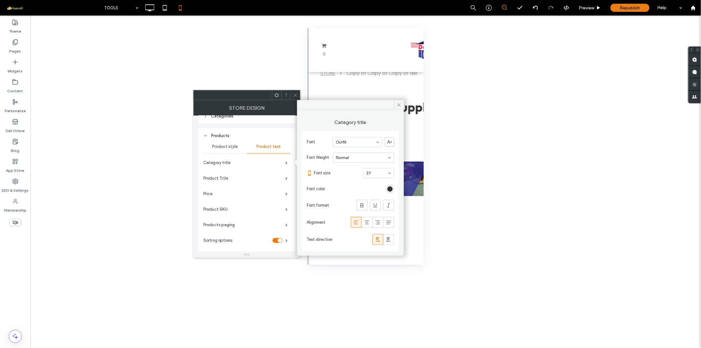
click at [267, 168] on div "Category title" at bounding box center [246, 163] width 87 height 16
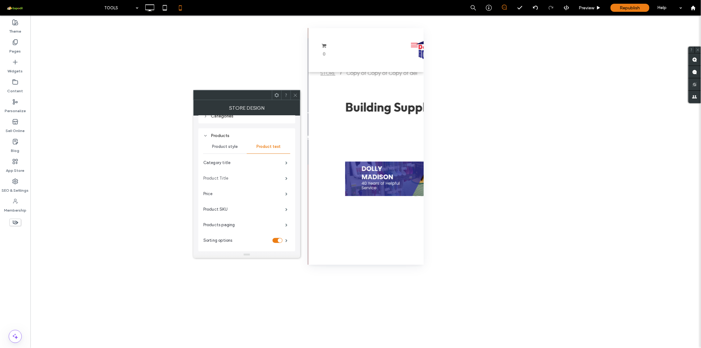
click at [267, 178] on label "Product Title" at bounding box center [244, 178] width 82 height 12
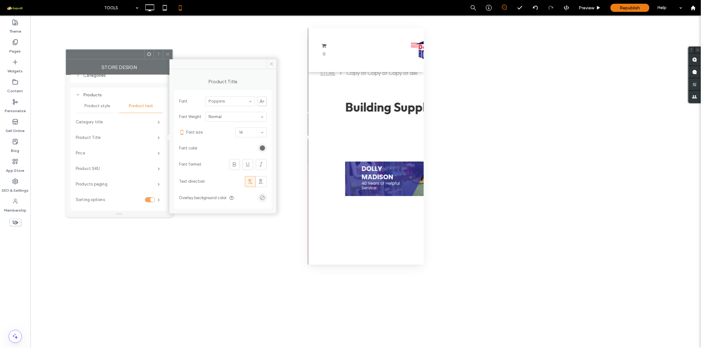
drag, startPoint x: 256, startPoint y: 94, endPoint x: 129, endPoint y: 53, distance: 133.2
click at [129, 53] on div at bounding box center [105, 54] width 78 height 9
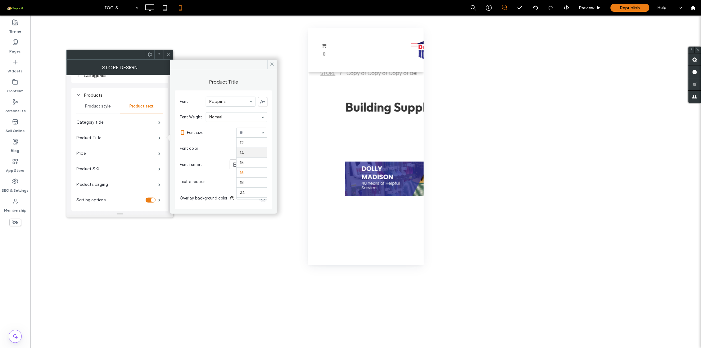
scroll to position [34, 0]
click at [263, 132] on div "12" at bounding box center [251, 133] width 31 height 10
click at [263, 132] on div "14" at bounding box center [251, 133] width 31 height 10
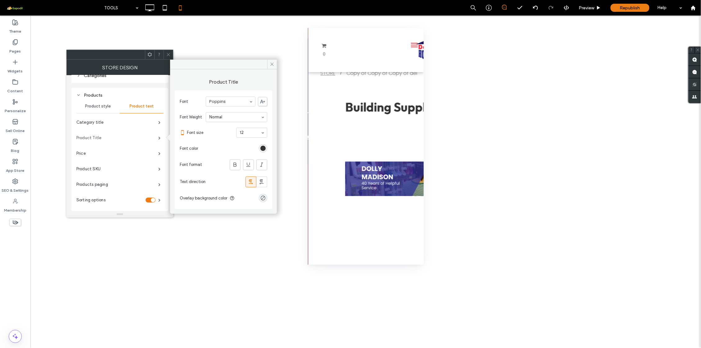
click at [144, 137] on label "Product Title" at bounding box center [117, 138] width 82 height 12
click at [141, 153] on label "Price" at bounding box center [117, 153] width 82 height 12
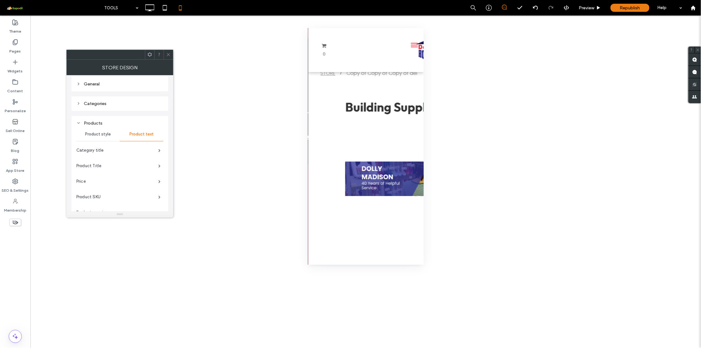
scroll to position [0, 0]
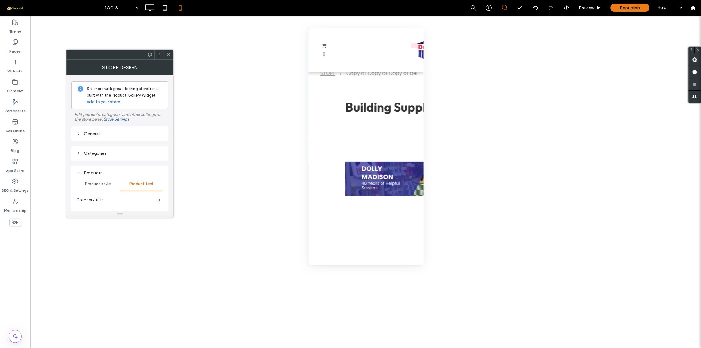
click at [110, 137] on div "General" at bounding box center [119, 133] width 87 height 8
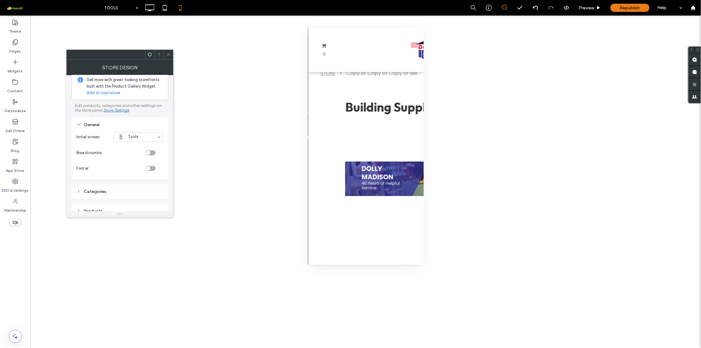
scroll to position [15, 0]
click at [106, 187] on div "Categories" at bounding box center [119, 185] width 87 height 5
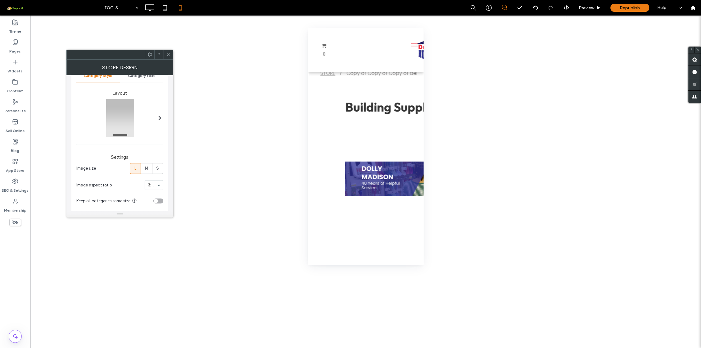
scroll to position [84, 0]
click at [145, 172] on span "M" at bounding box center [146, 173] width 3 height 6
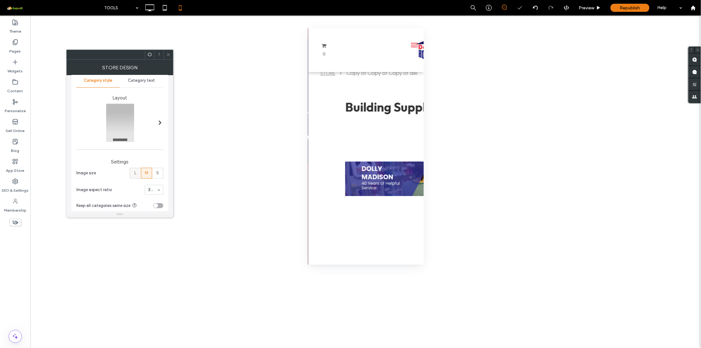
click at [134, 173] on span "L" at bounding box center [135, 173] width 2 height 6
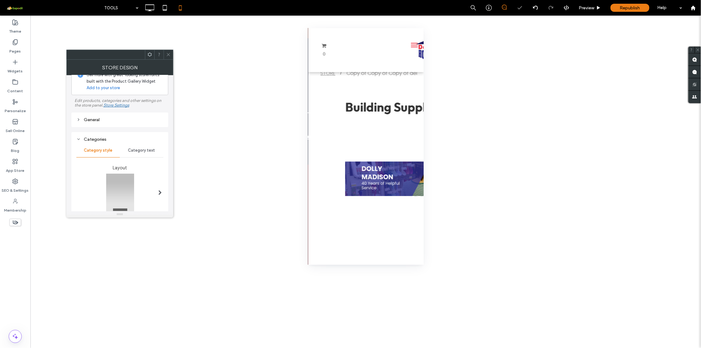
scroll to position [28, 0]
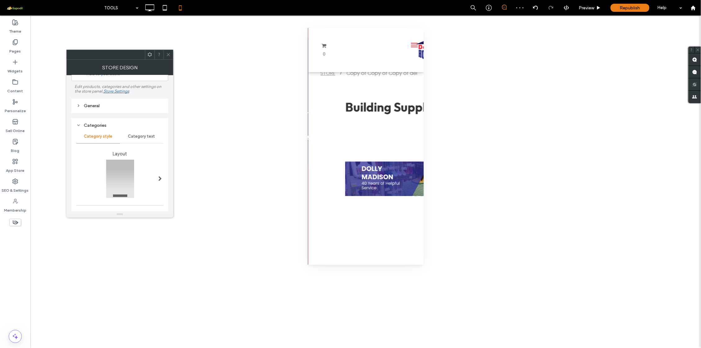
click at [77, 127] on icon at bounding box center [78, 125] width 4 height 4
click at [90, 146] on div "Products" at bounding box center [119, 144] width 87 height 5
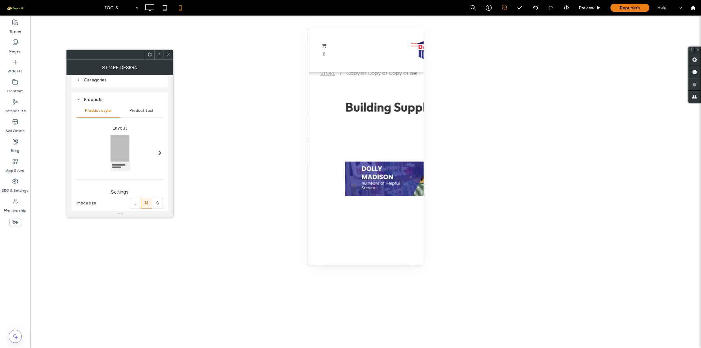
scroll to position [108, 0]
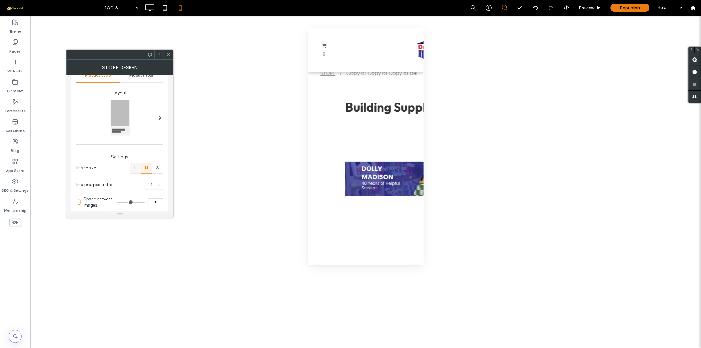
click at [134, 167] on span "L" at bounding box center [135, 168] width 2 height 6
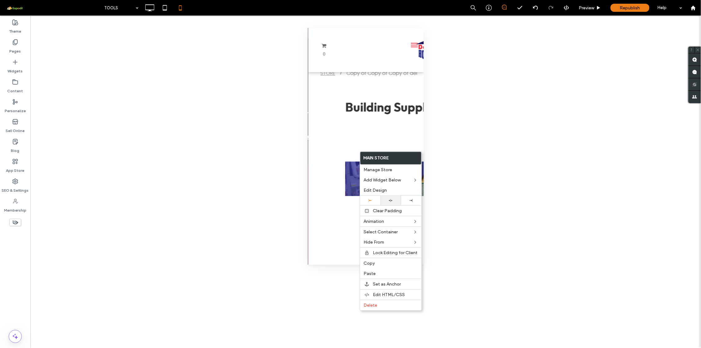
click at [391, 201] on icon at bounding box center [390, 200] width 4 height 4
click at [369, 200] on icon at bounding box center [369, 200] width 3 height 3
click at [411, 201] on icon at bounding box center [410, 200] width 3 height 3
click at [390, 199] on icon at bounding box center [390, 200] width 4 height 4
click at [372, 200] on div at bounding box center [370, 200] width 14 height 3
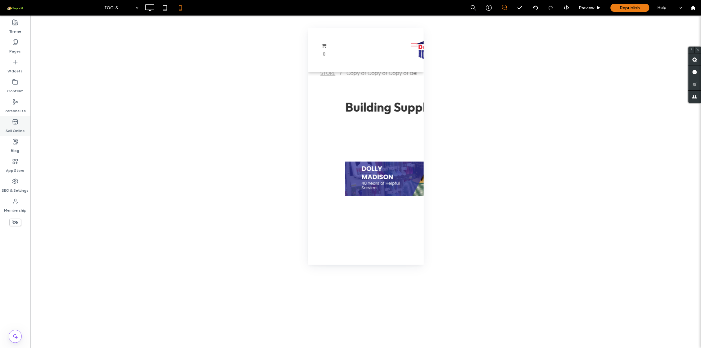
click at [15, 123] on use at bounding box center [15, 121] width 5 height 5
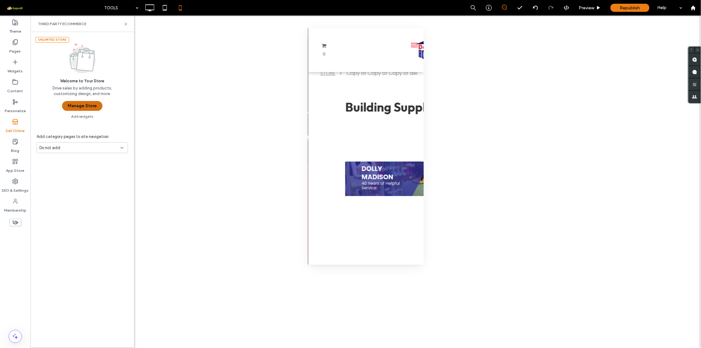
click at [80, 105] on button "Manage Store" at bounding box center [82, 106] width 40 height 10
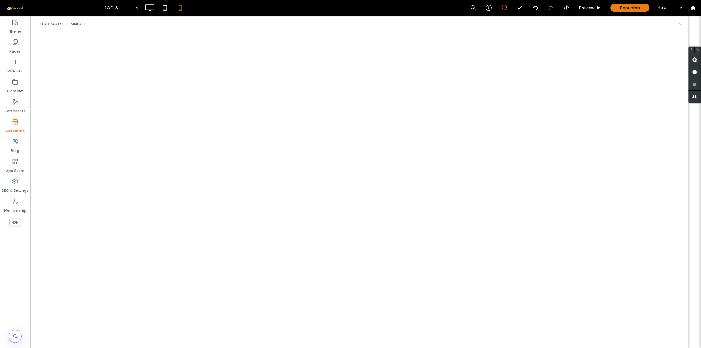
click at [678, 22] on icon at bounding box center [680, 24] width 5 height 5
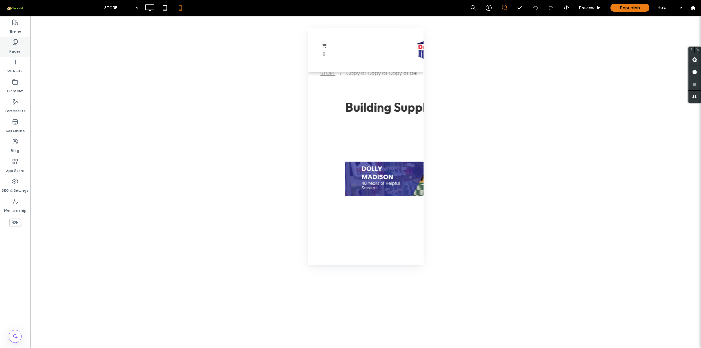
click at [20, 41] on div "Pages" at bounding box center [15, 47] width 30 height 20
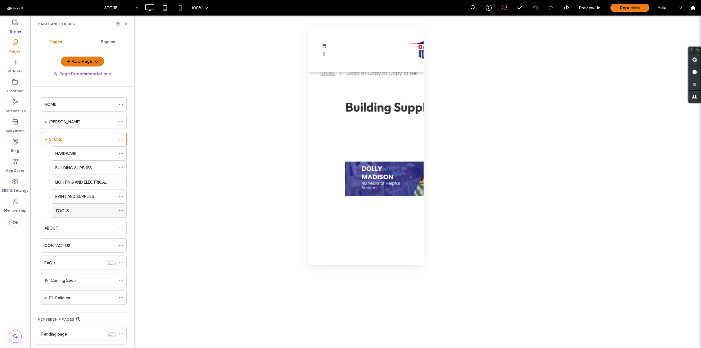
click at [73, 212] on div "TOOLS" at bounding box center [85, 210] width 61 height 7
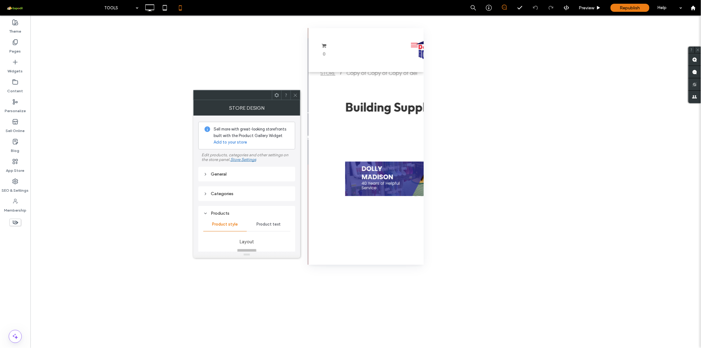
click at [306, 195] on div "Unhide? Yes Unhide? Yes Unhide? Yes Unhide? Yes Unhide? Yes Unhide? Yes Unhide?…" at bounding box center [365, 182] width 670 height 332
click at [275, 94] on use at bounding box center [277, 95] width 4 height 4
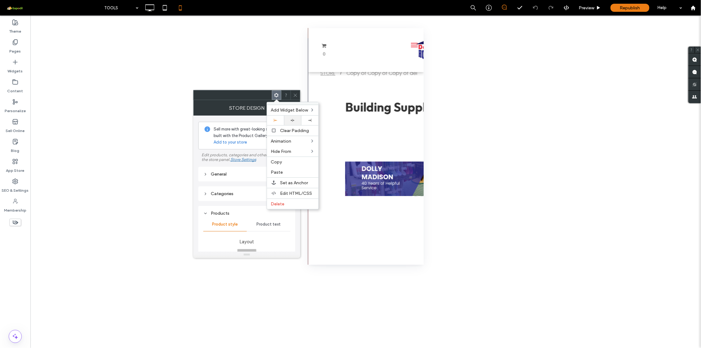
click at [292, 117] on div at bounding box center [292, 120] width 17 height 10
click at [311, 120] on icon at bounding box center [309, 120] width 3 height 3
click at [274, 115] on div at bounding box center [275, 120] width 17 height 10
click at [289, 191] on span "Edit HTML/CSS" at bounding box center [296, 193] width 32 height 5
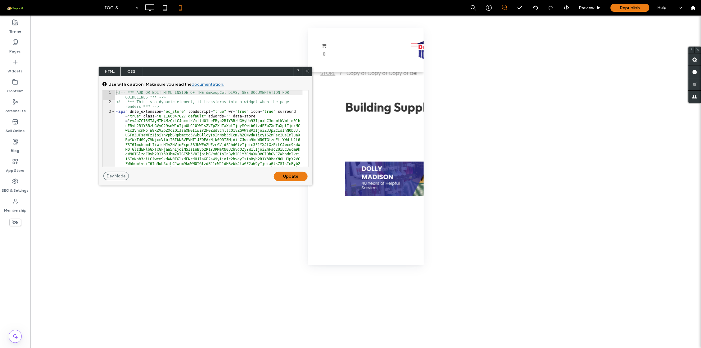
drag, startPoint x: 280, startPoint y: 205, endPoint x: 225, endPoint y: 69, distance: 147.0
click at [225, 69] on div "HTML CSS" at bounding box center [205, 71] width 213 height 9
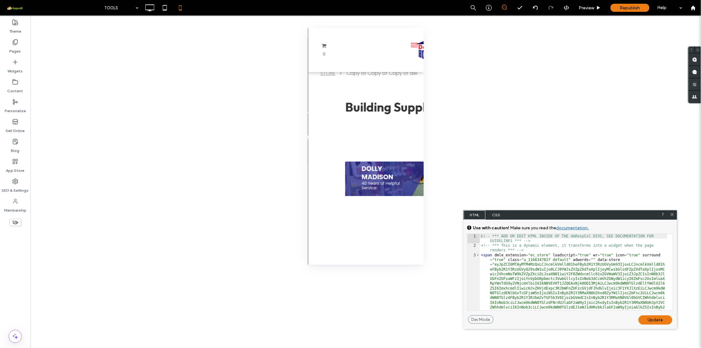
drag, startPoint x: 225, startPoint y: 97, endPoint x: 561, endPoint y: 218, distance: 357.9
click at [562, 218] on div "HTML CSS" at bounding box center [569, 214] width 213 height 9
click at [490, 213] on span "CSS" at bounding box center [496, 214] width 22 height 9
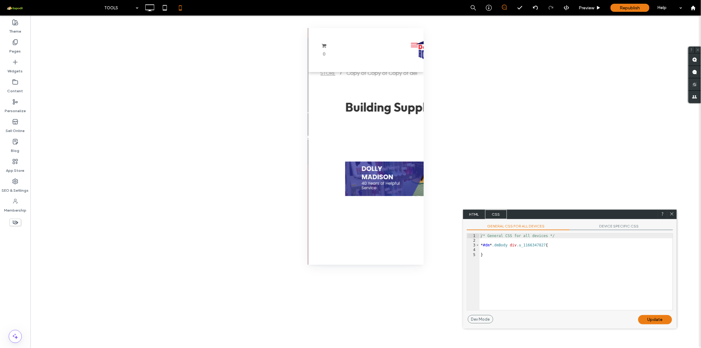
click at [603, 224] on span "DEVICE SPECIFIC CSS" at bounding box center [621, 226] width 103 height 7
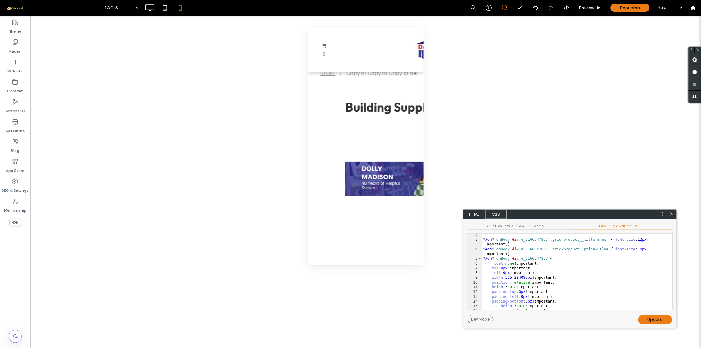
scroll to position [56, 0]
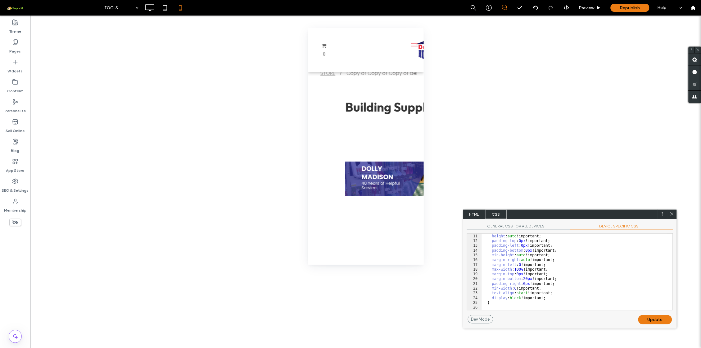
click at [674, 214] on div at bounding box center [671, 213] width 9 height 9
click at [674, 213] on icon at bounding box center [671, 212] width 5 height 5
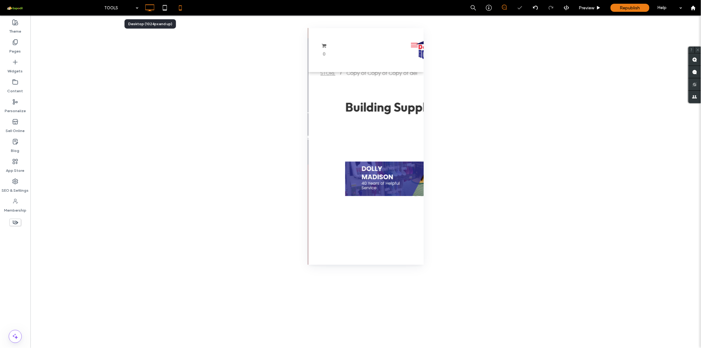
click at [151, 12] on icon at bounding box center [149, 8] width 12 height 12
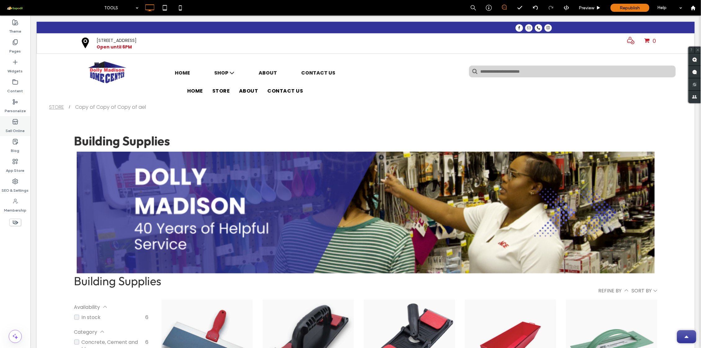
click at [20, 123] on div "Sell Online" at bounding box center [15, 126] width 30 height 20
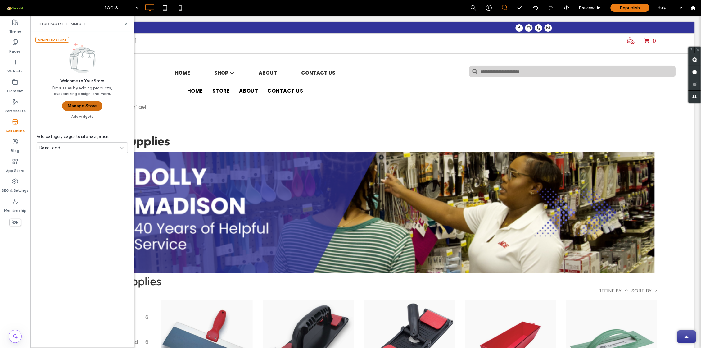
click at [100, 108] on button "Manage Store" at bounding box center [82, 106] width 40 height 10
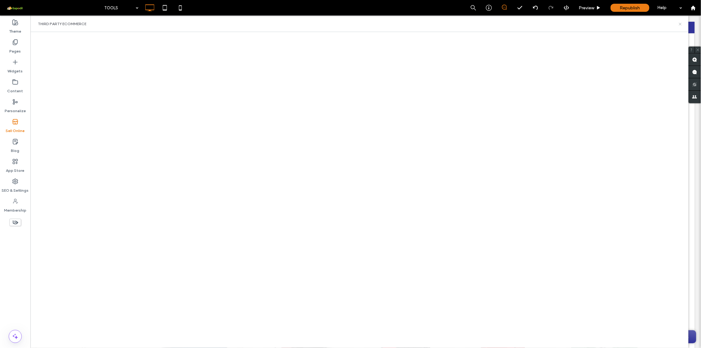
click at [681, 24] on icon at bounding box center [680, 24] width 5 height 5
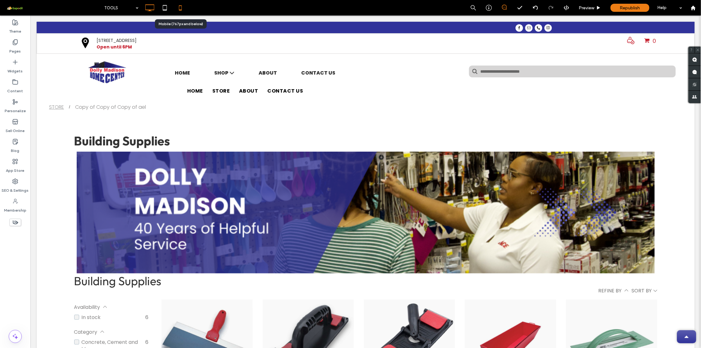
click at [181, 6] on use at bounding box center [180, 7] width 3 height 5
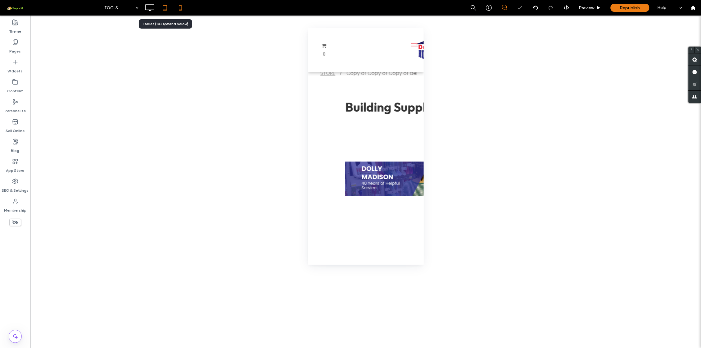
click at [164, 10] on use at bounding box center [165, 7] width 4 height 5
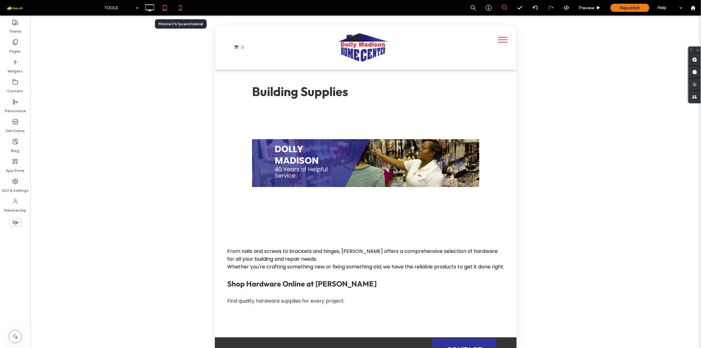
click at [181, 11] on icon at bounding box center [180, 8] width 12 height 12
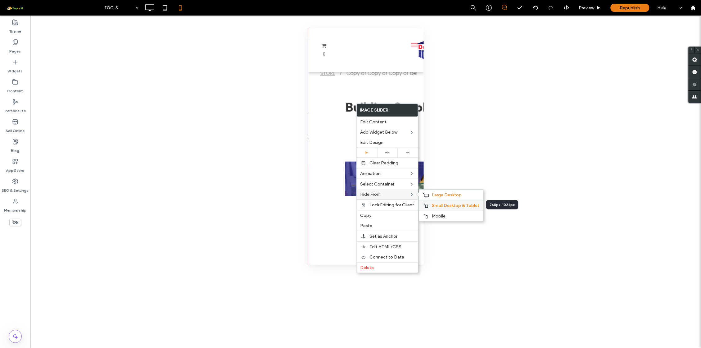
click at [431, 202] on div "Small Desktop & Tablet" at bounding box center [451, 205] width 64 height 11
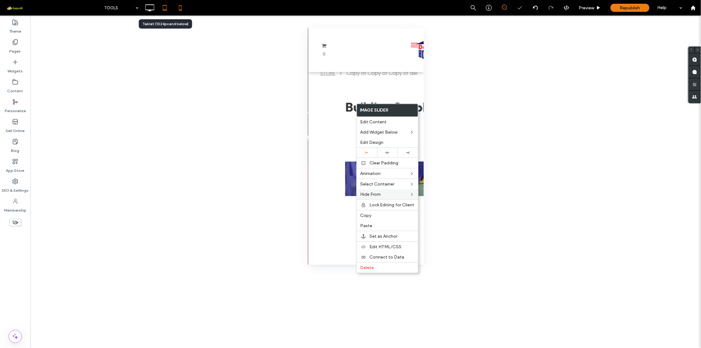
click at [164, 4] on icon at bounding box center [165, 8] width 12 height 12
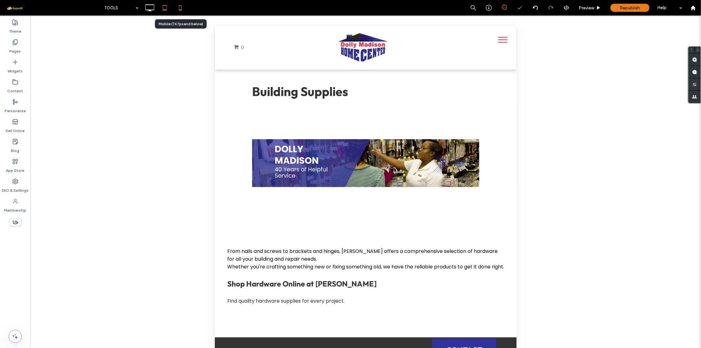
click at [183, 7] on icon at bounding box center [180, 8] width 12 height 12
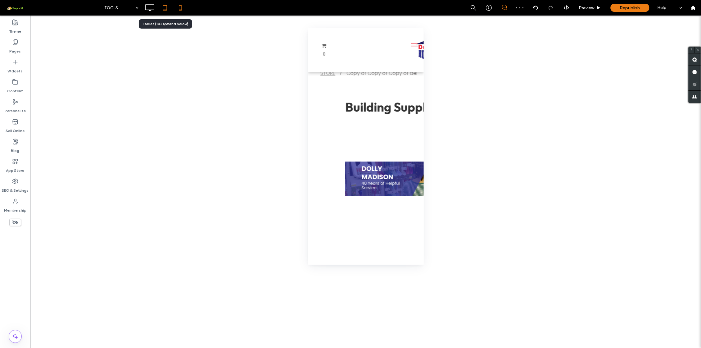
click at [168, 9] on icon at bounding box center [165, 8] width 12 height 12
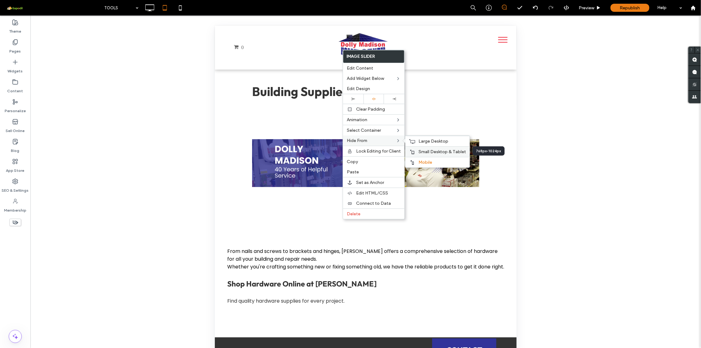
click at [424, 152] on span "Small Desktop & Tablet" at bounding box center [441, 151] width 47 height 5
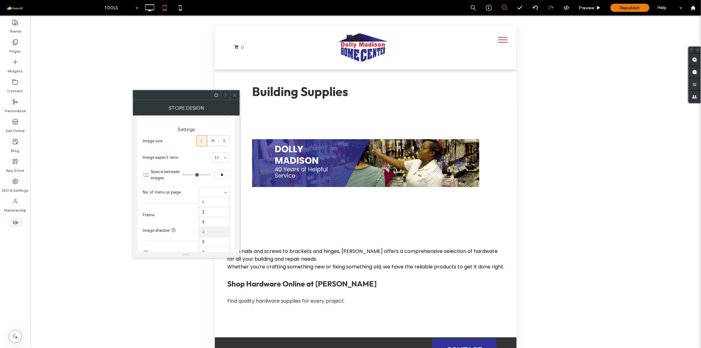
scroll to position [31, 0]
click at [226, 141] on label "S" at bounding box center [223, 140] width 11 height 11
click at [237, 97] on div at bounding box center [234, 94] width 9 height 9
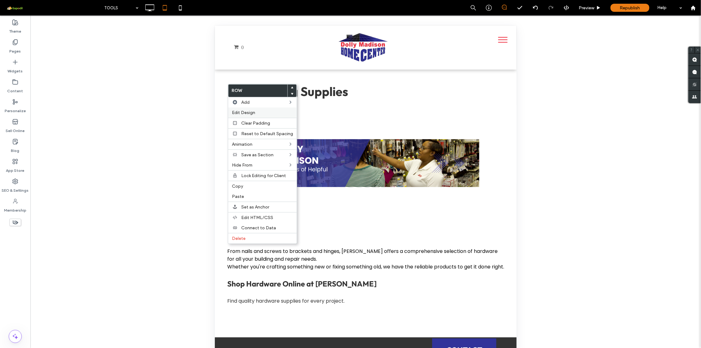
click at [262, 109] on div "Edit Design" at bounding box center [262, 112] width 69 height 10
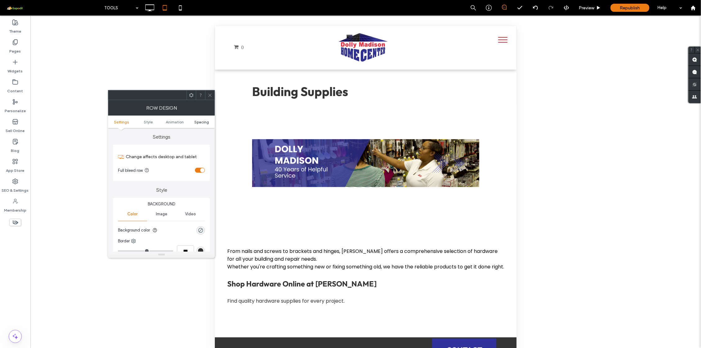
click at [201, 123] on span "Spacing" at bounding box center [201, 121] width 15 height 5
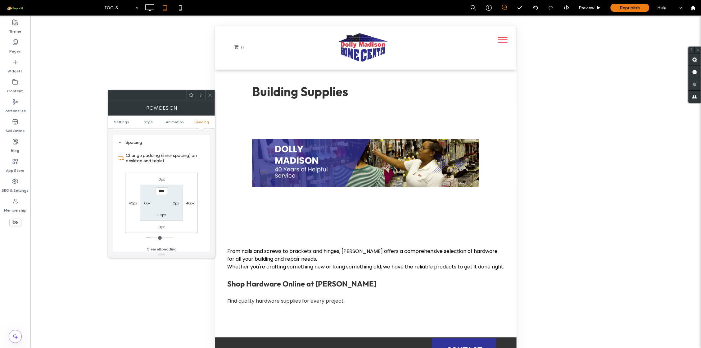
scroll to position [174, 0]
type input "**"
type input "****"
type input "**"
type input "****"
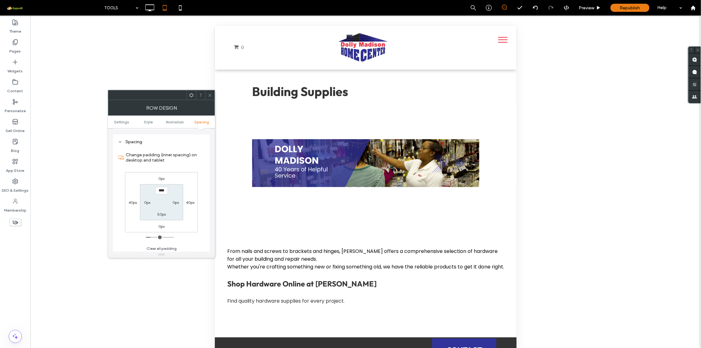
type input "**"
type input "****"
type input "**"
type input "****"
type input "**"
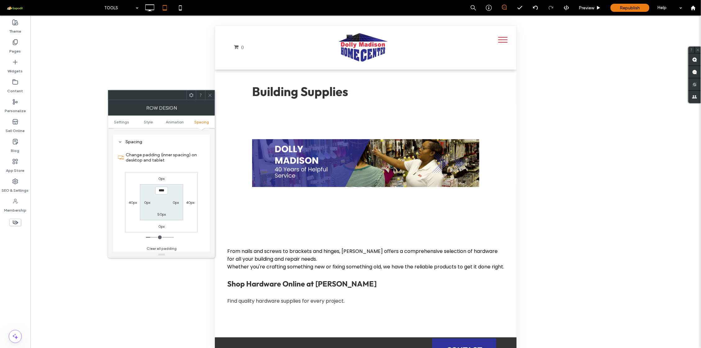
type input "****"
type input "**"
type input "****"
type input "**"
type input "****"
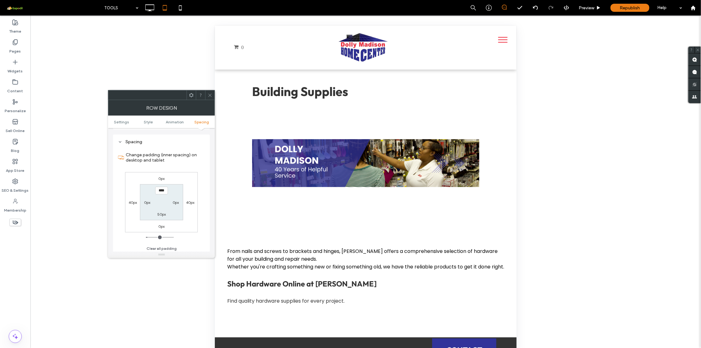
drag, startPoint x: 153, startPoint y: 235, endPoint x: 150, endPoint y: 235, distance: 3.7
type input "**"
click at [150, 237] on input "range" at bounding box center [160, 237] width 28 height 1
click at [209, 96] on icon at bounding box center [210, 95] width 5 height 5
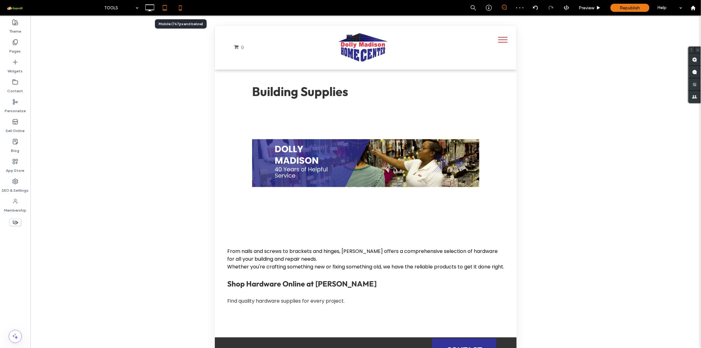
click at [179, 6] on use at bounding box center [180, 7] width 3 height 5
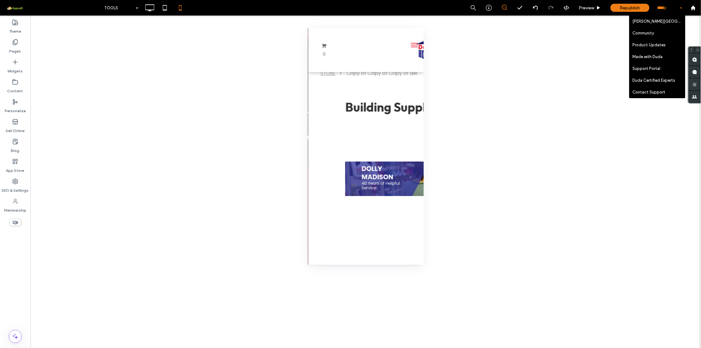
click at [679, 10] on div "Help" at bounding box center [669, 8] width 31 height 16
